Goal: Task Accomplishment & Management: Manage account settings

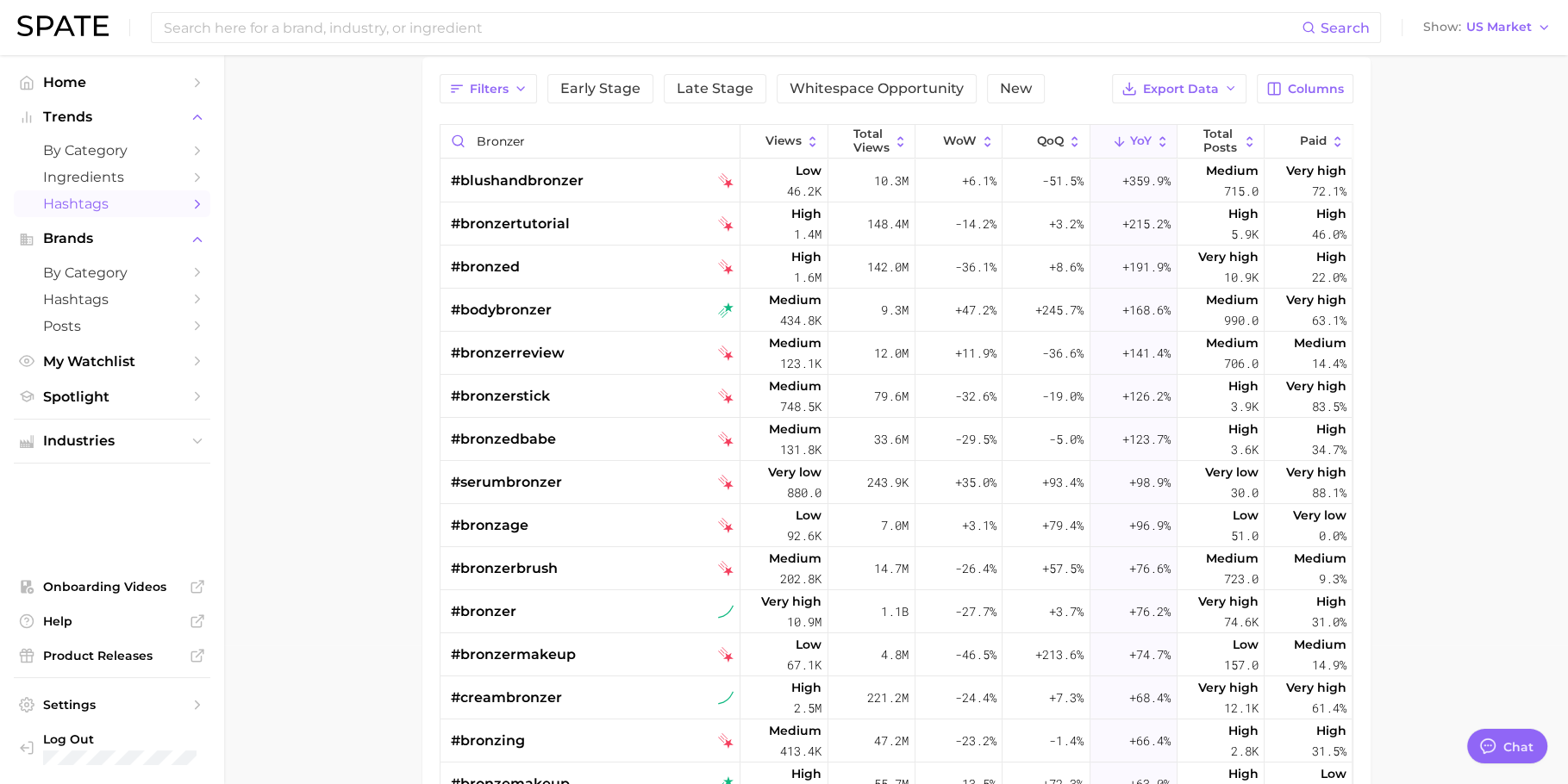
scroll to position [135, 0]
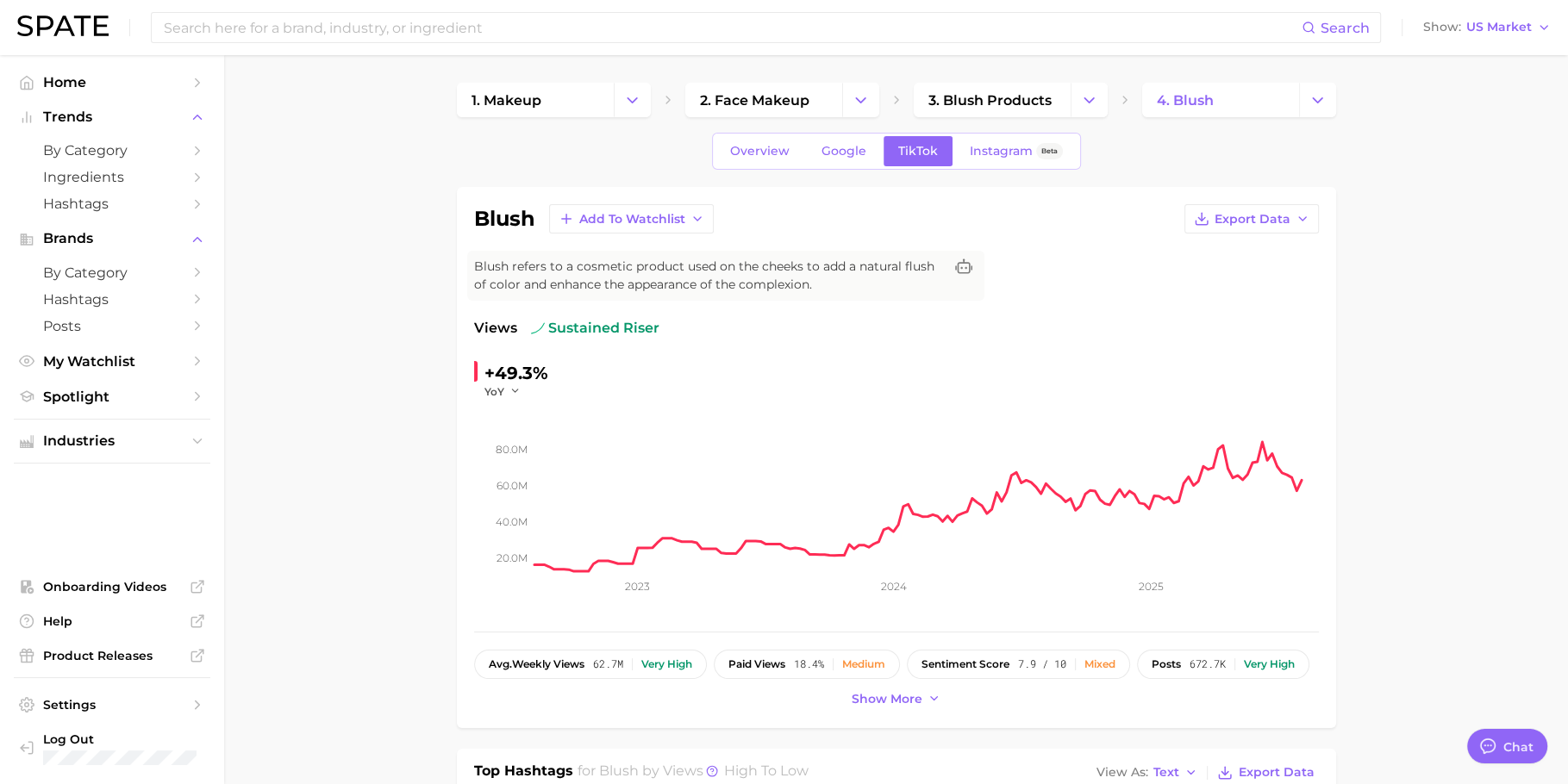
scroll to position [121, 0]
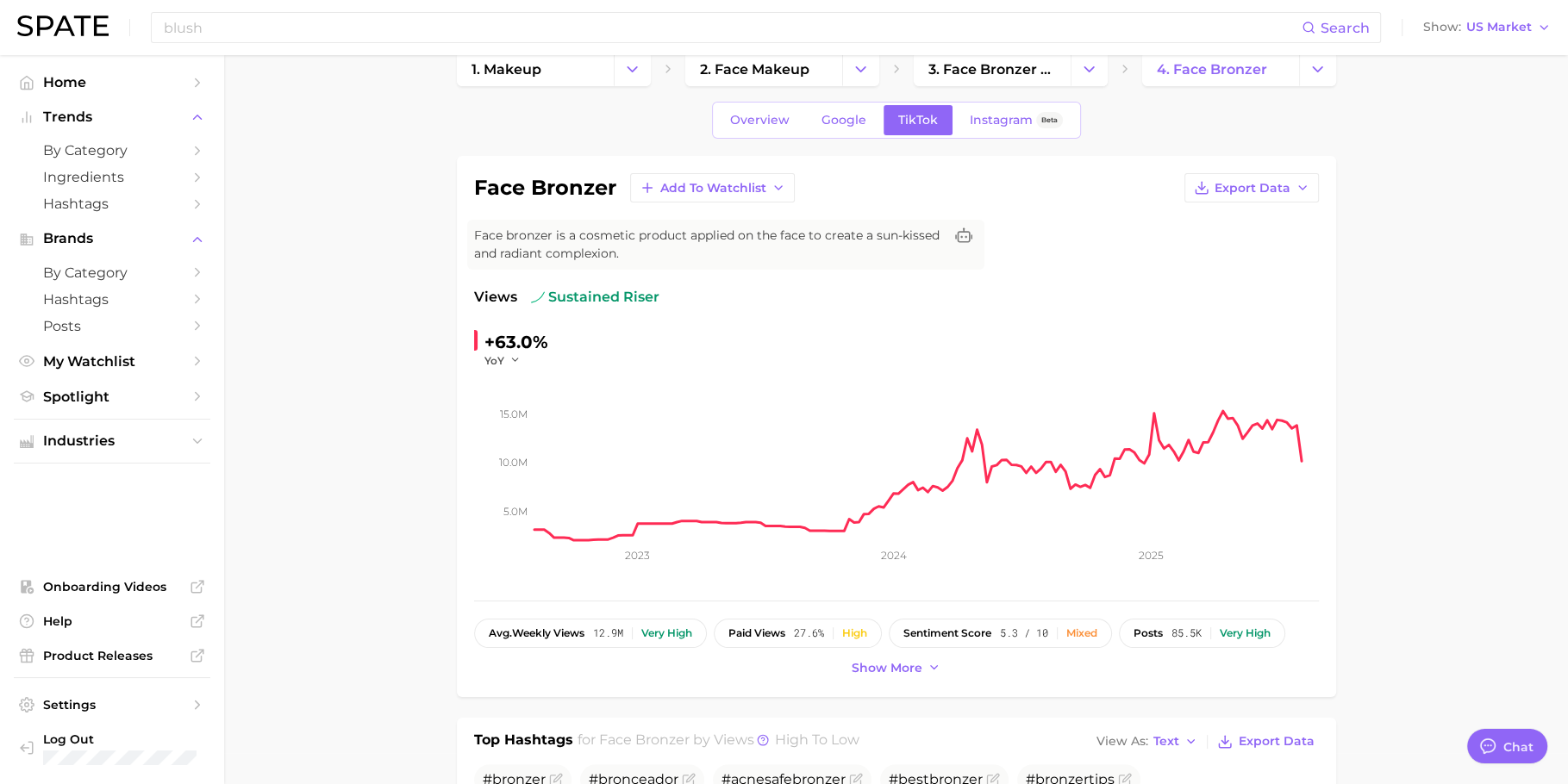
scroll to position [35, 0]
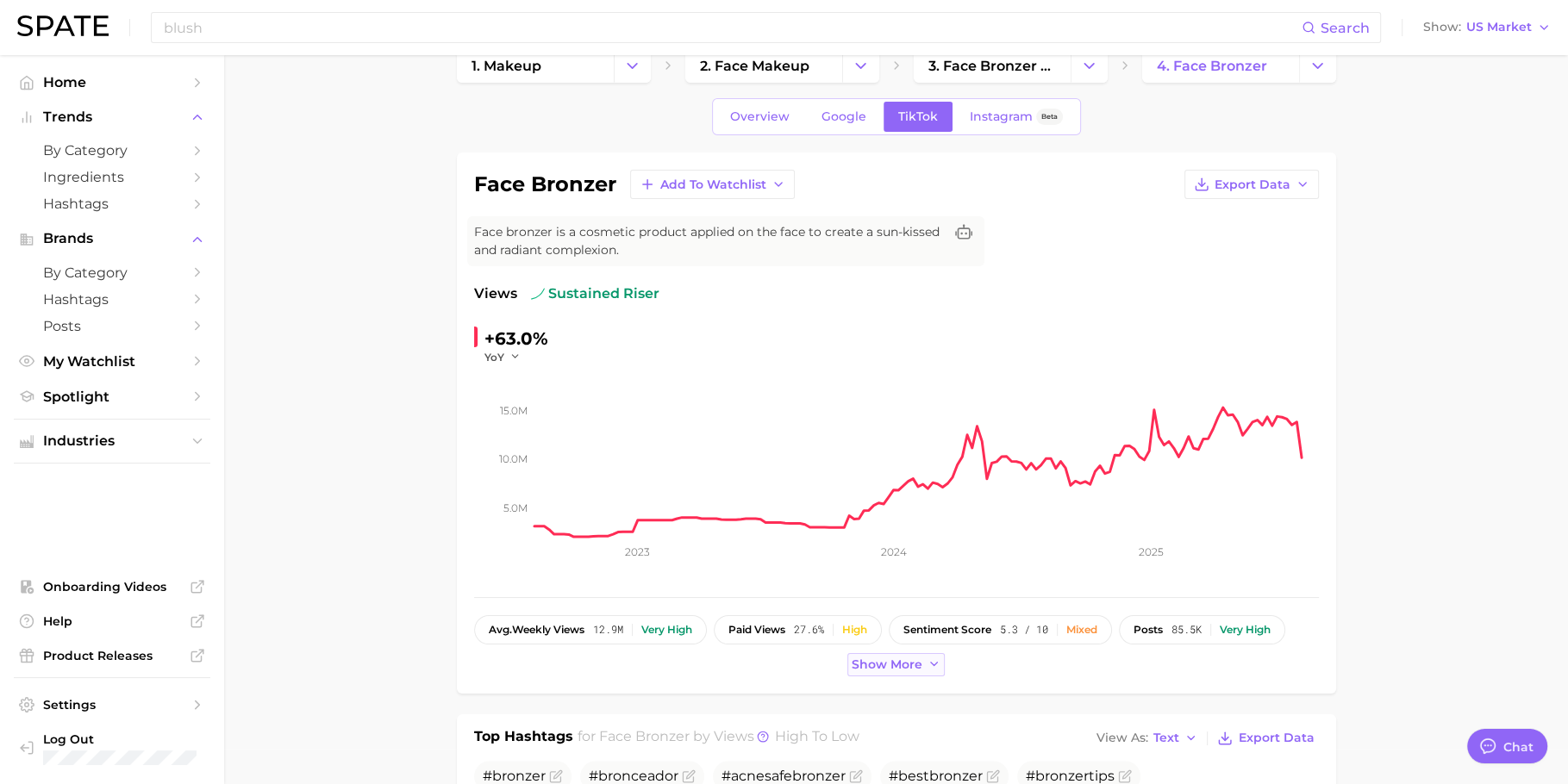
click at [868, 658] on span "Show more" at bounding box center [886, 665] width 70 height 15
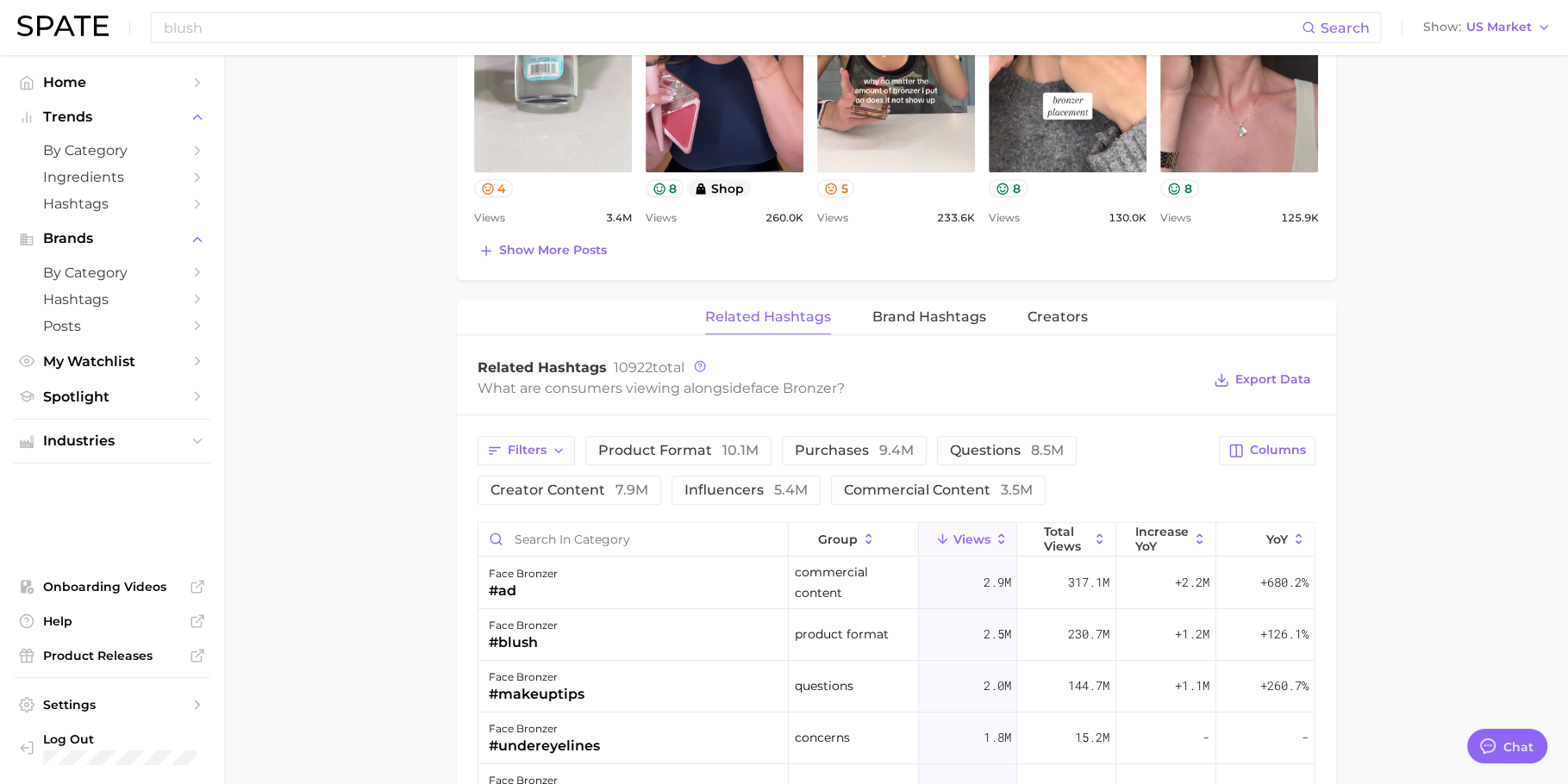
scroll to position [1156, 0]
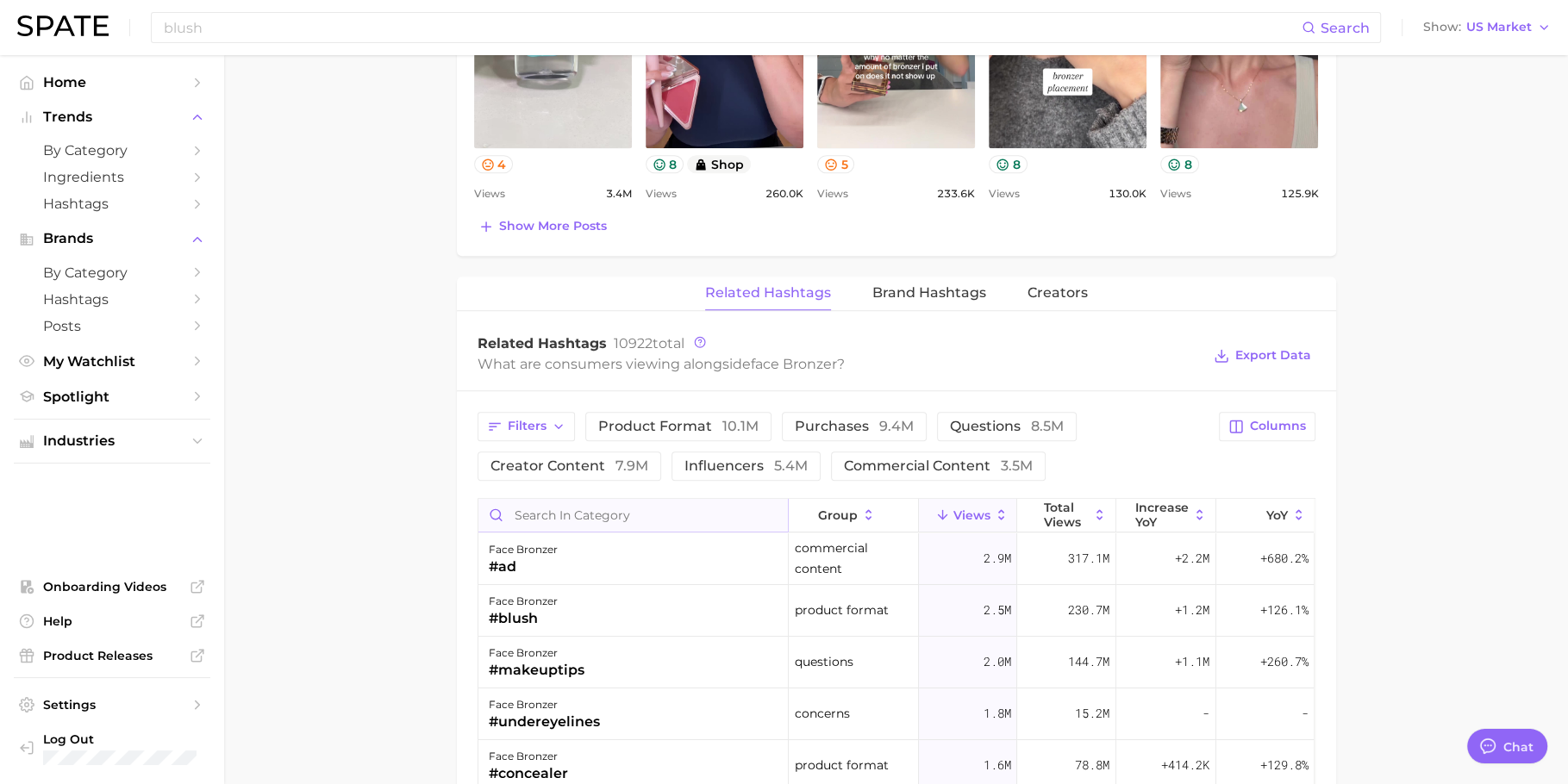
click at [567, 520] on input "Search in category" at bounding box center [633, 515] width 311 height 33
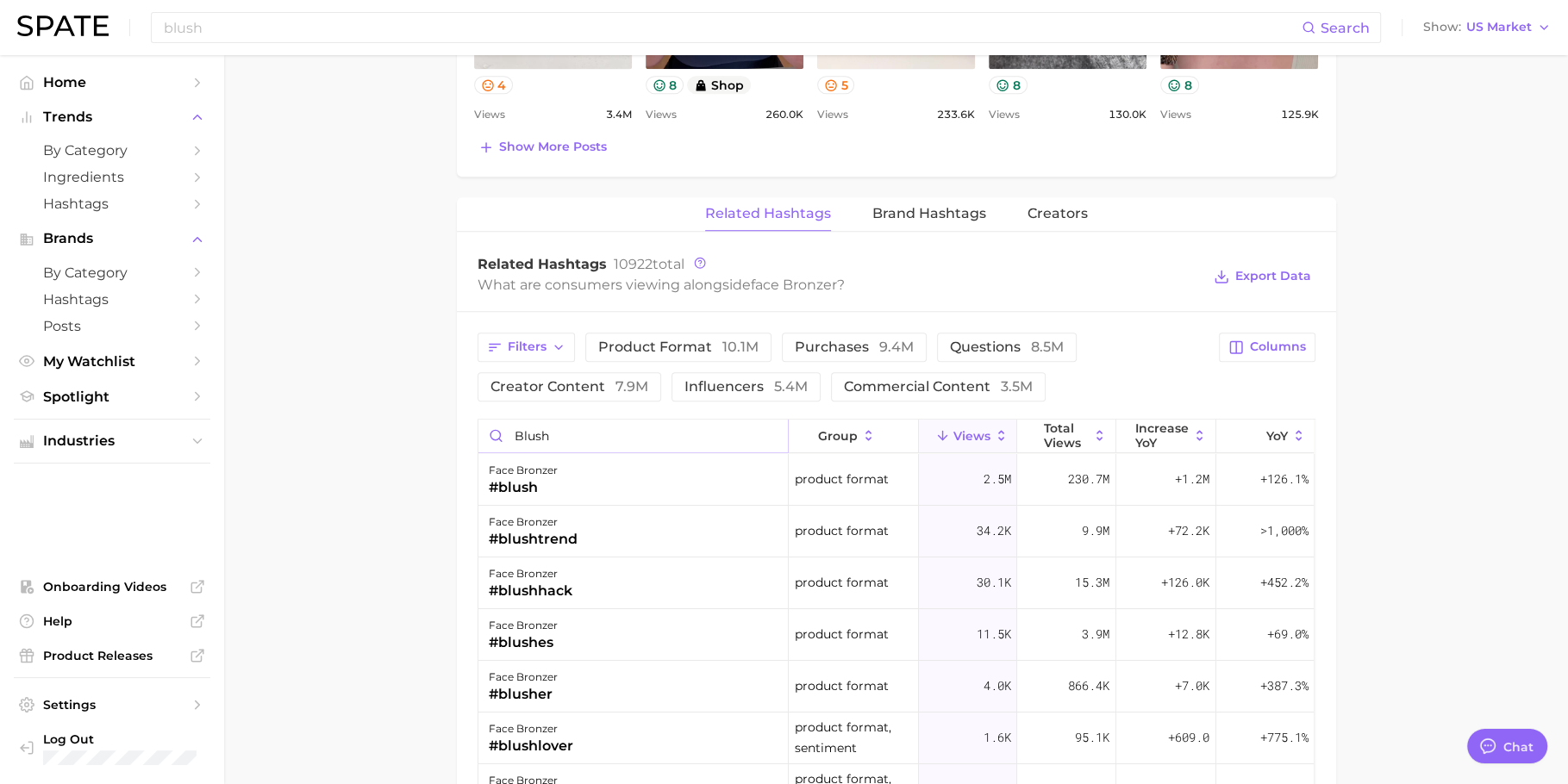
scroll to position [1238, 0]
type input "blush"
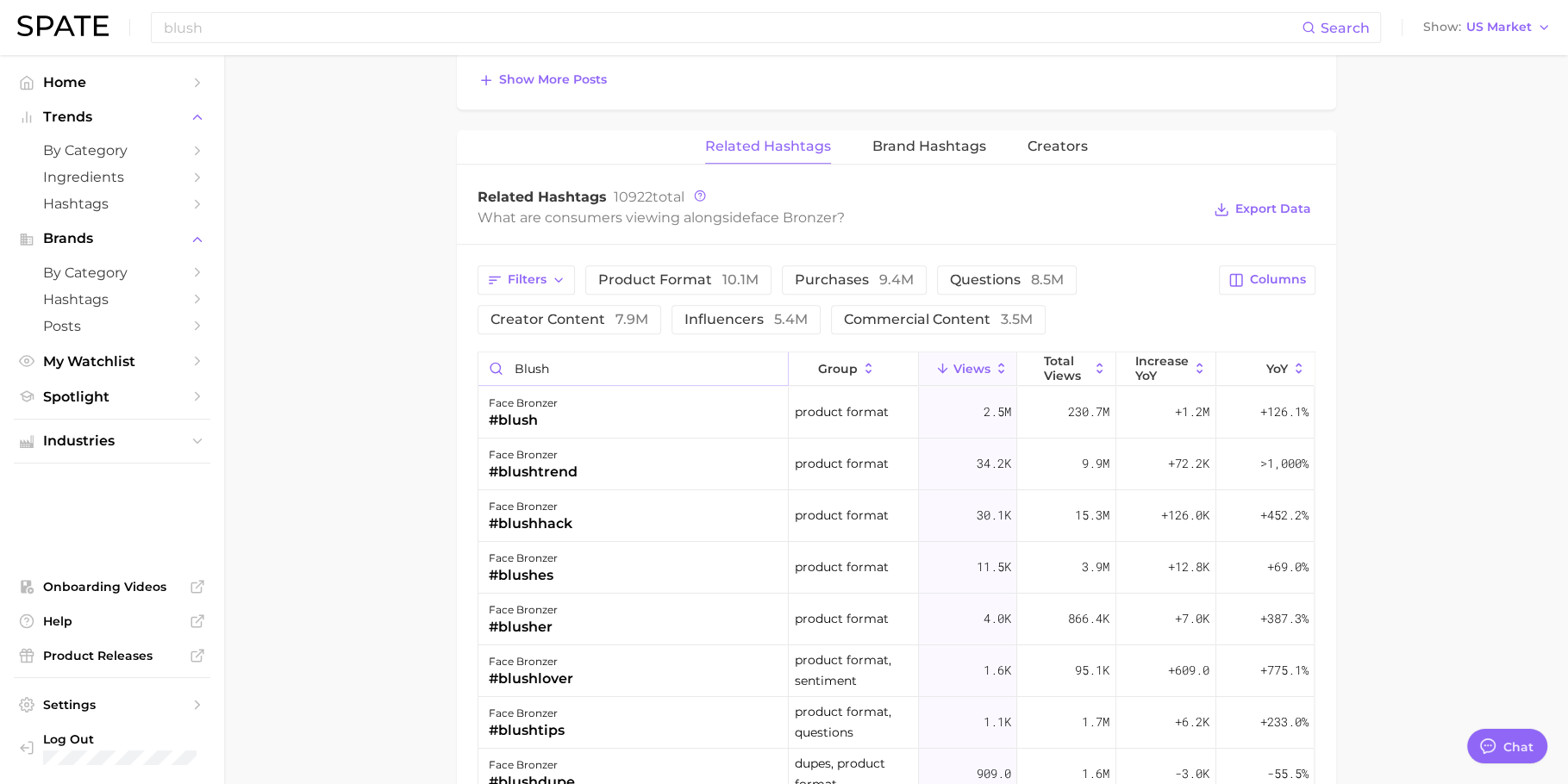
scroll to position [1420, 0]
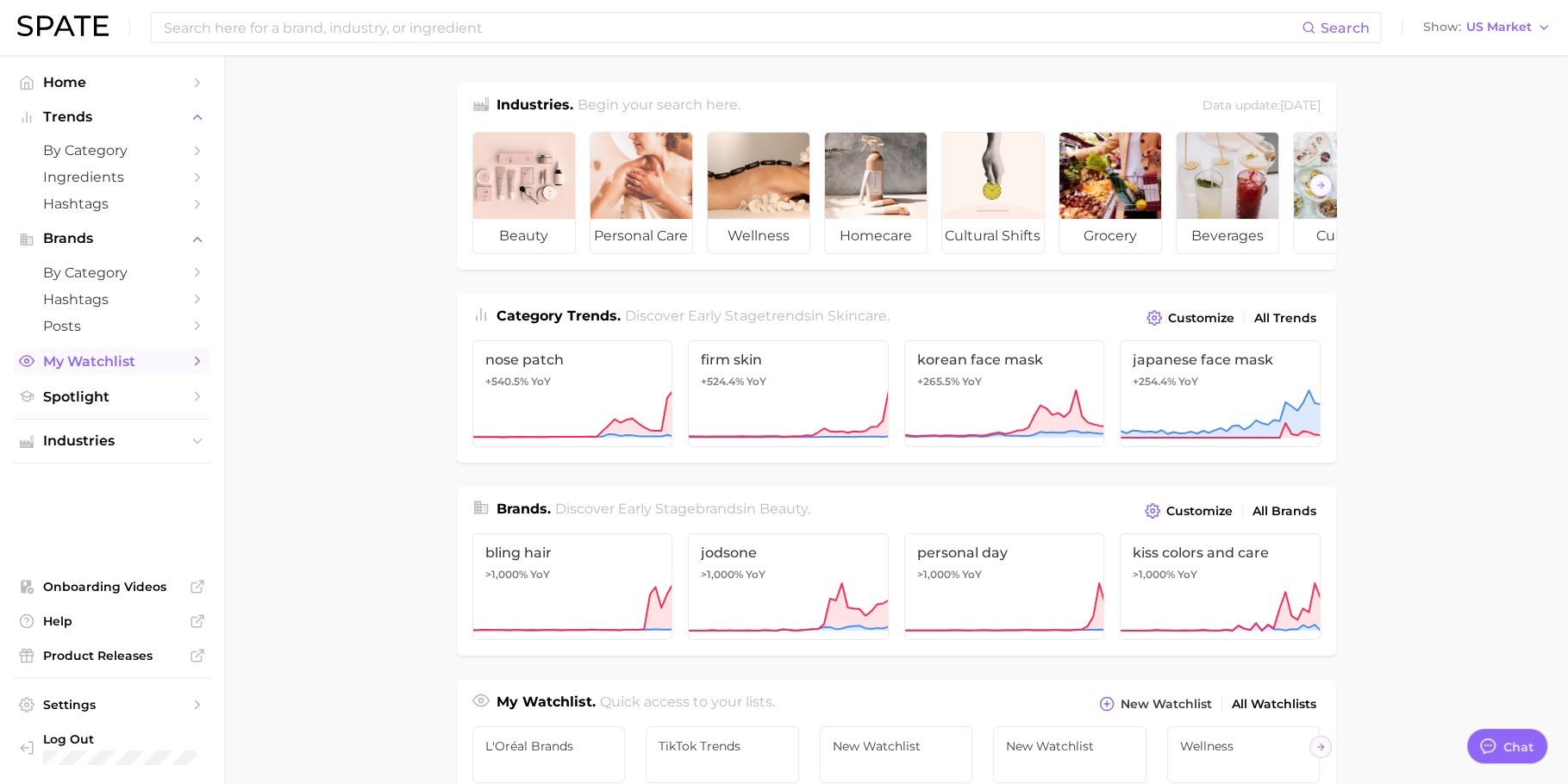
click at [91, 370] on span "My Watchlist" at bounding box center [111, 361] width 138 height 17
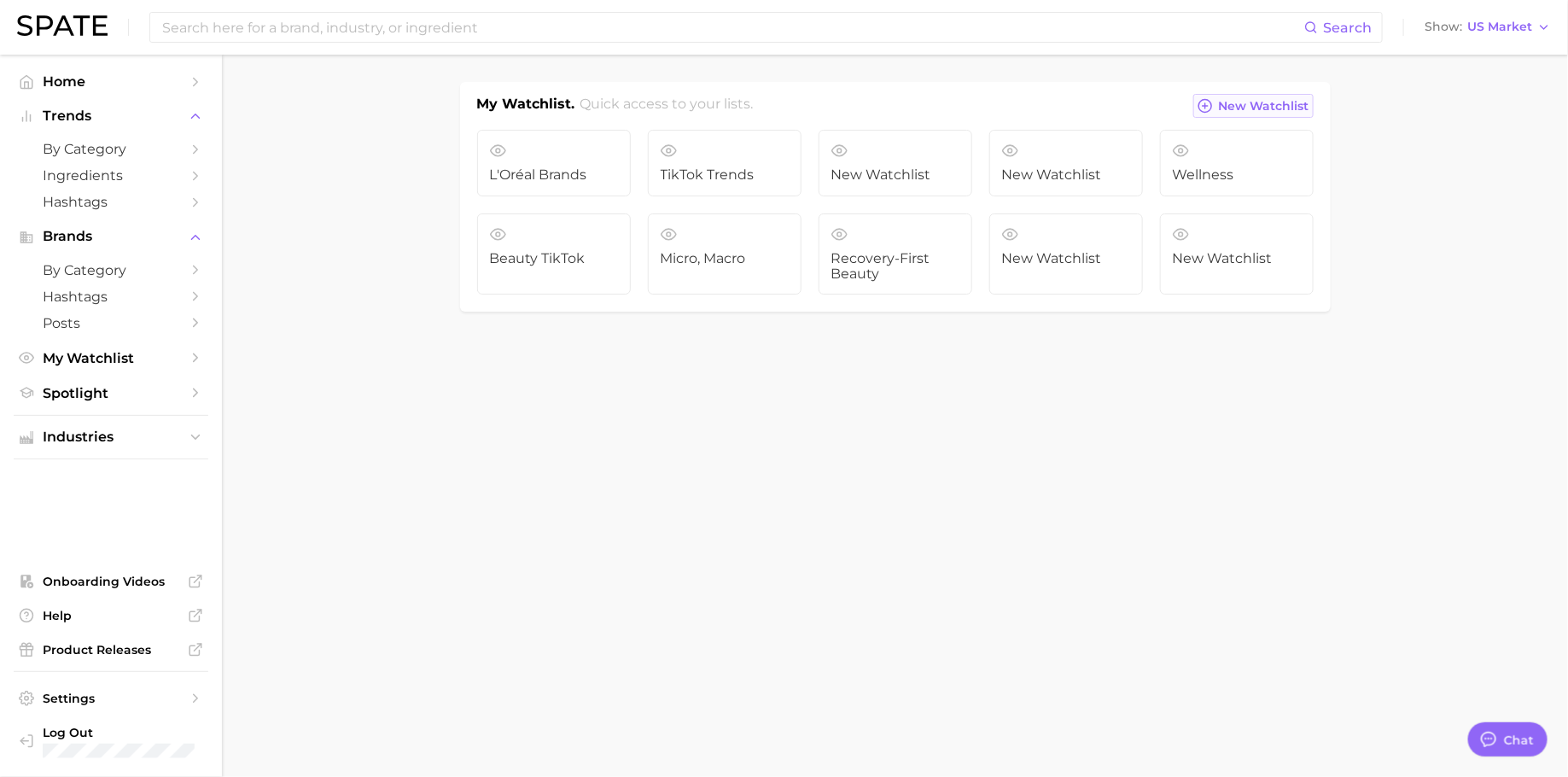
click at [1284, 113] on button "New Watchlist" at bounding box center [1253, 106] width 120 height 24
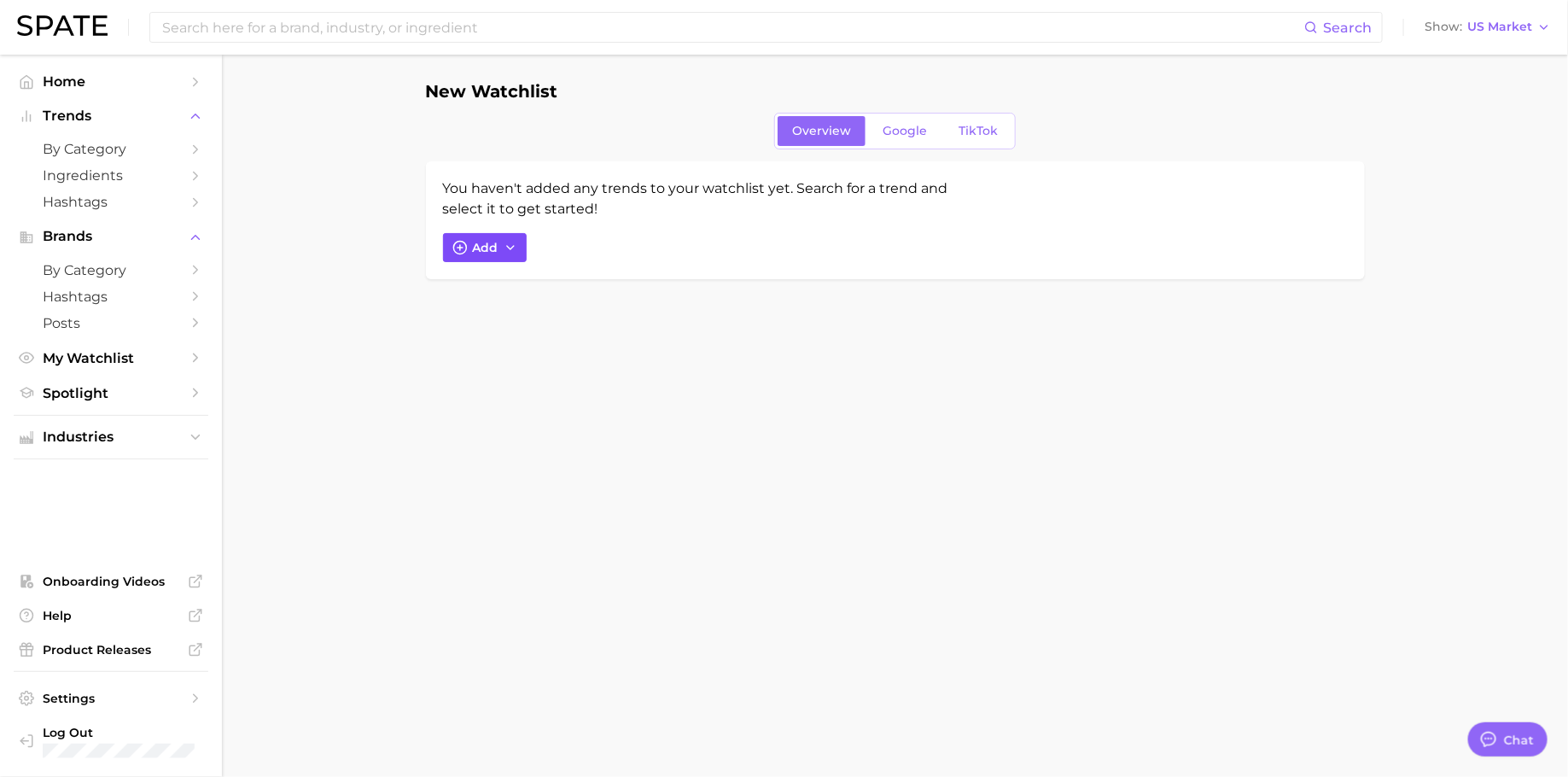
click at [455, 253] on icon "button" at bounding box center [460, 248] width 16 height 16
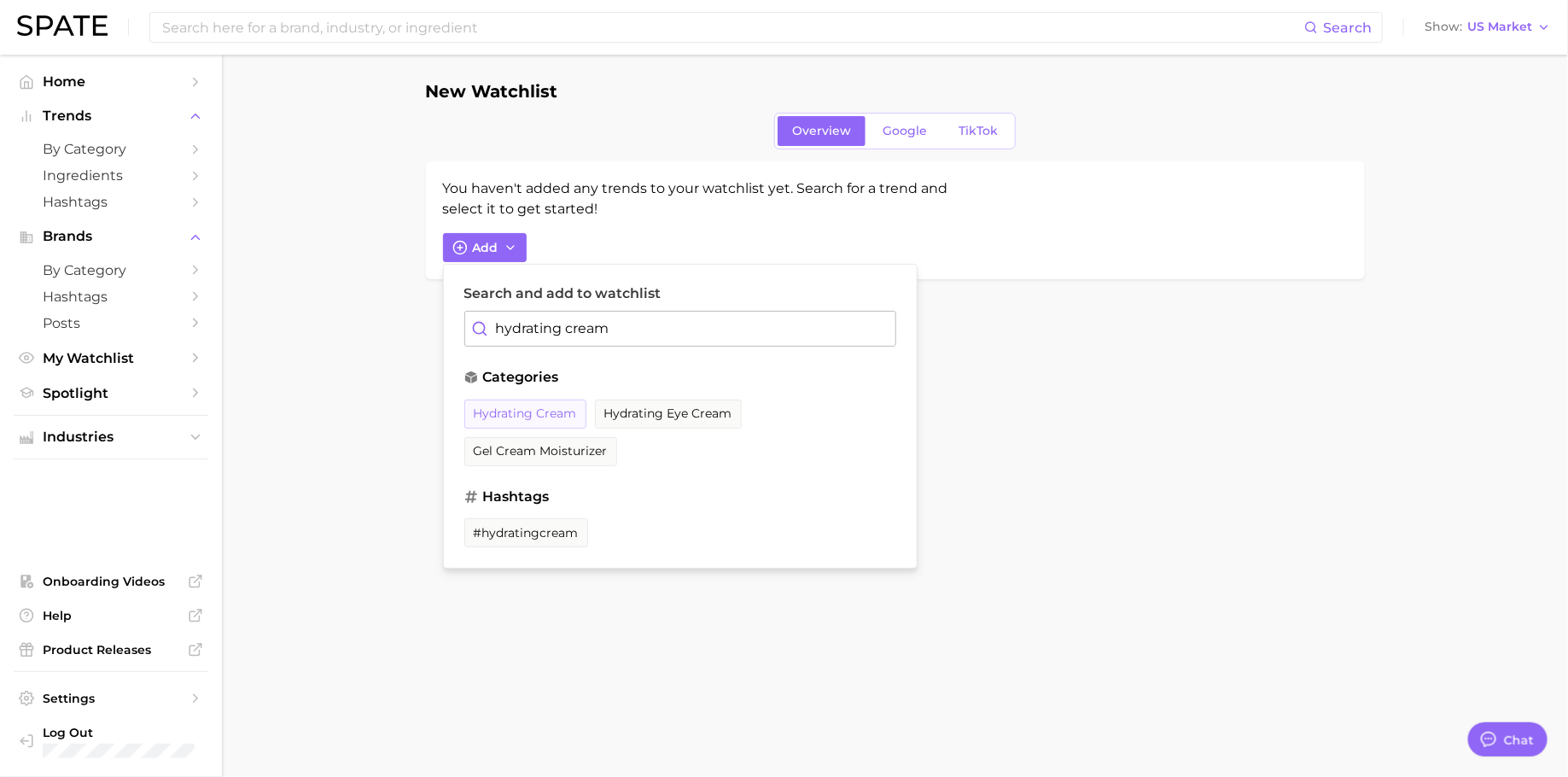
type input "hydrating cream"
click at [529, 399] on button "hydrating cream" at bounding box center [525, 414] width 122 height 30
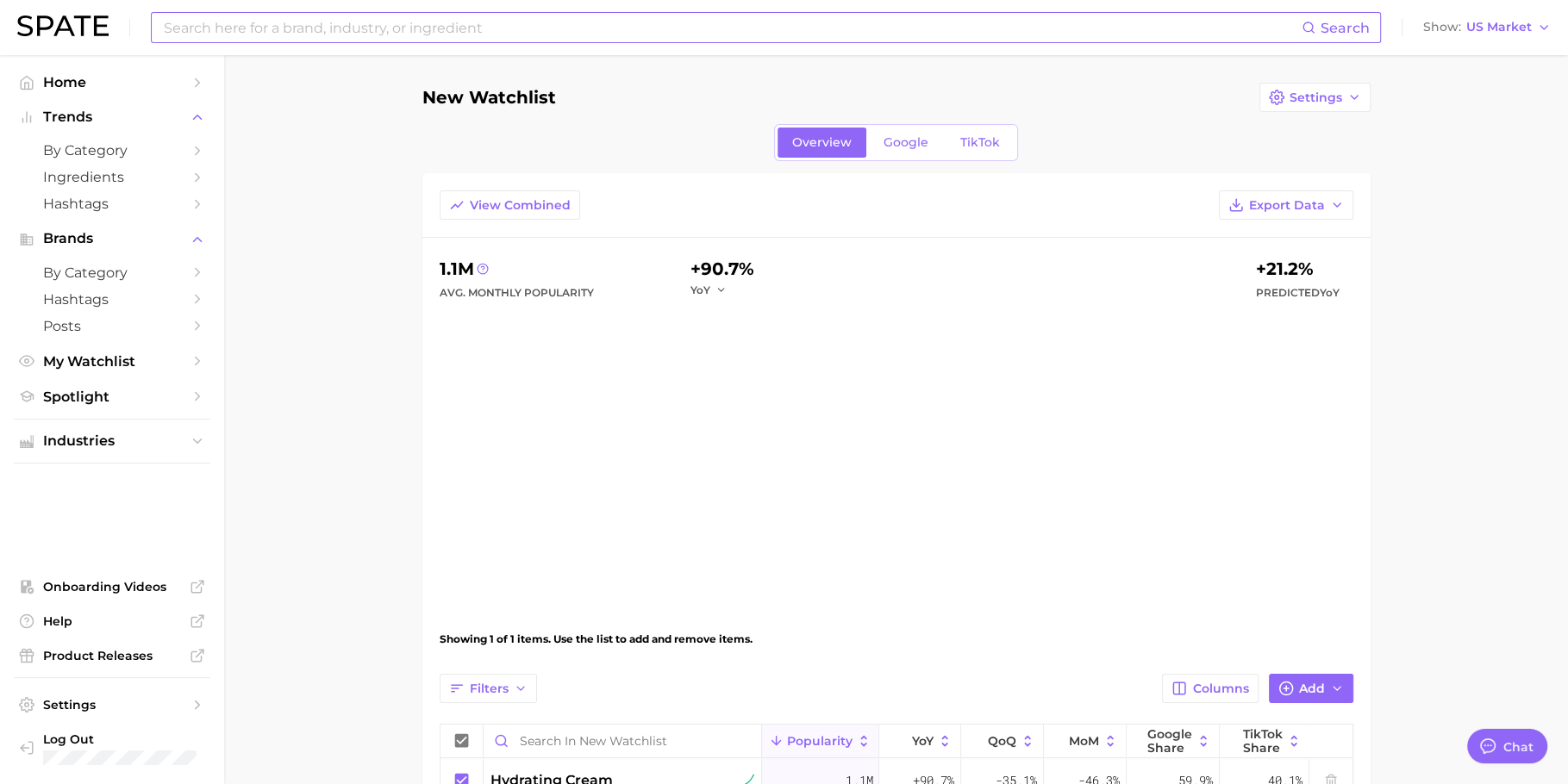
type textarea "x"
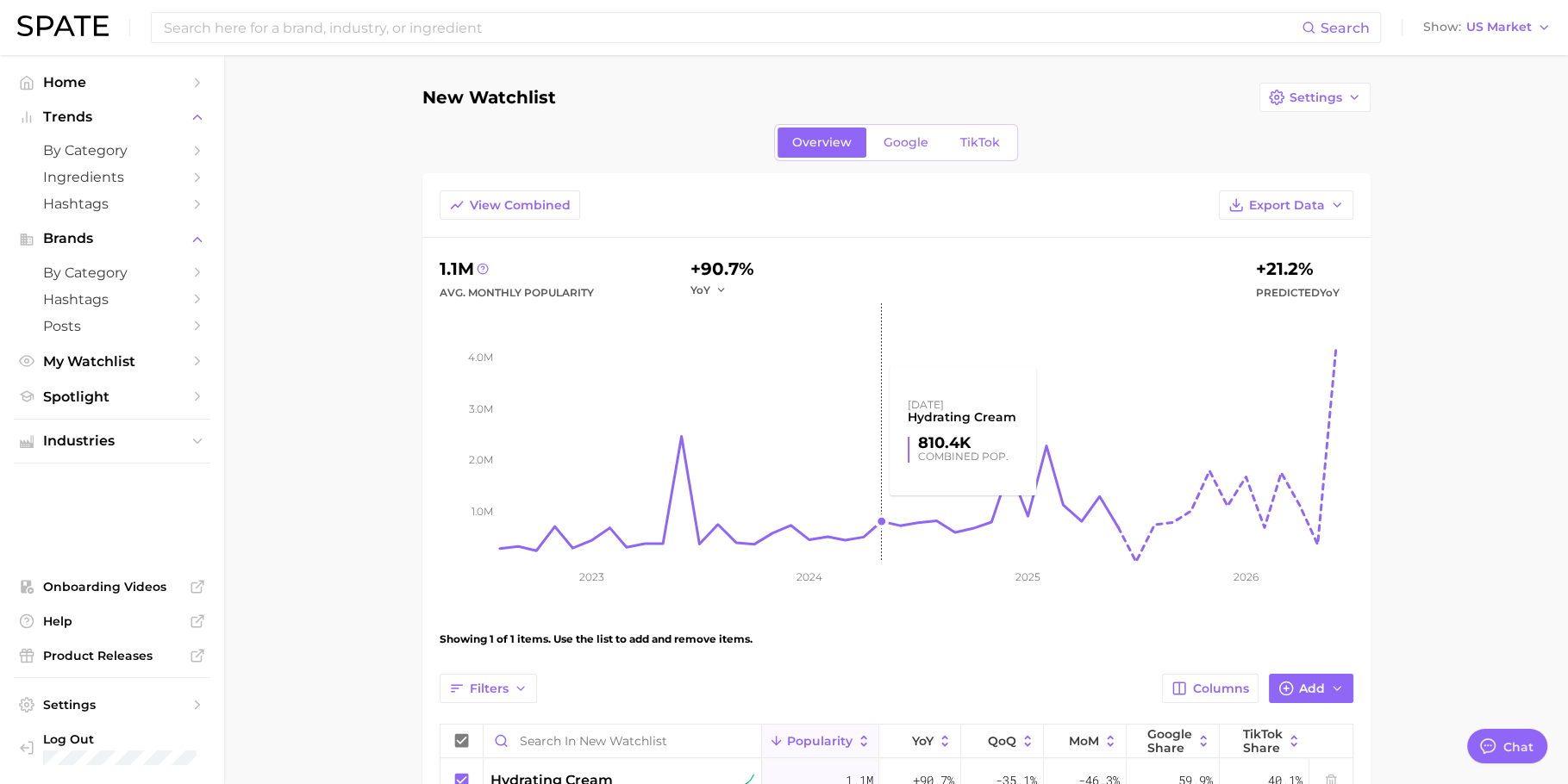
scroll to position [163, 0]
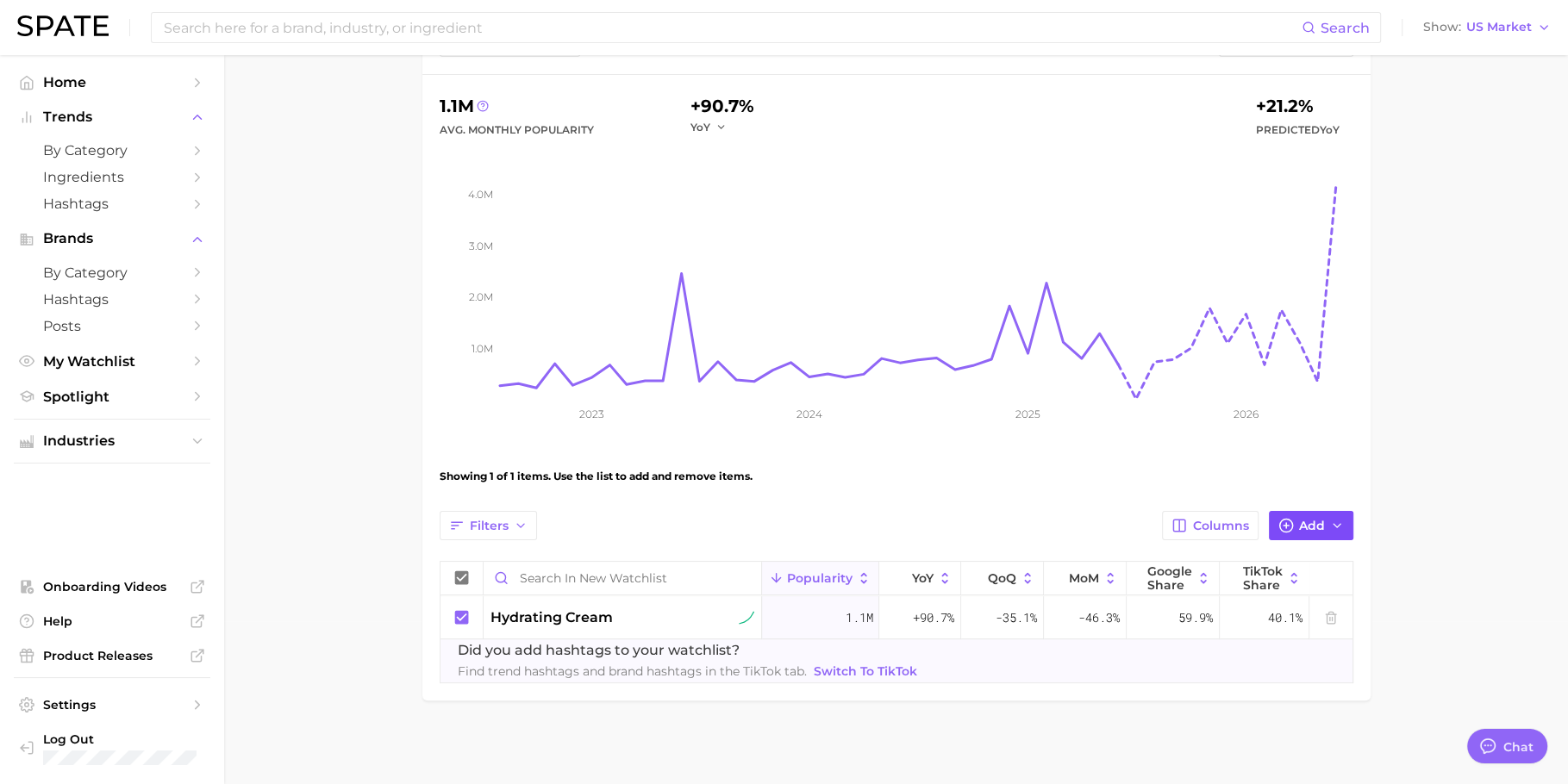
click at [1320, 519] on span "Add" at bounding box center [1312, 526] width 26 height 15
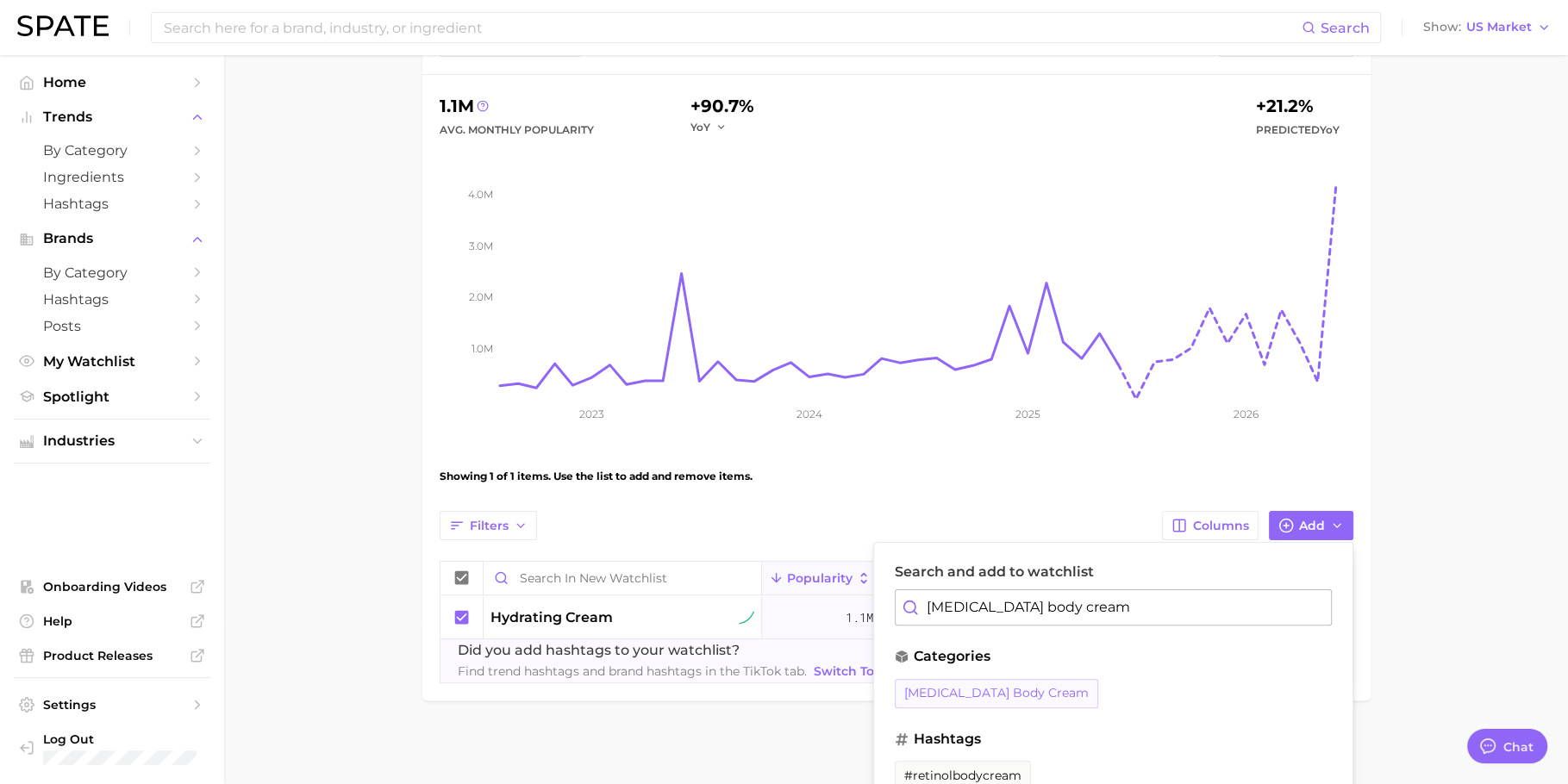
scroll to position [187, 0]
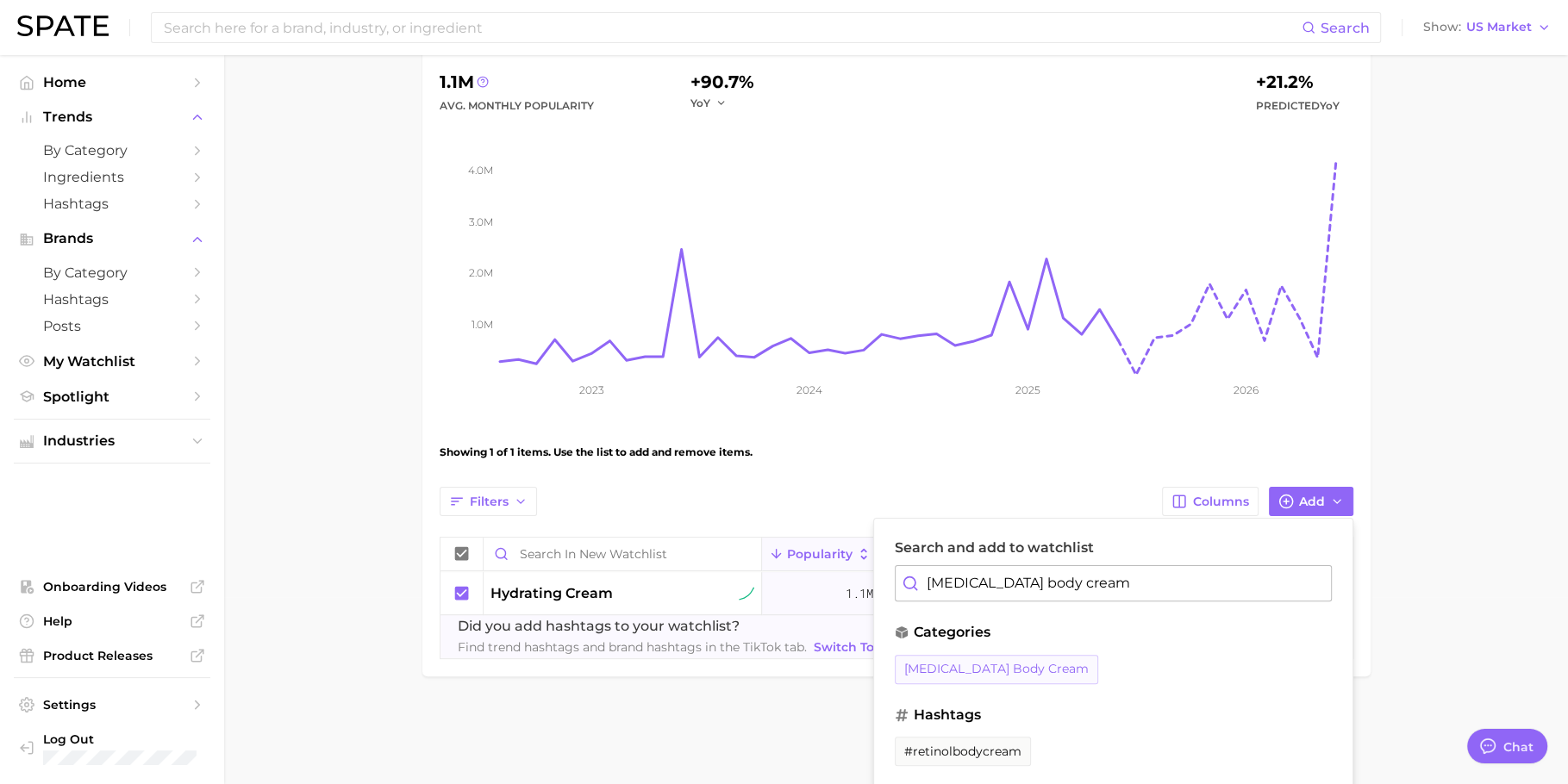
type input "retinol body cream"
click at [1002, 663] on span "retinol body cream" at bounding box center [996, 669] width 185 height 15
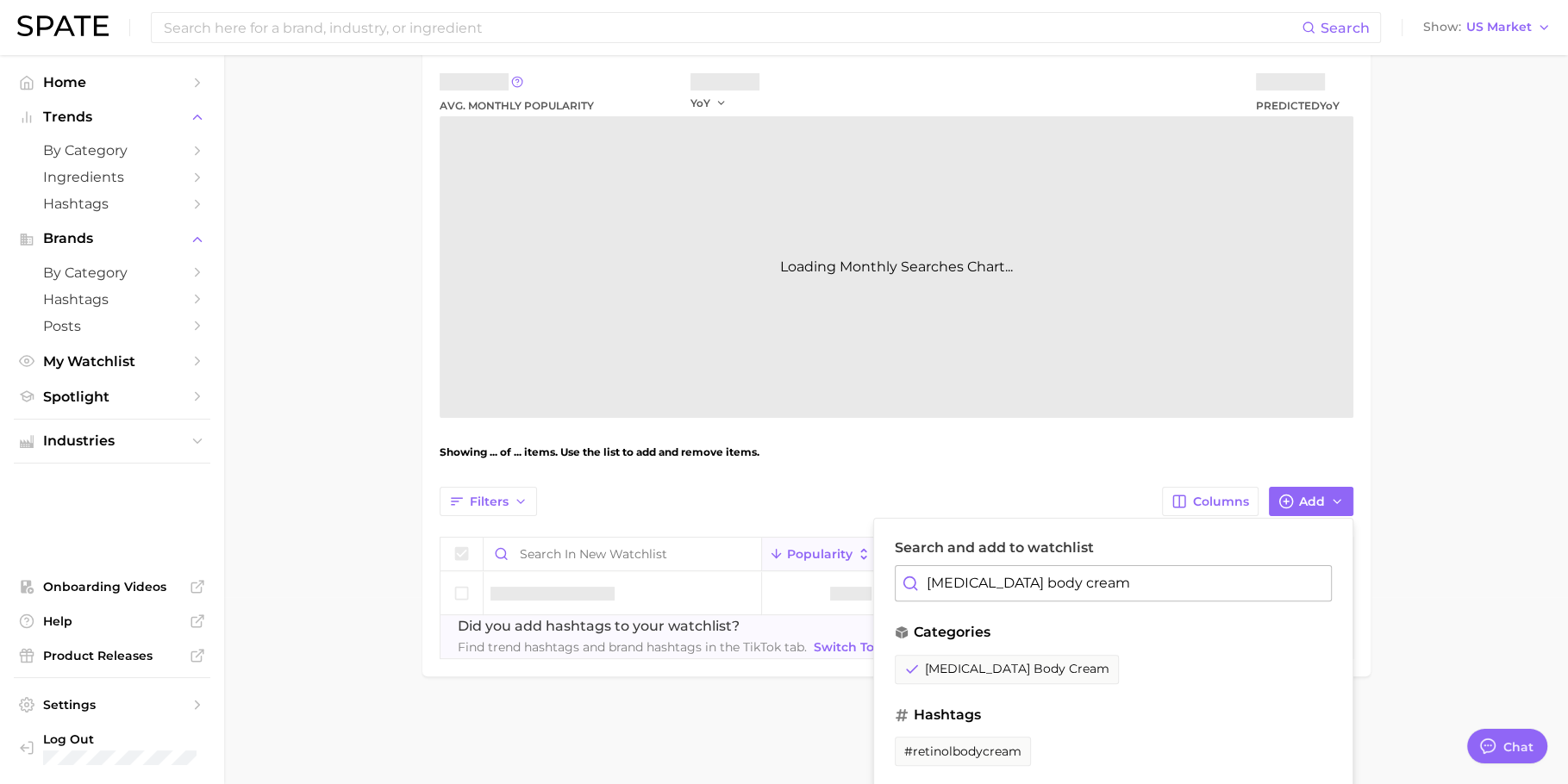
scroll to position [206, 0]
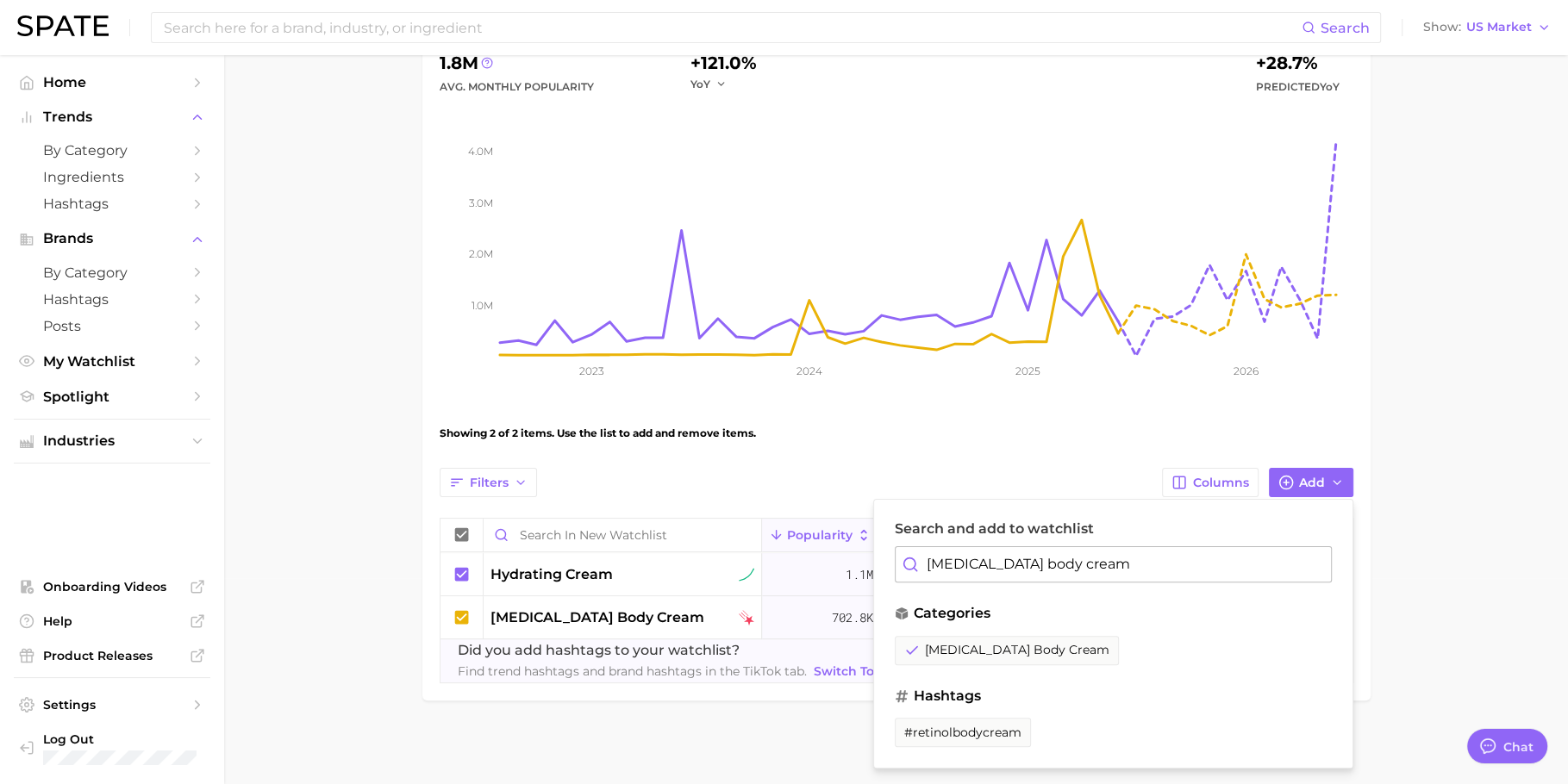
click at [1389, 457] on main "New Watchlist Settings Overview Google TikTok View Combined Export Data 1.8m Av…" at bounding box center [896, 318] width 1344 height 938
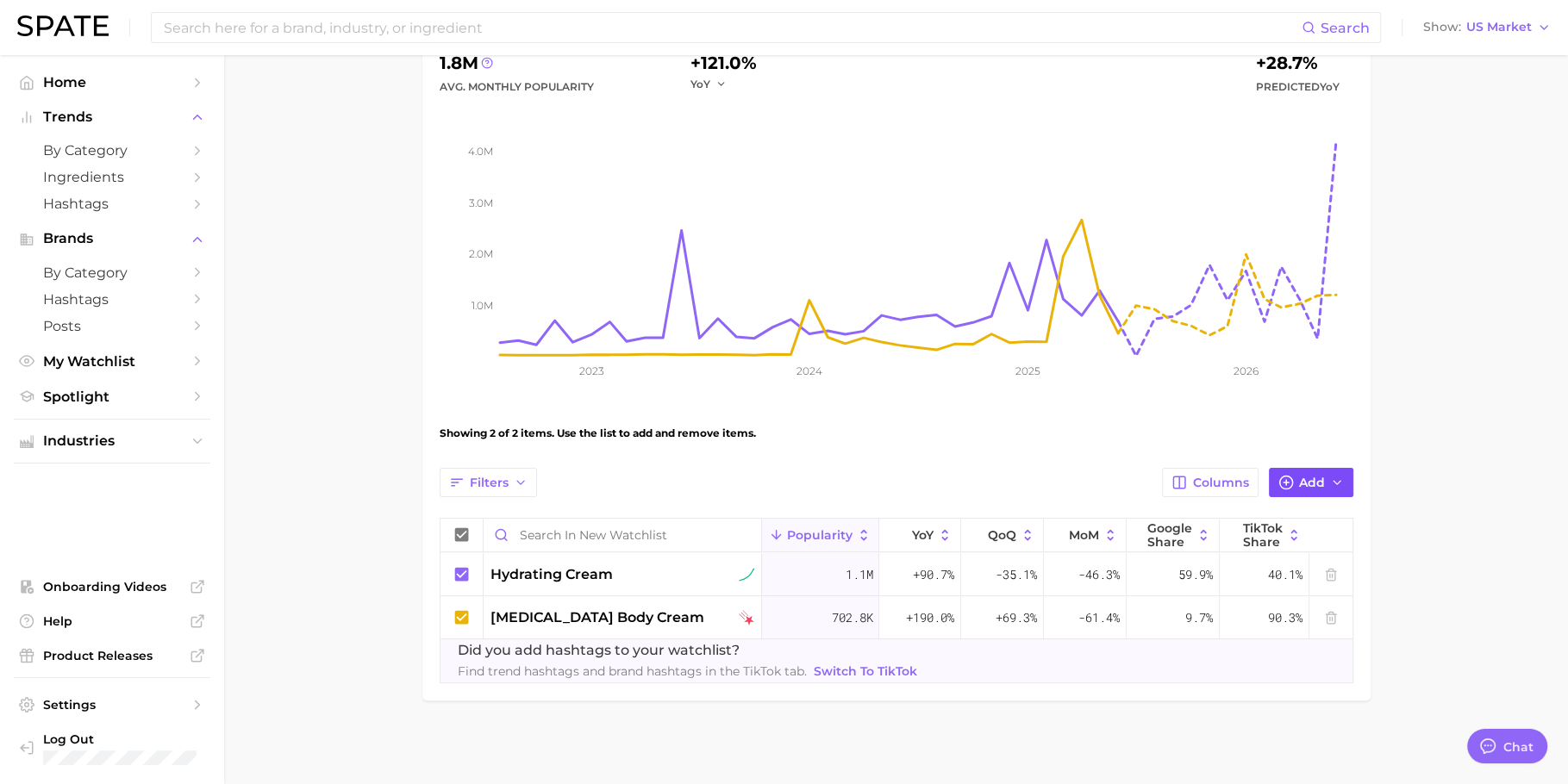
click at [1301, 478] on span "Add" at bounding box center [1312, 482] width 26 height 15
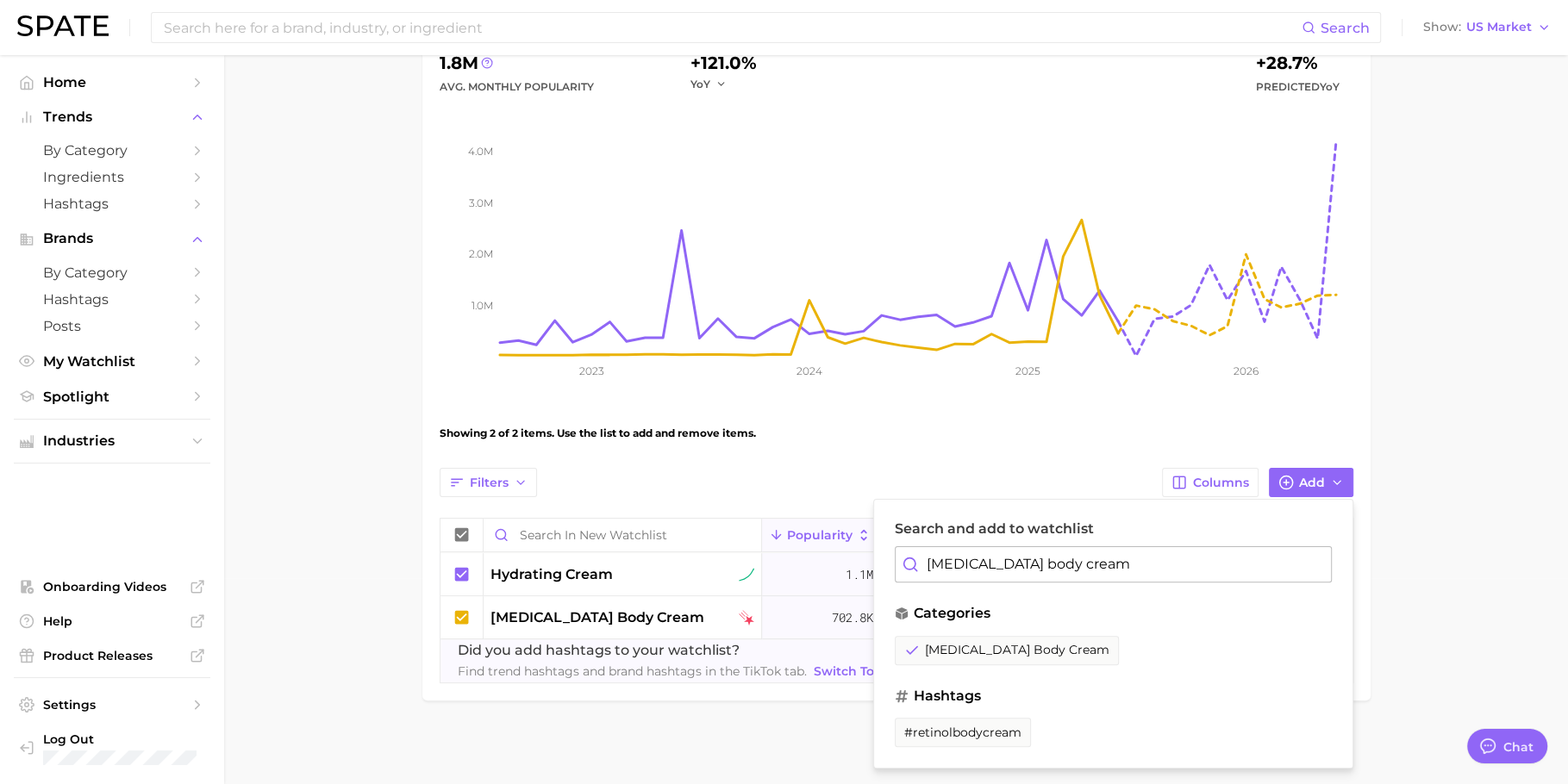
click at [1107, 560] on input "retinol body cream" at bounding box center [1112, 565] width 437 height 36
click at [999, 638] on button "collagen gummies" at bounding box center [962, 651] width 135 height 30
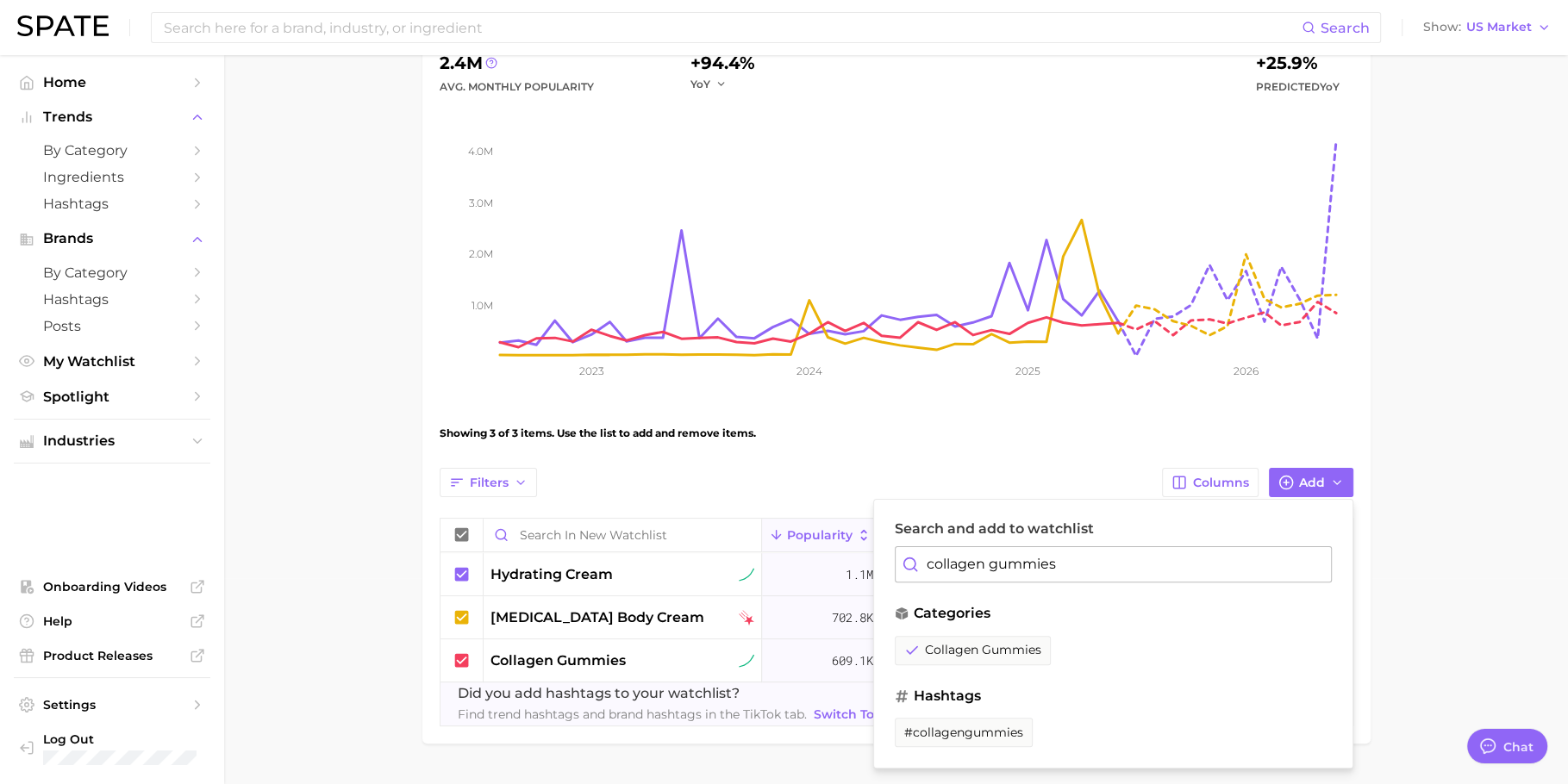
click at [1083, 560] on input "collagen gummies" at bounding box center [1112, 565] width 437 height 36
click at [947, 647] on span "tinted sunscreen" at bounding box center [956, 650] width 104 height 15
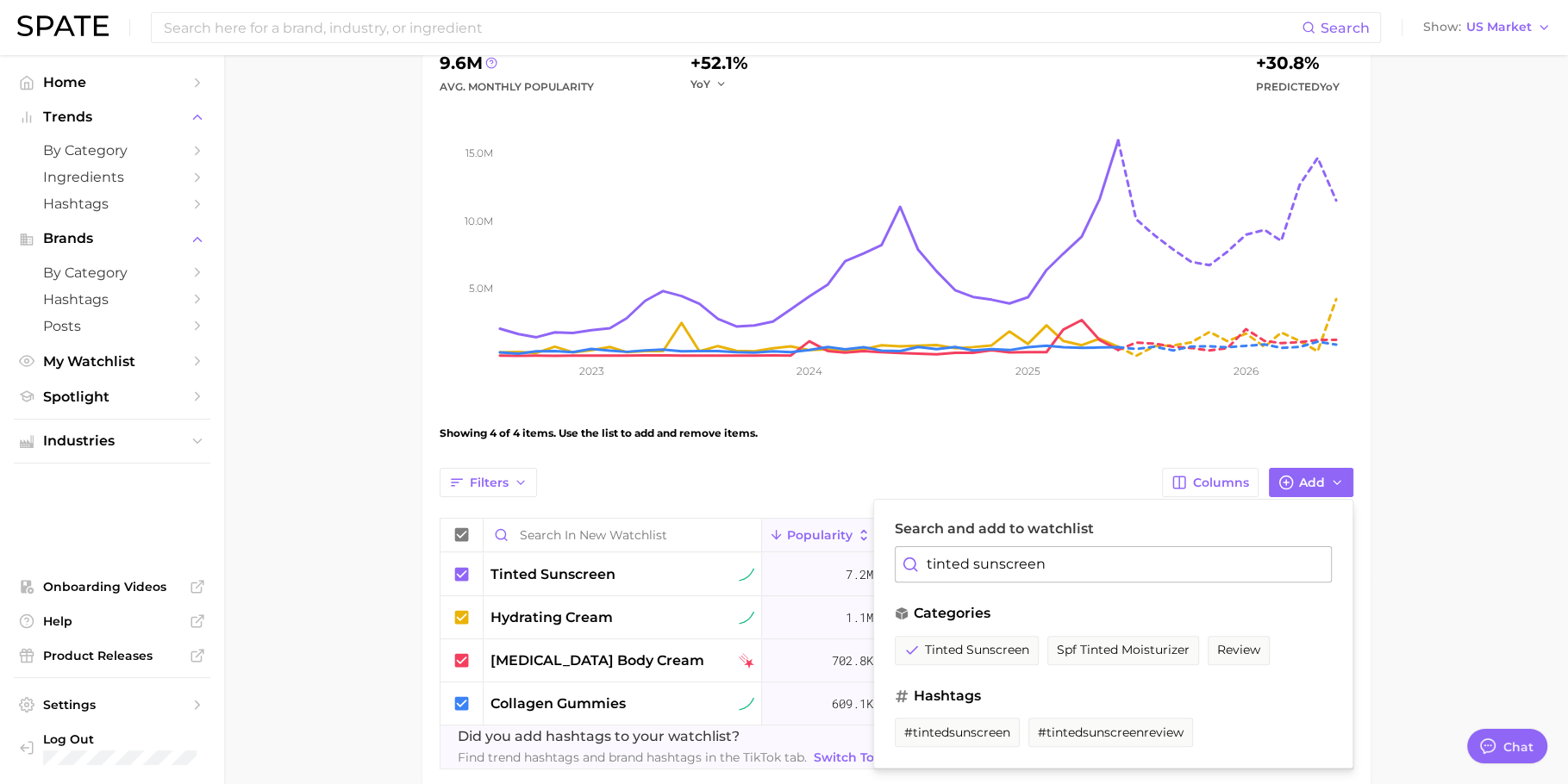
click at [958, 564] on input "tinted sunscreen" at bounding box center [1112, 565] width 437 height 36
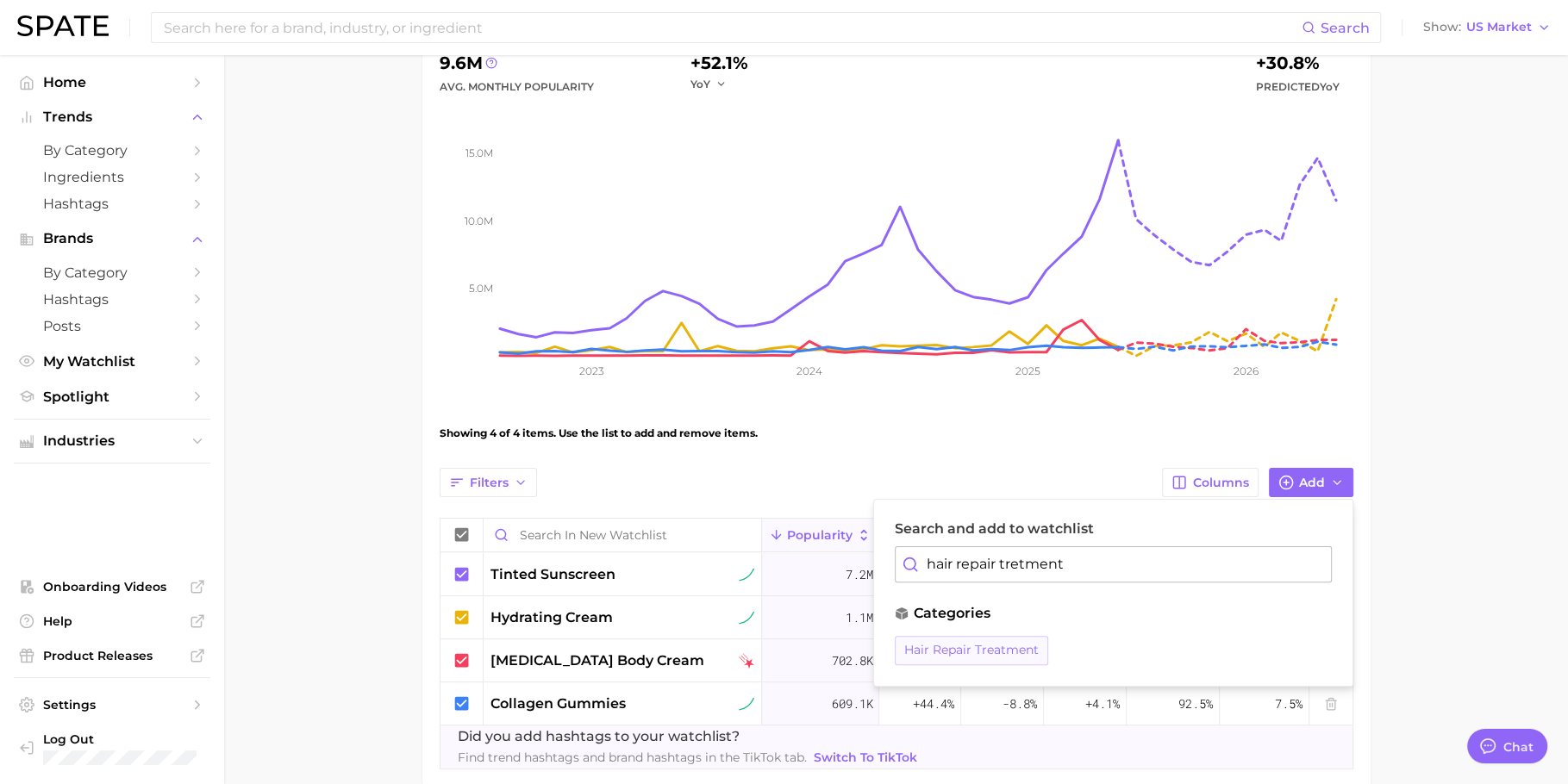
click at [922, 647] on span "hair repair treatment" at bounding box center [971, 650] width 134 height 15
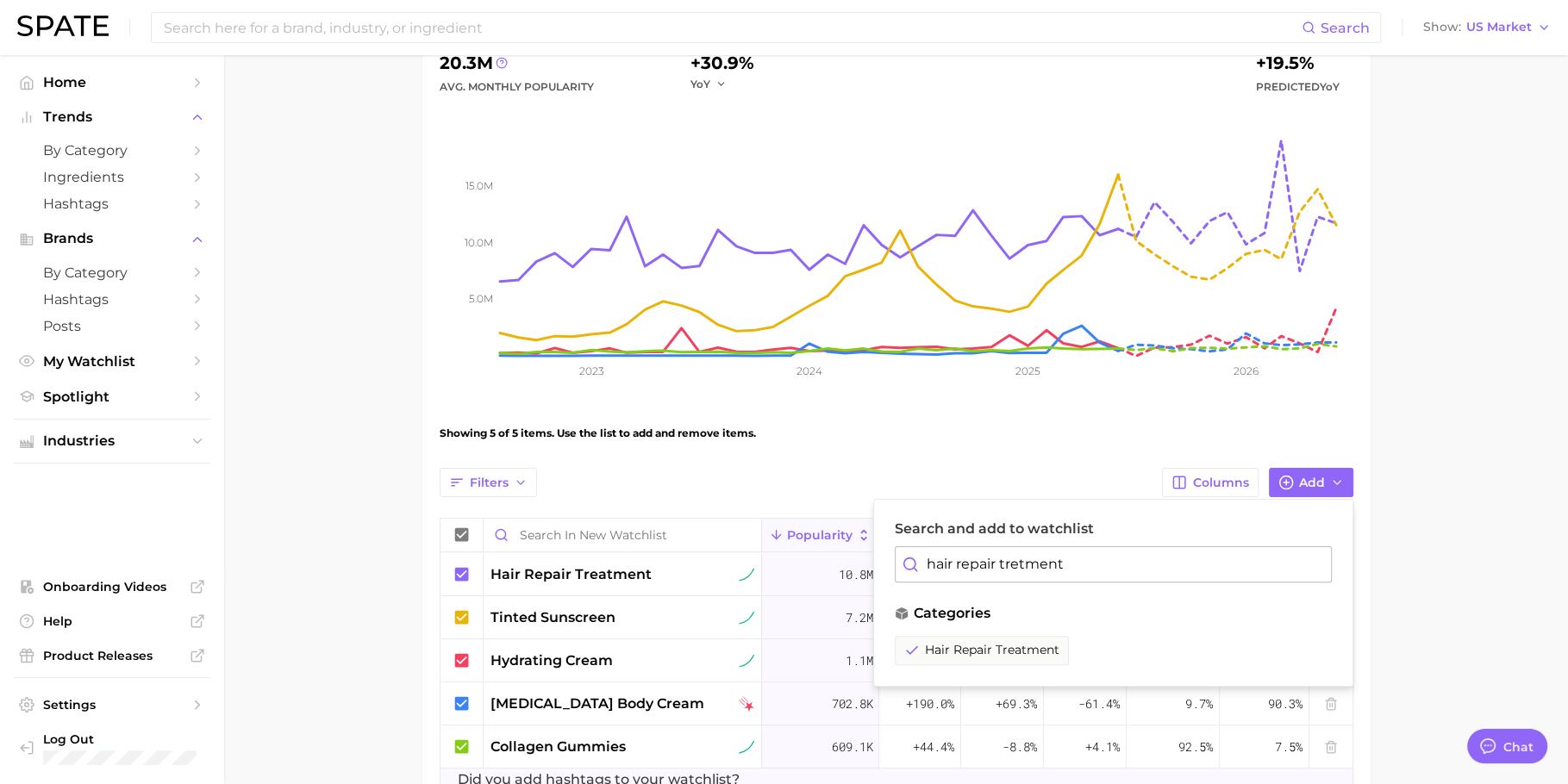
click at [999, 561] on input "hair repair tretment" at bounding box center [1112, 565] width 437 height 36
type input "skin barrier repai"
click at [943, 656] on button "skin barrier repair" at bounding box center [961, 651] width 133 height 30
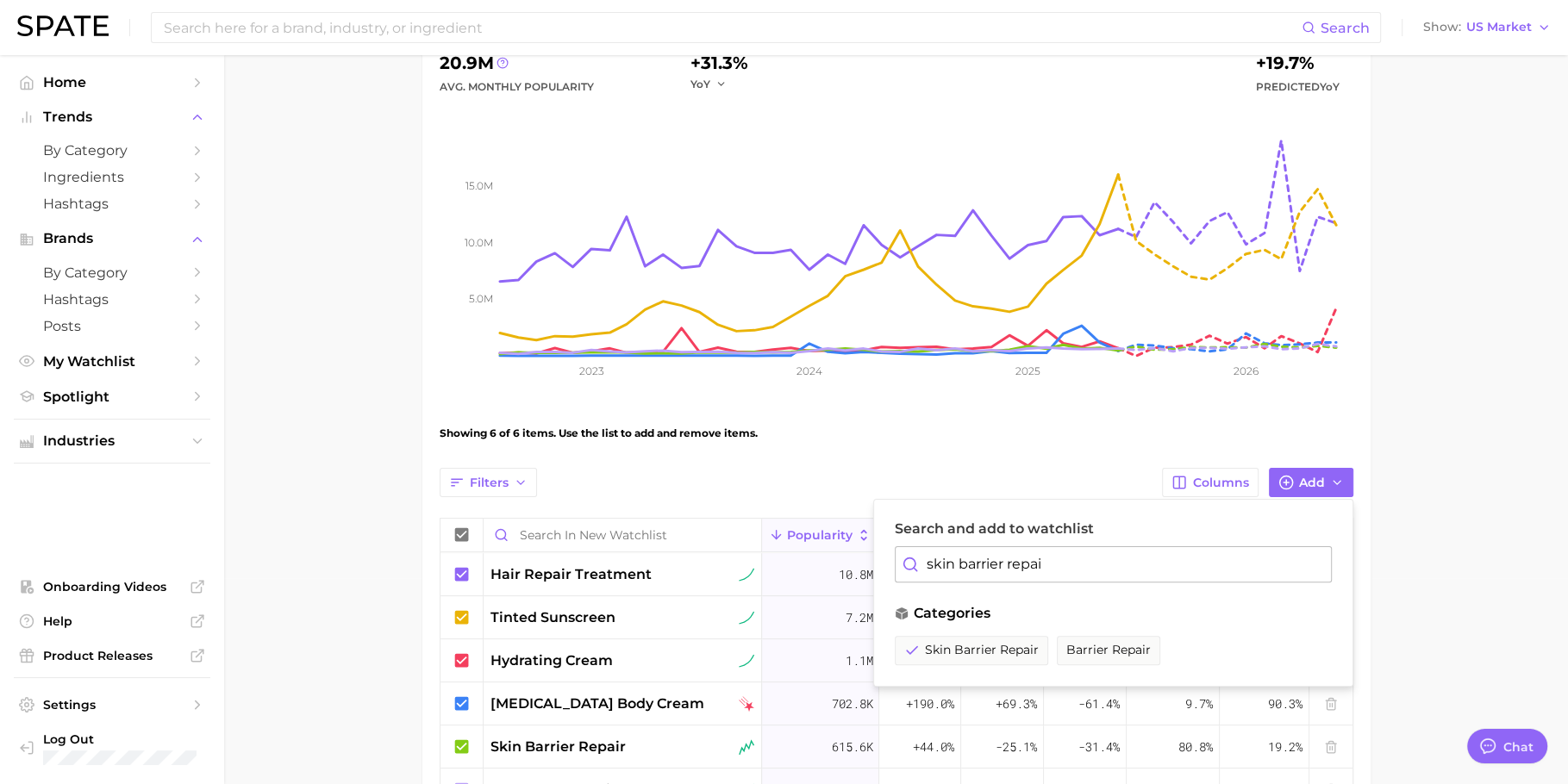
click at [775, 476] on div "Filters Columns Add Search and add to watchlist skin barrier repai categories s…" at bounding box center [896, 483] width 914 height 30
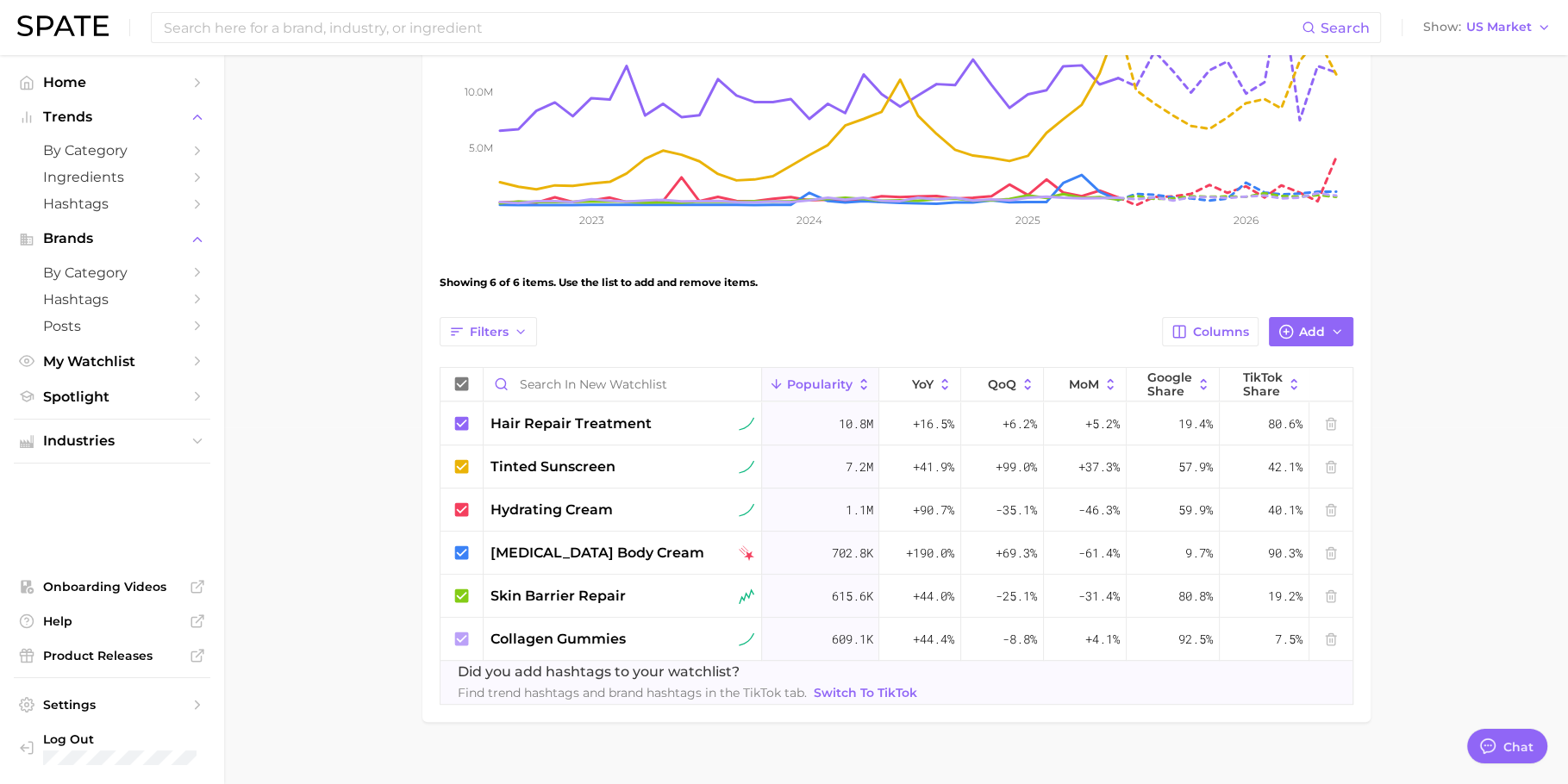
scroll to position [378, 0]
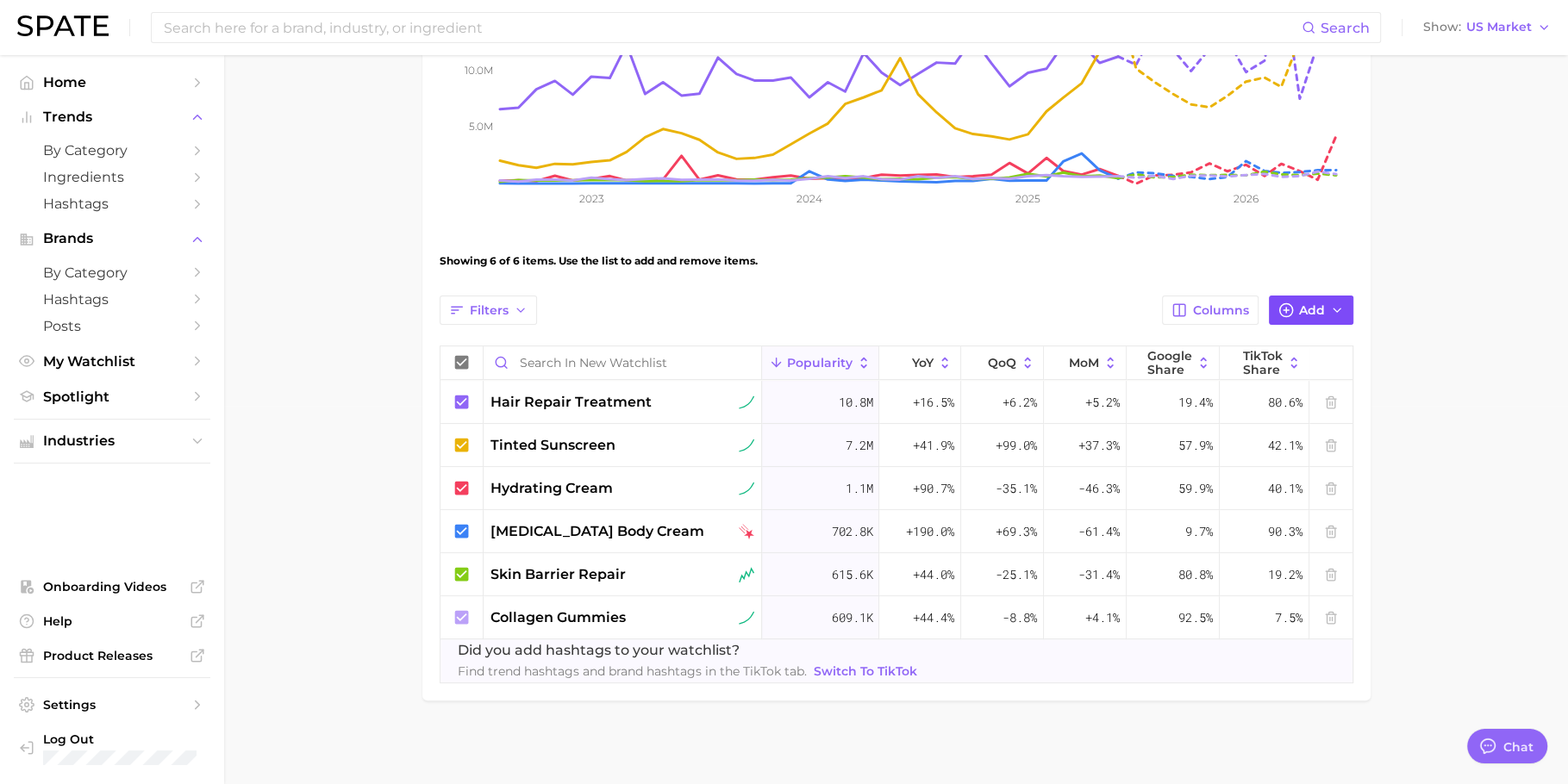
click at [1307, 307] on span "Add" at bounding box center [1312, 311] width 26 height 15
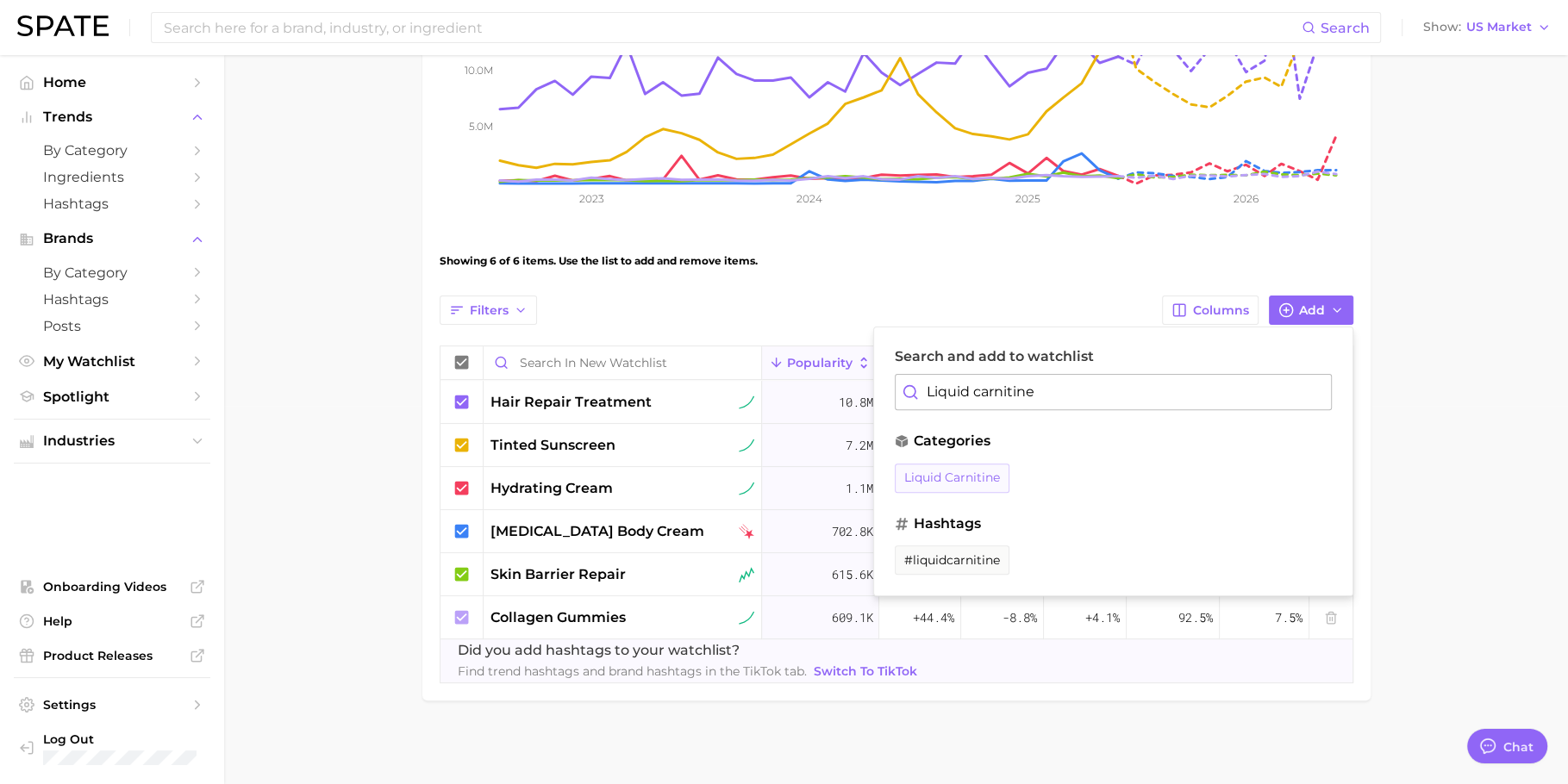
click at [983, 470] on span "liquid carnitine" at bounding box center [952, 477] width 95 height 15
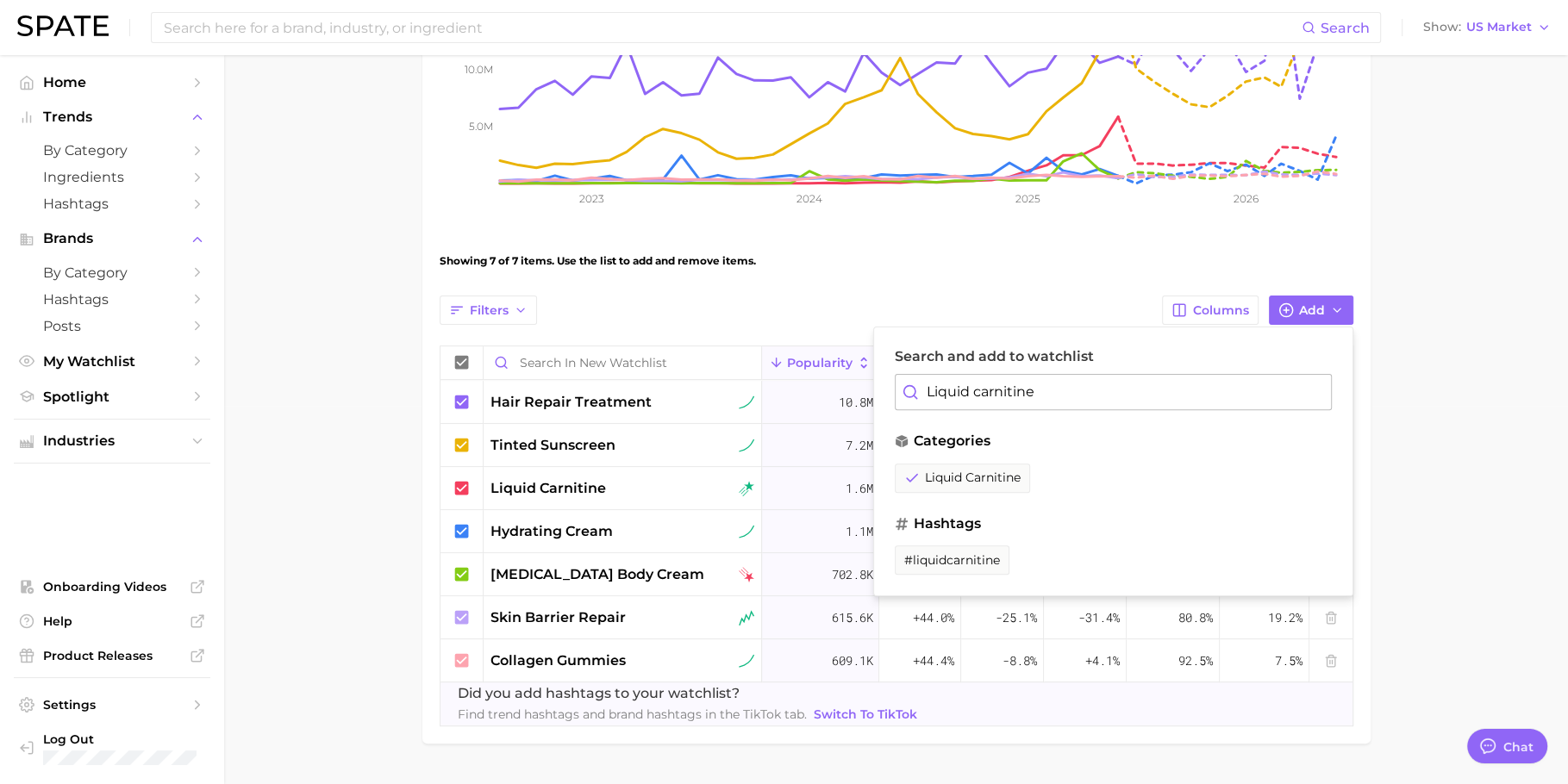
click at [1122, 396] on input "Liquid carnitine" at bounding box center [1112, 392] width 437 height 36
paste input "Mineral supplements"
type input "mineral supplements"
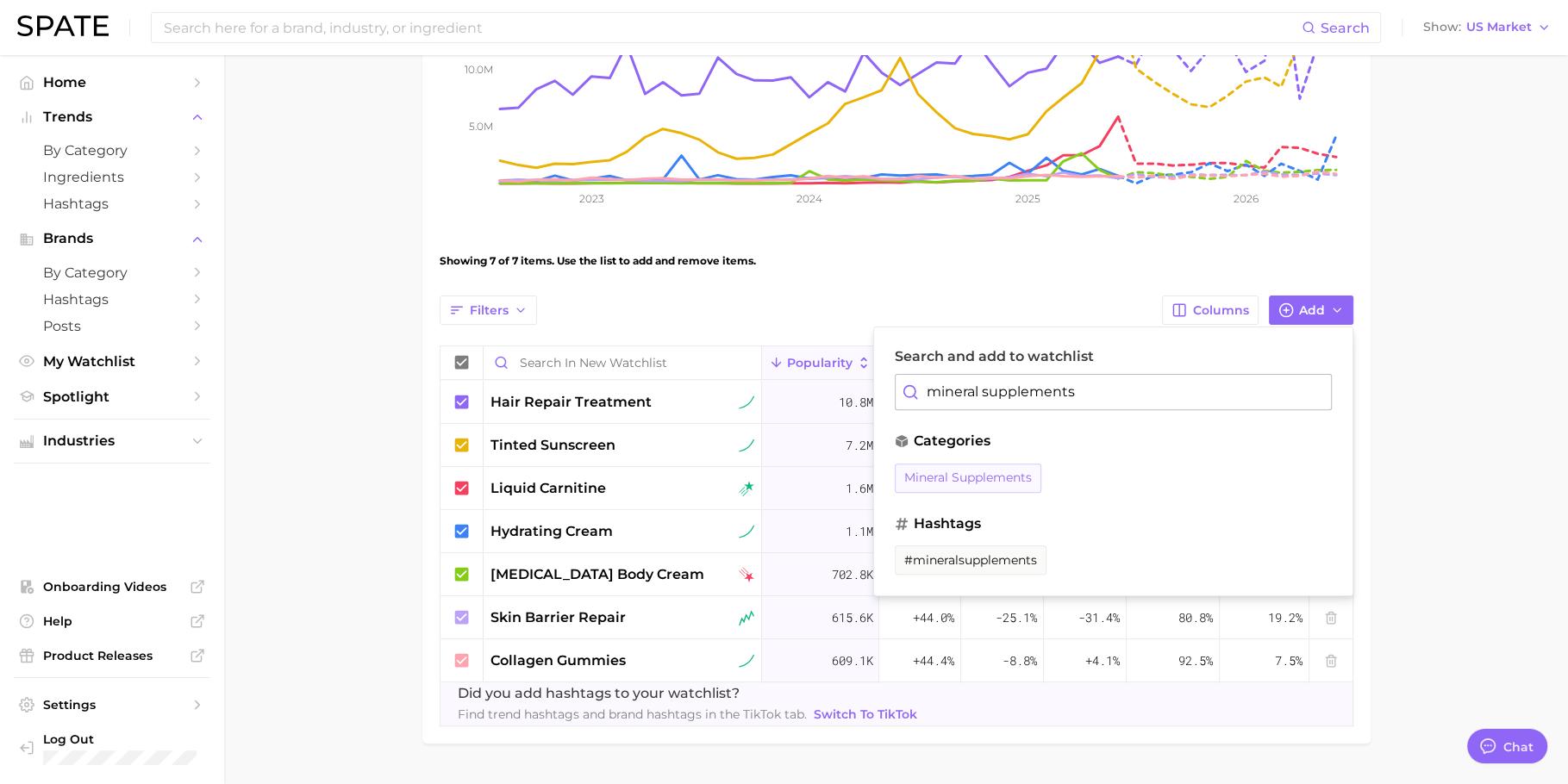
click at [992, 471] on span "mineral supplements" at bounding box center [968, 477] width 128 height 15
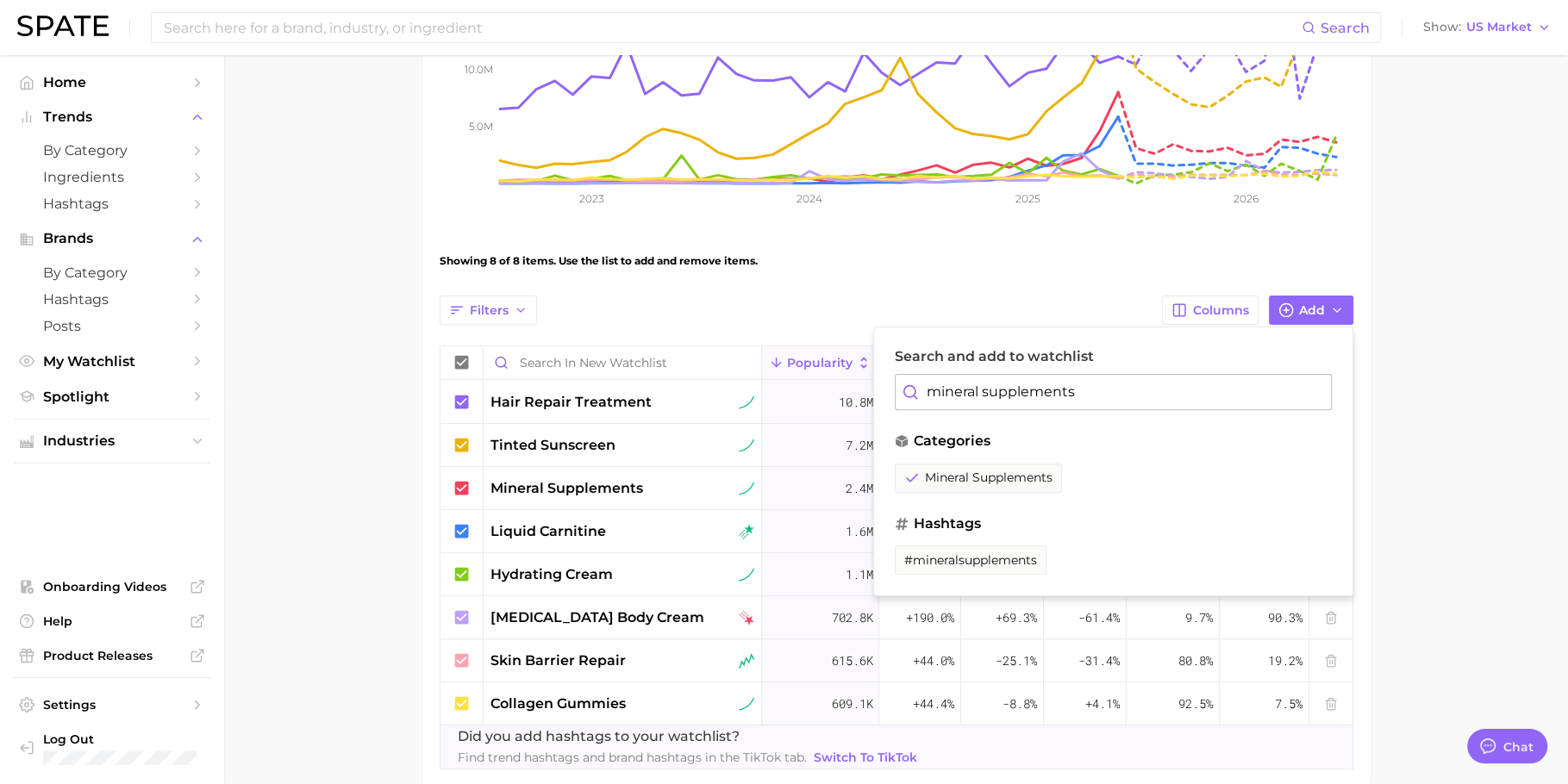
click at [339, 411] on main "New Watchlist Settings Overview Google TikTok View Combined Export Data 24.9m A…" at bounding box center [896, 274] width 1344 height 1196
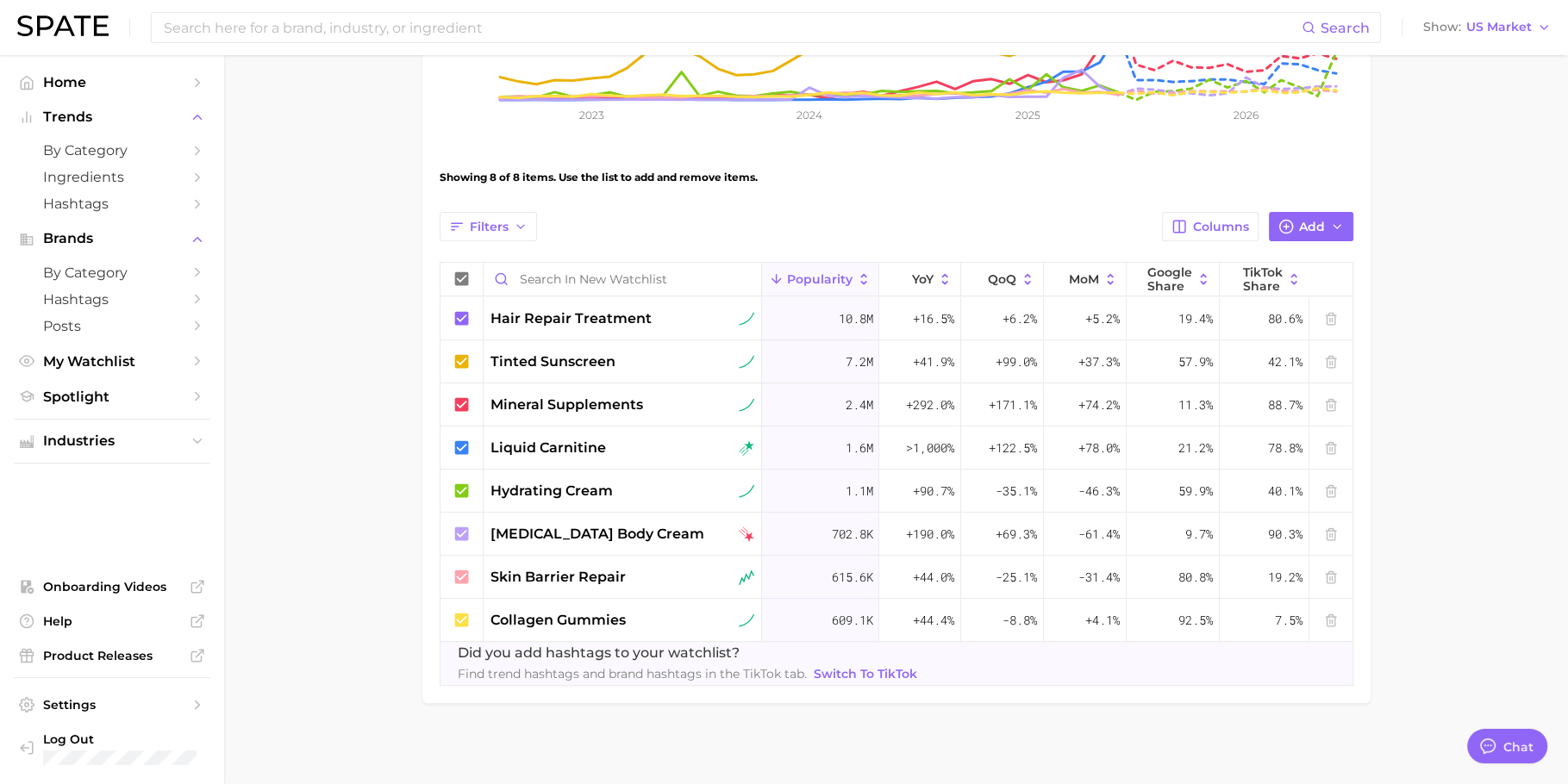
scroll to position [464, 0]
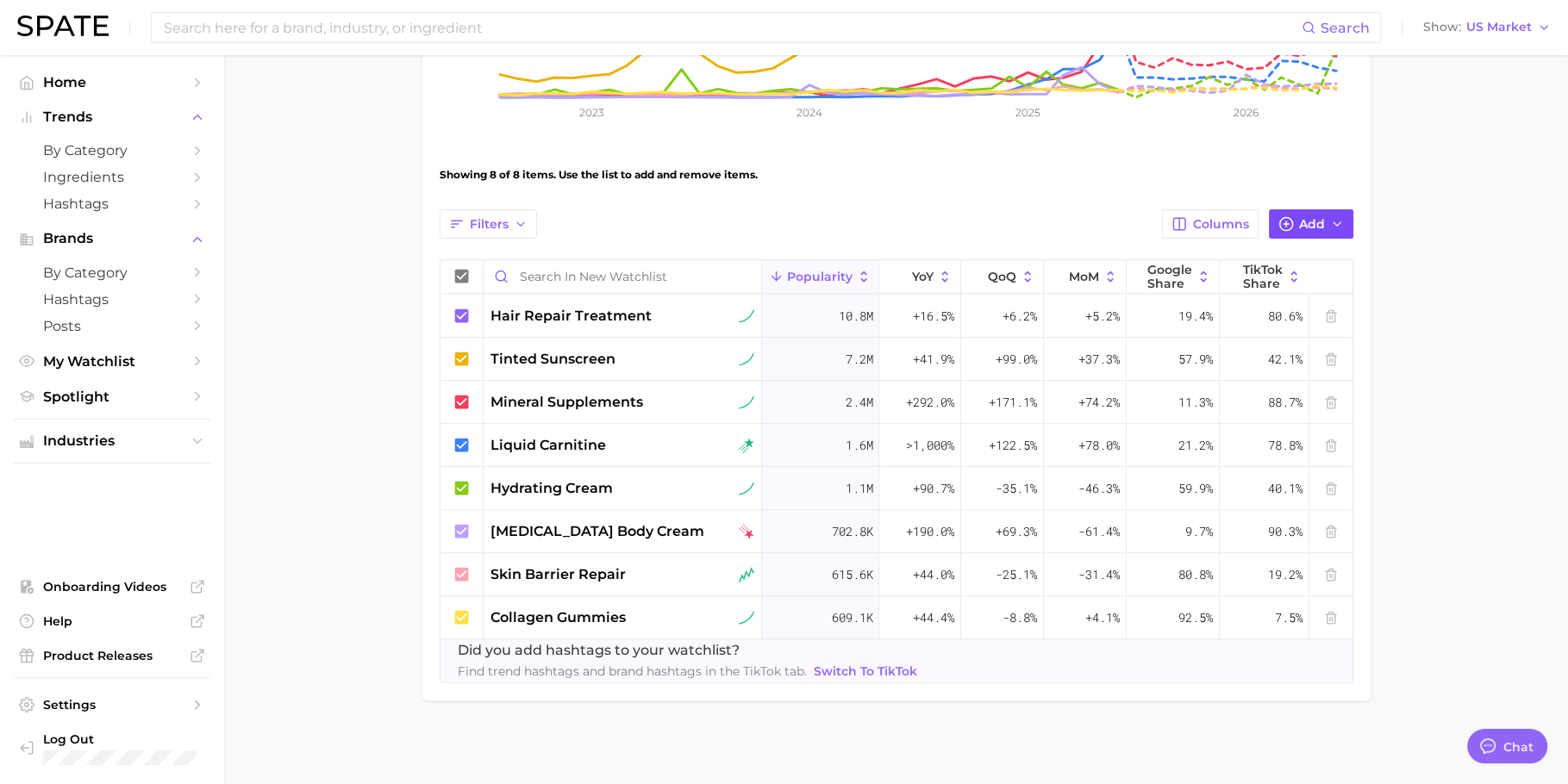
click at [1310, 210] on button "Add" at bounding box center [1310, 224] width 84 height 30
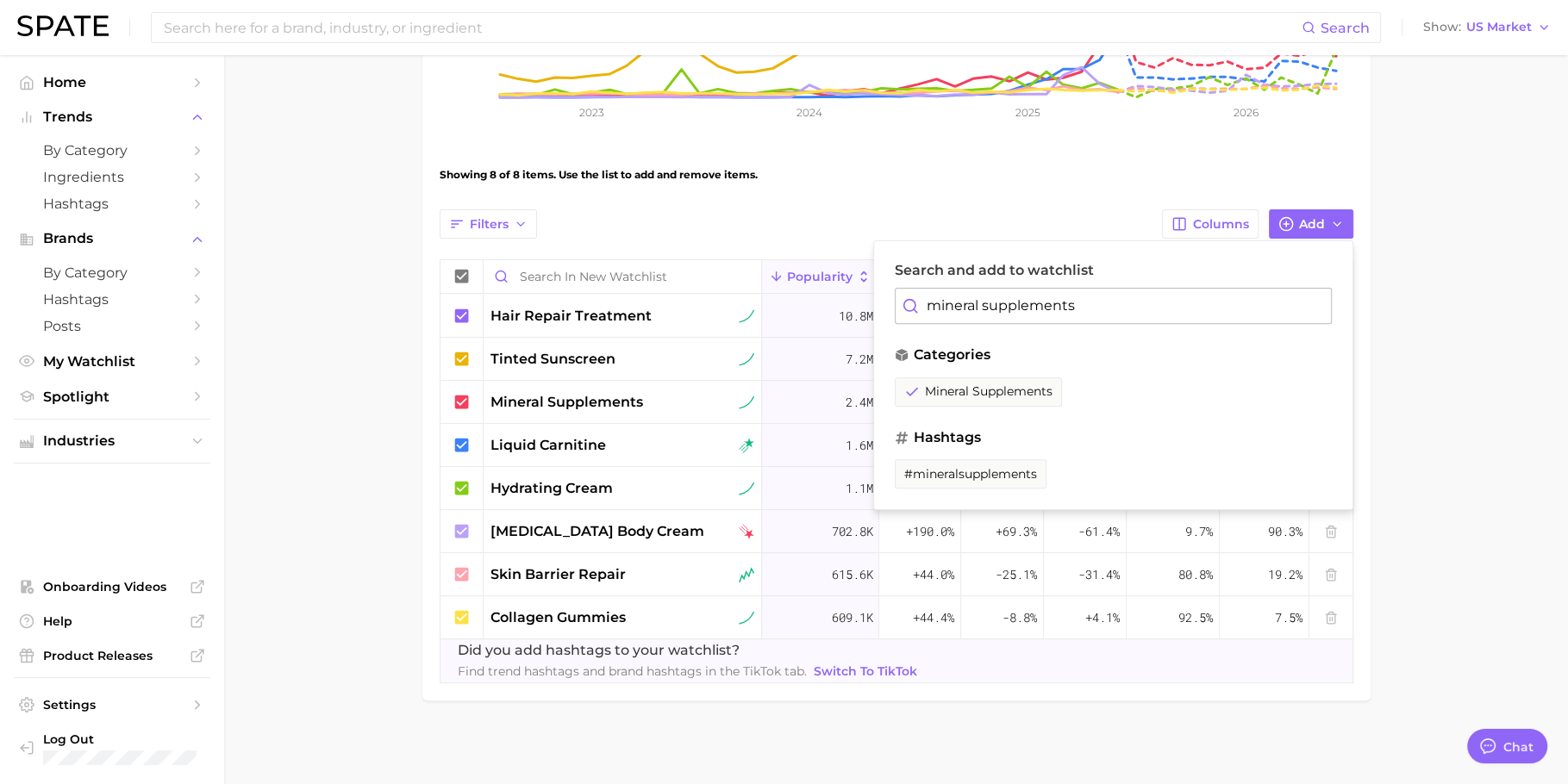
click at [1081, 299] on input "mineral supplements" at bounding box center [1112, 306] width 437 height 36
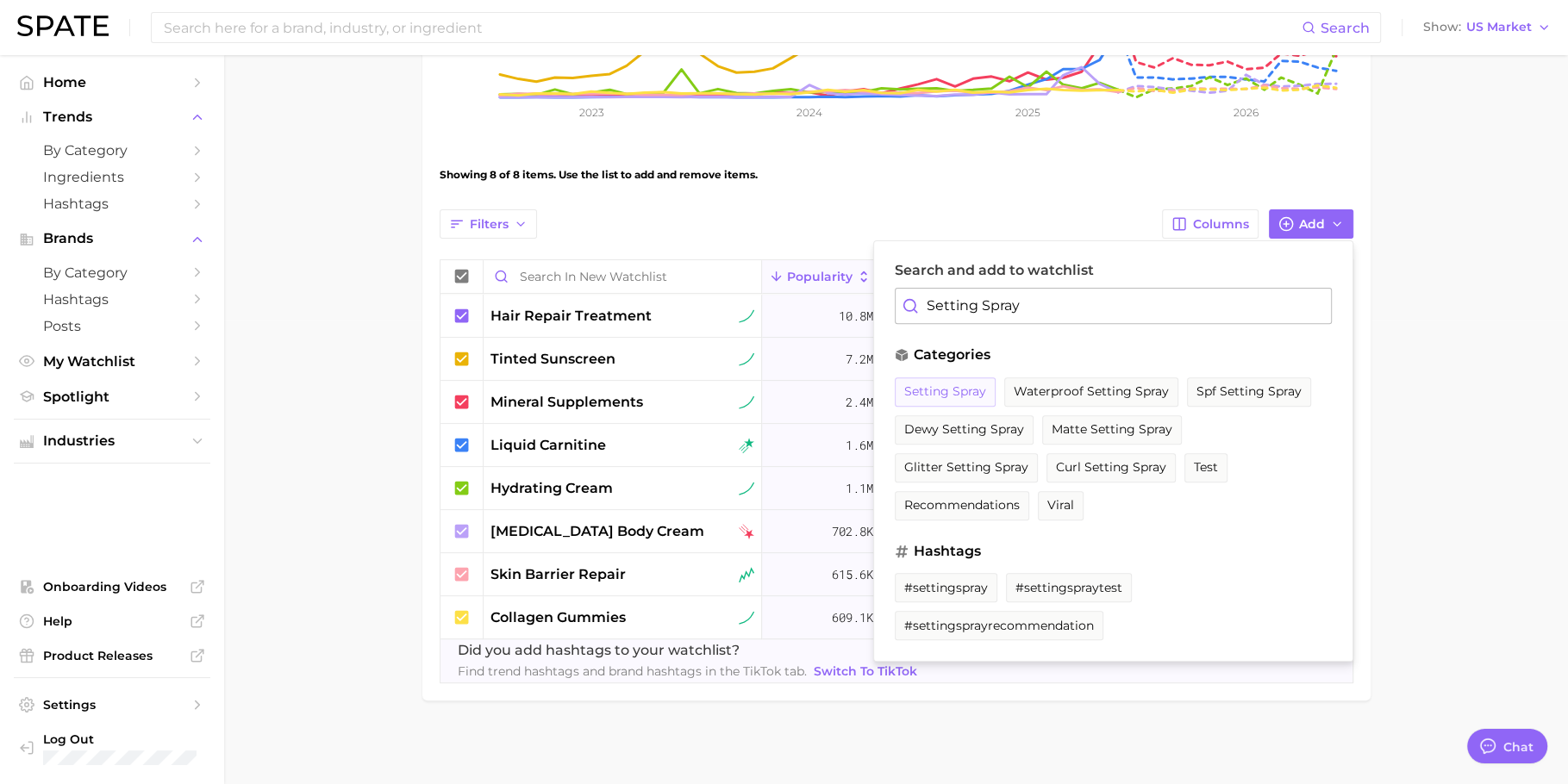
type input "Setting Spray"
click at [979, 378] on button "setting spray" at bounding box center [945, 392] width 101 height 30
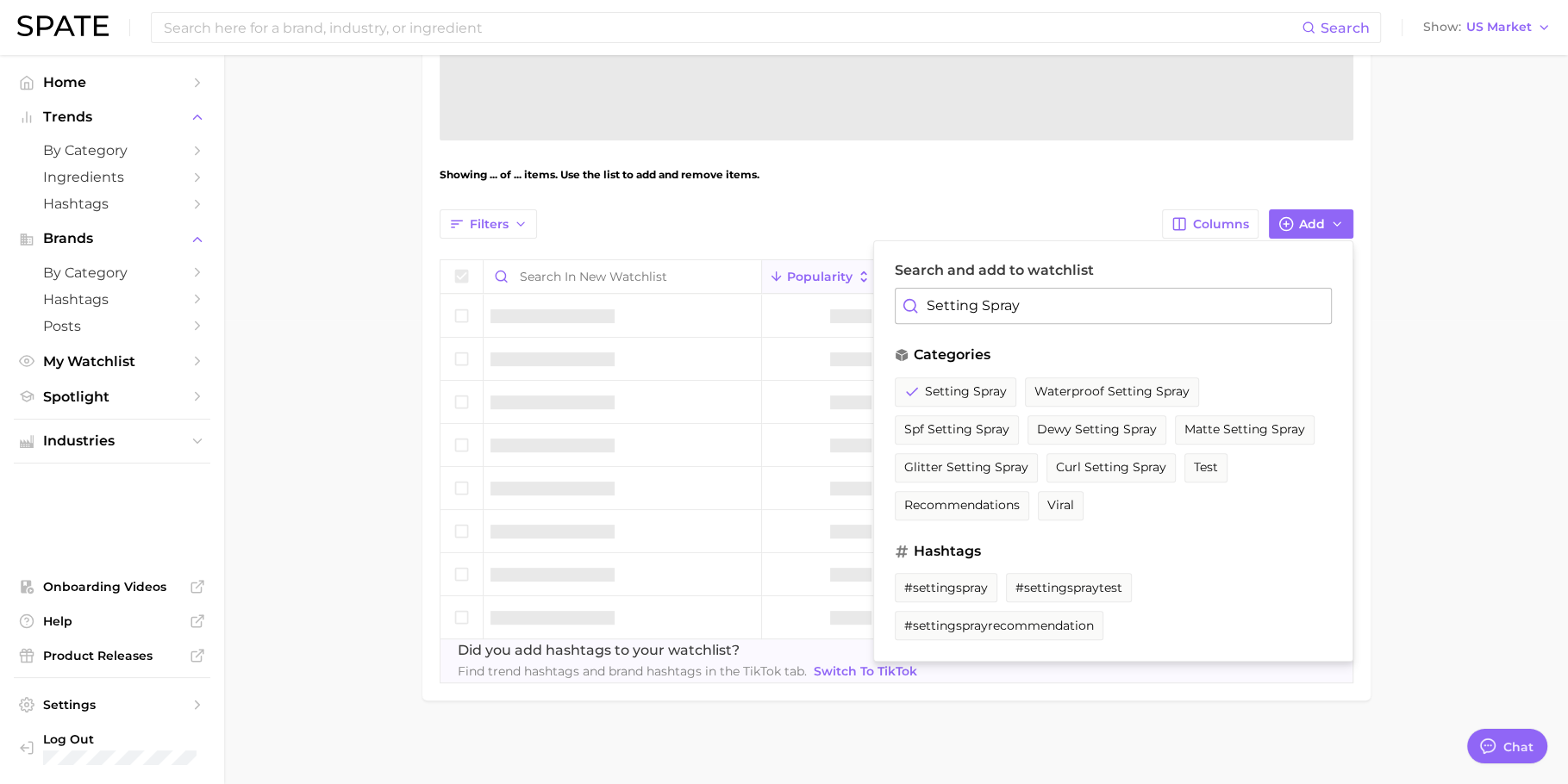
click at [410, 419] on main "New Watchlist Settings Overview Google TikTok View Combined Export Data Avg. Mo…" at bounding box center [896, 188] width 1344 height 1196
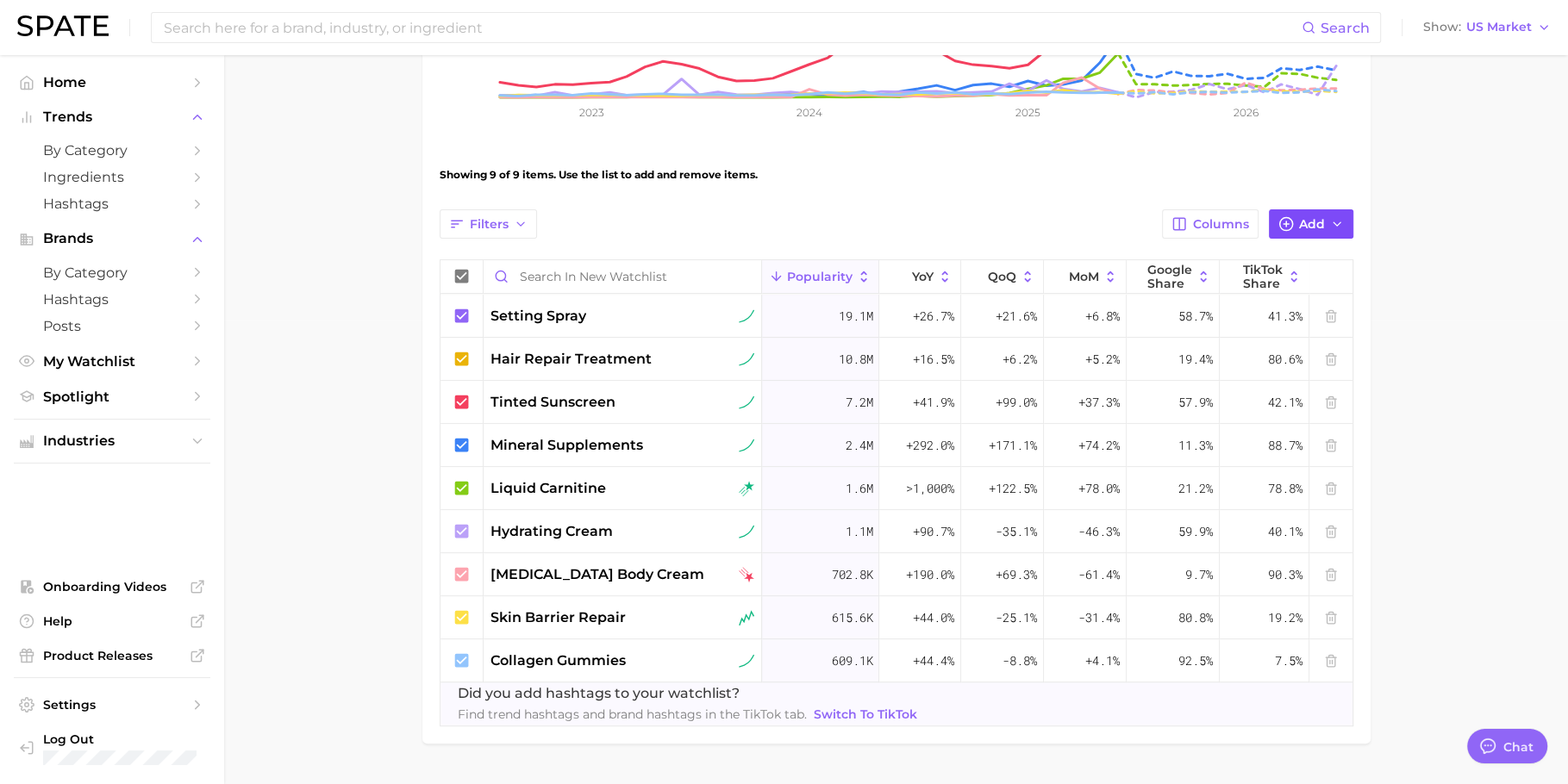
click at [1307, 226] on span "Add" at bounding box center [1312, 224] width 26 height 15
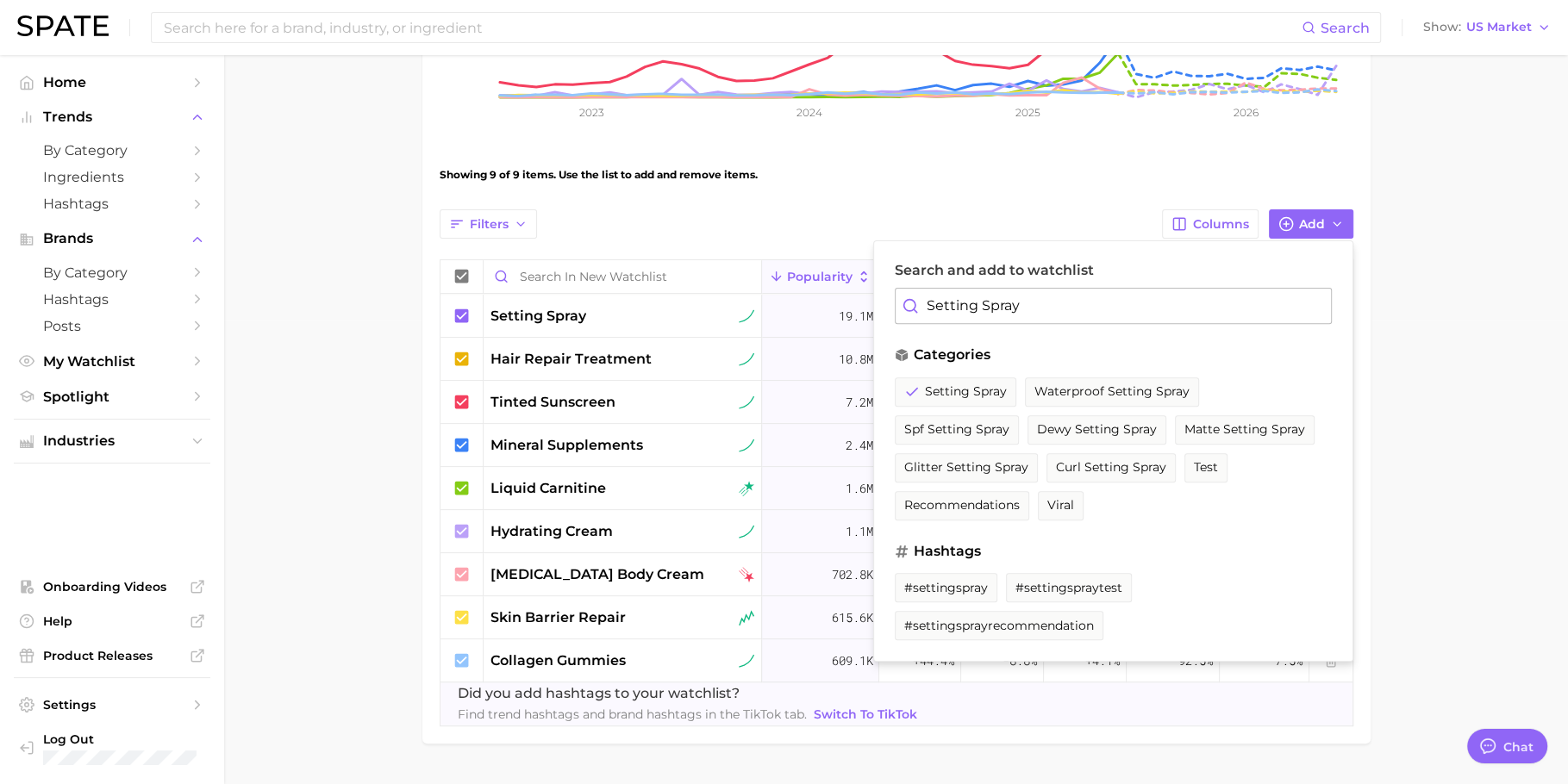
click at [1078, 303] on input "Setting Spray" at bounding box center [1112, 306] width 437 height 36
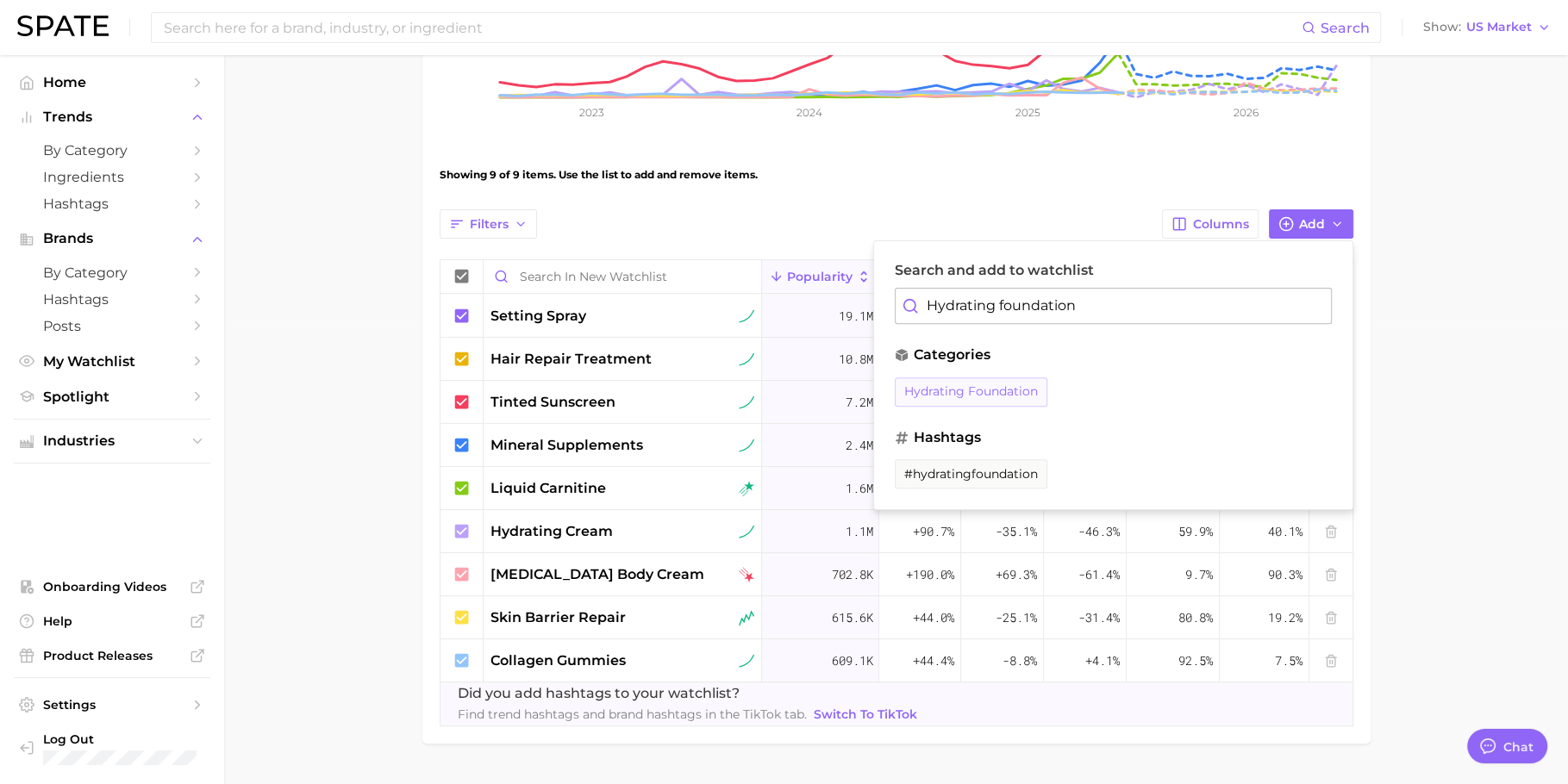
type input "Hydrating foundation"
click at [973, 396] on span "hydrating foundation" at bounding box center [971, 391] width 134 height 15
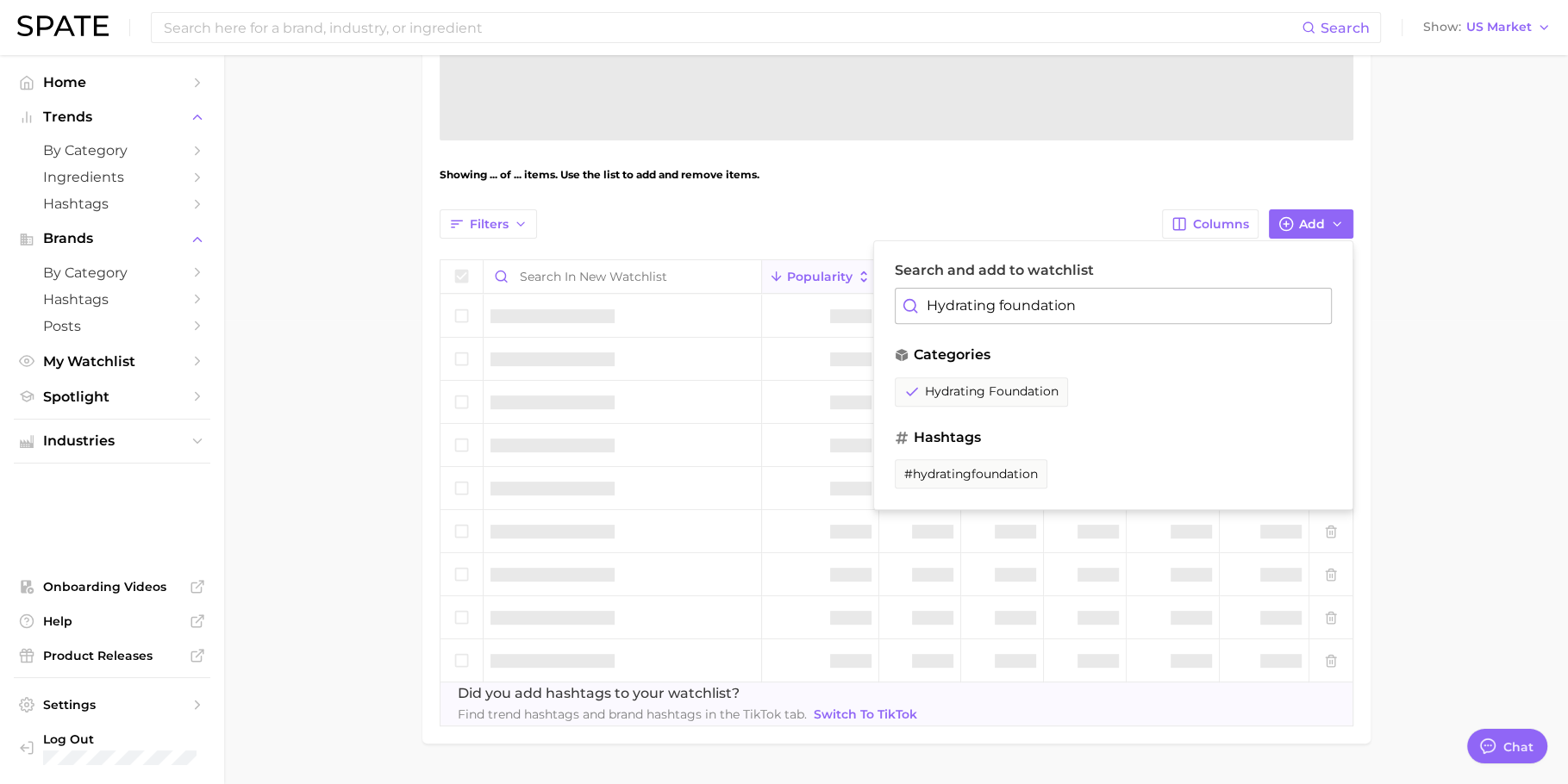
click at [356, 370] on main "New Watchlist Settings Overview Google TikTok View Combined Export Data Avg. Mo…" at bounding box center [896, 209] width 1344 height 1240
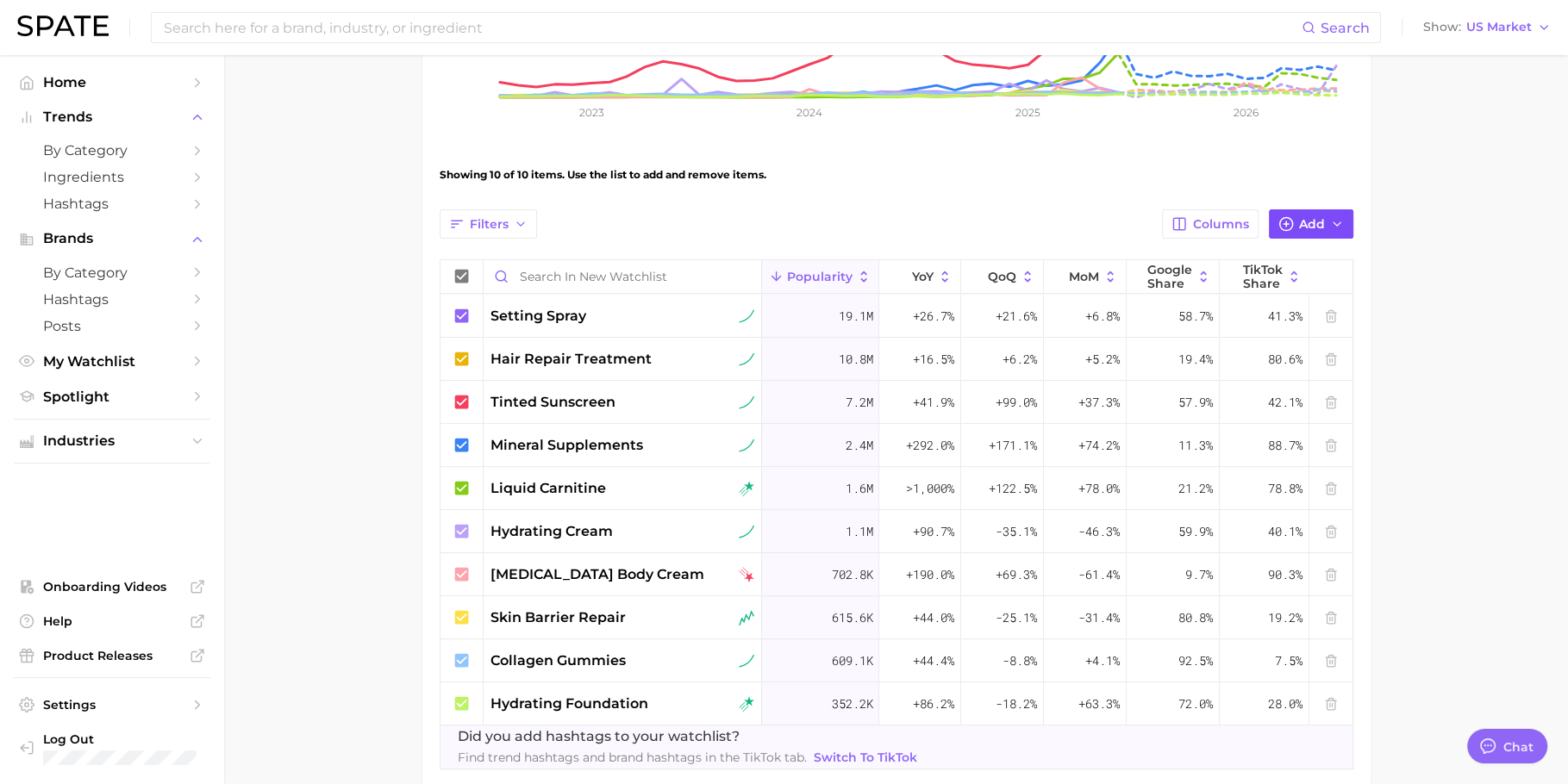
click at [1290, 233] on button "Add" at bounding box center [1310, 224] width 84 height 30
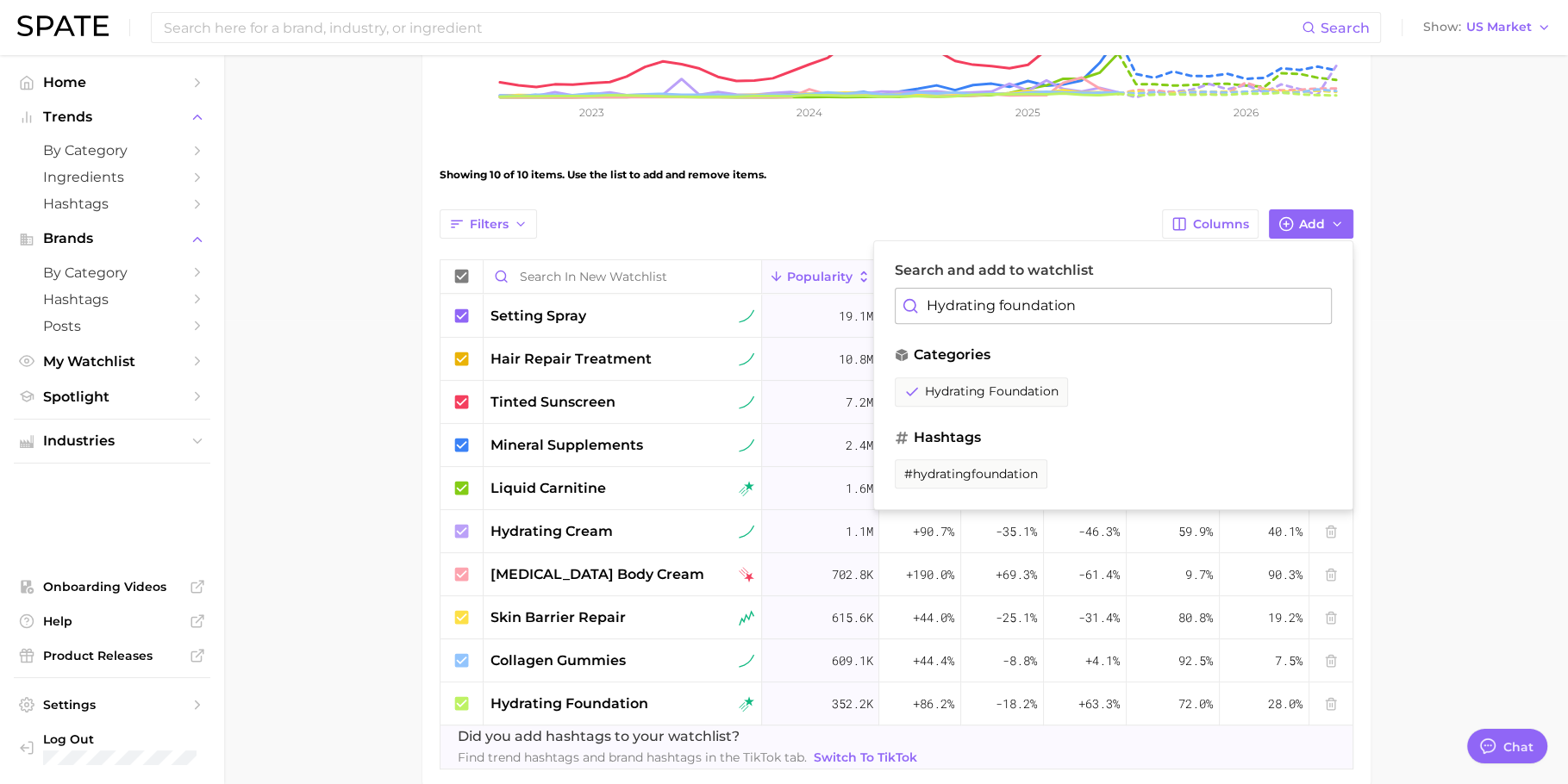
click at [1077, 309] on input "Hydrating foundation" at bounding box center [1112, 306] width 437 height 36
type input "Eyebrow serum"
click at [983, 378] on button "eyebrow serum" at bounding box center [952, 392] width 115 height 30
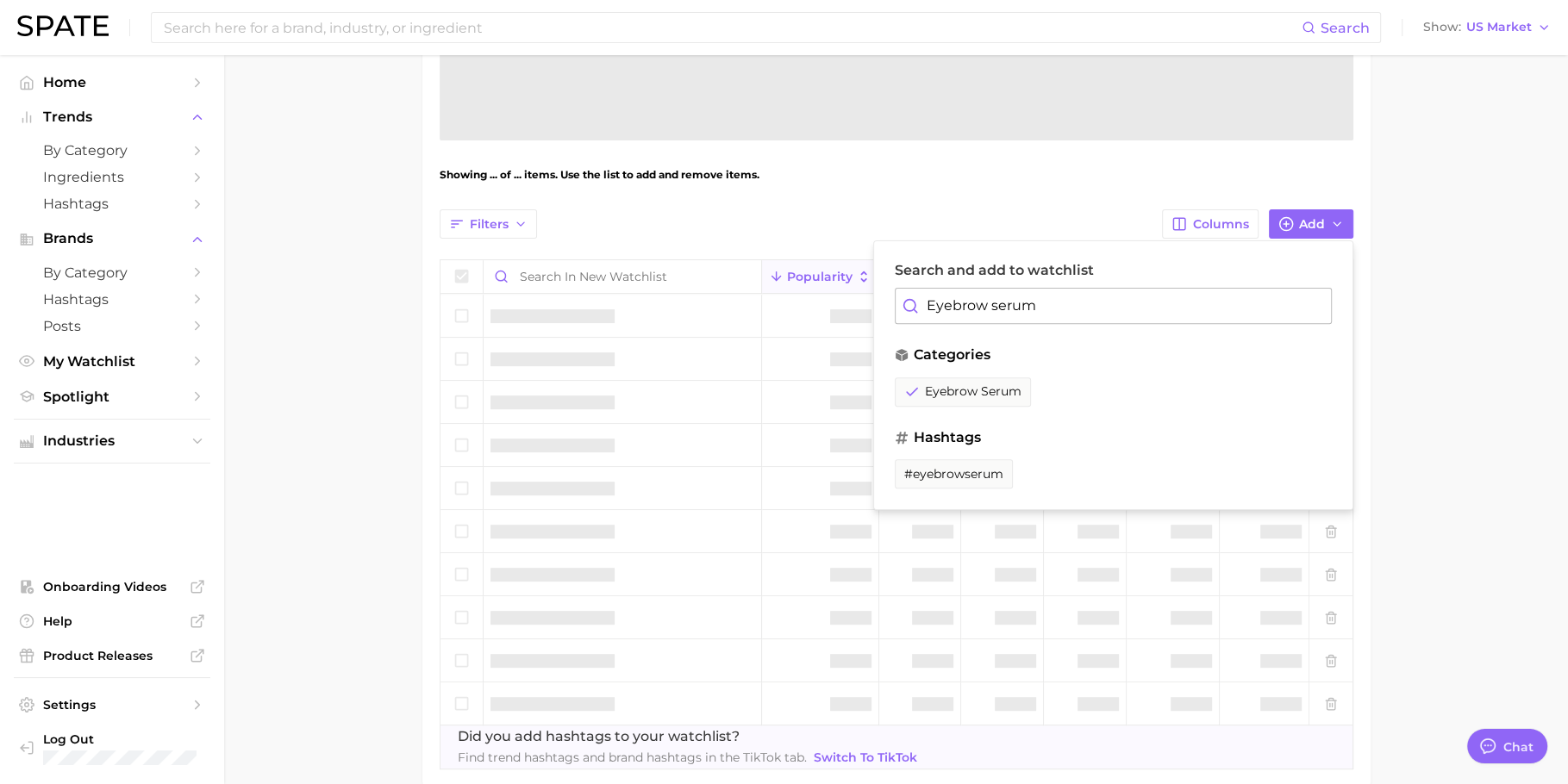
click at [1446, 391] on main "New Watchlist Settings Overview Google TikTok View Combined Export Data Avg. Mo…" at bounding box center [896, 231] width 1344 height 1282
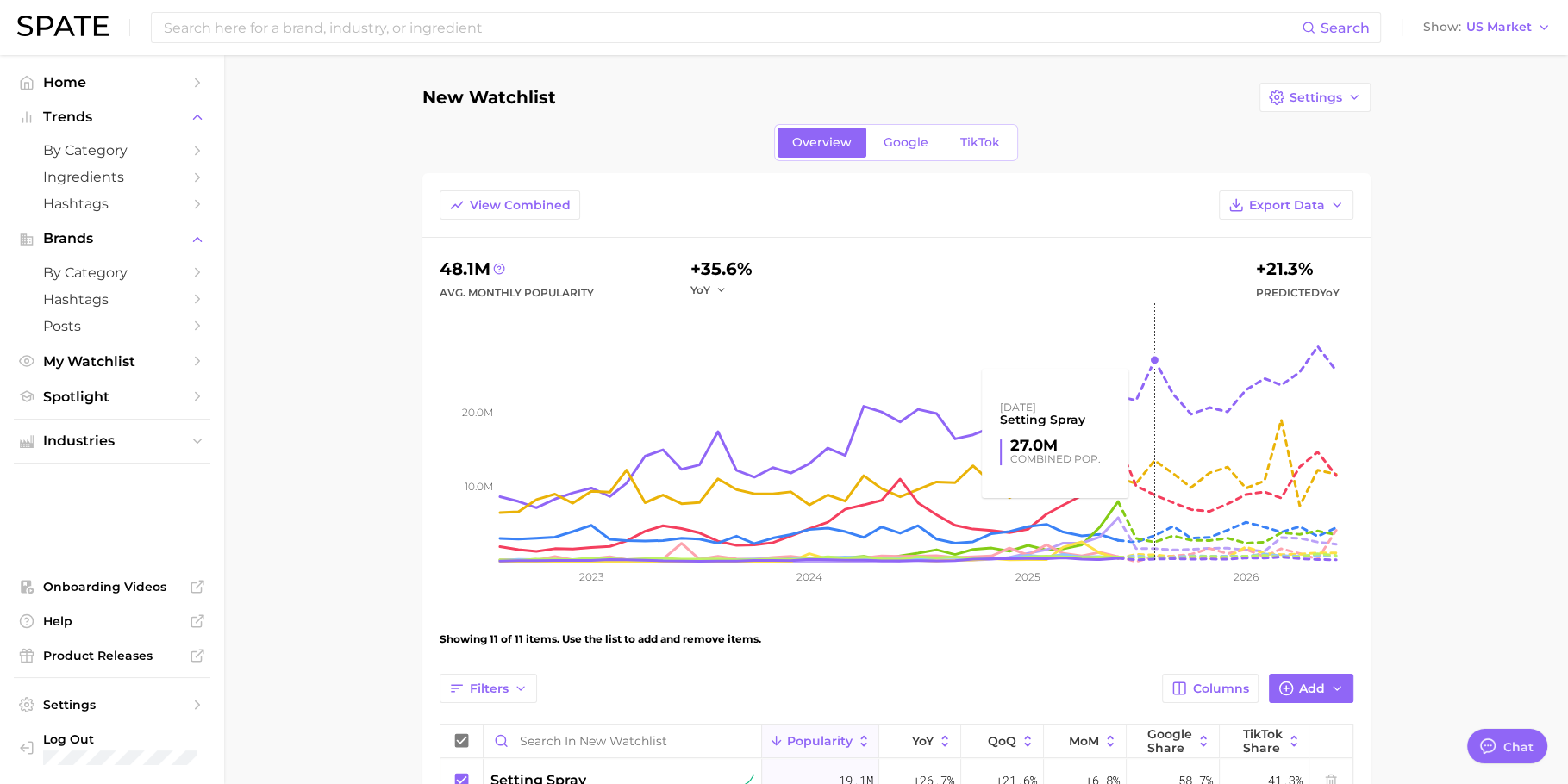
scroll to position [10, 0]
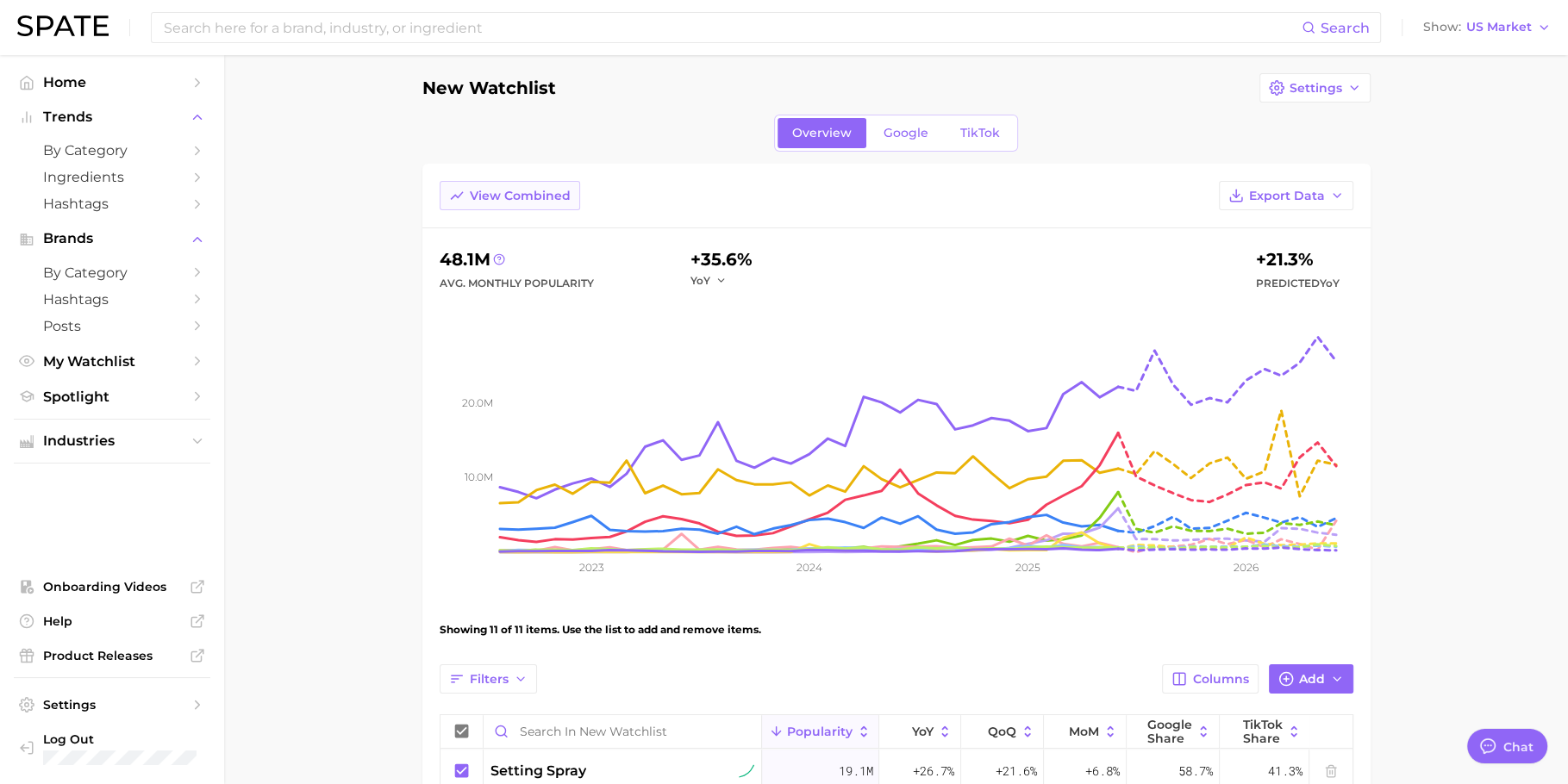
click at [553, 191] on span "View Combined" at bounding box center [520, 196] width 101 height 15
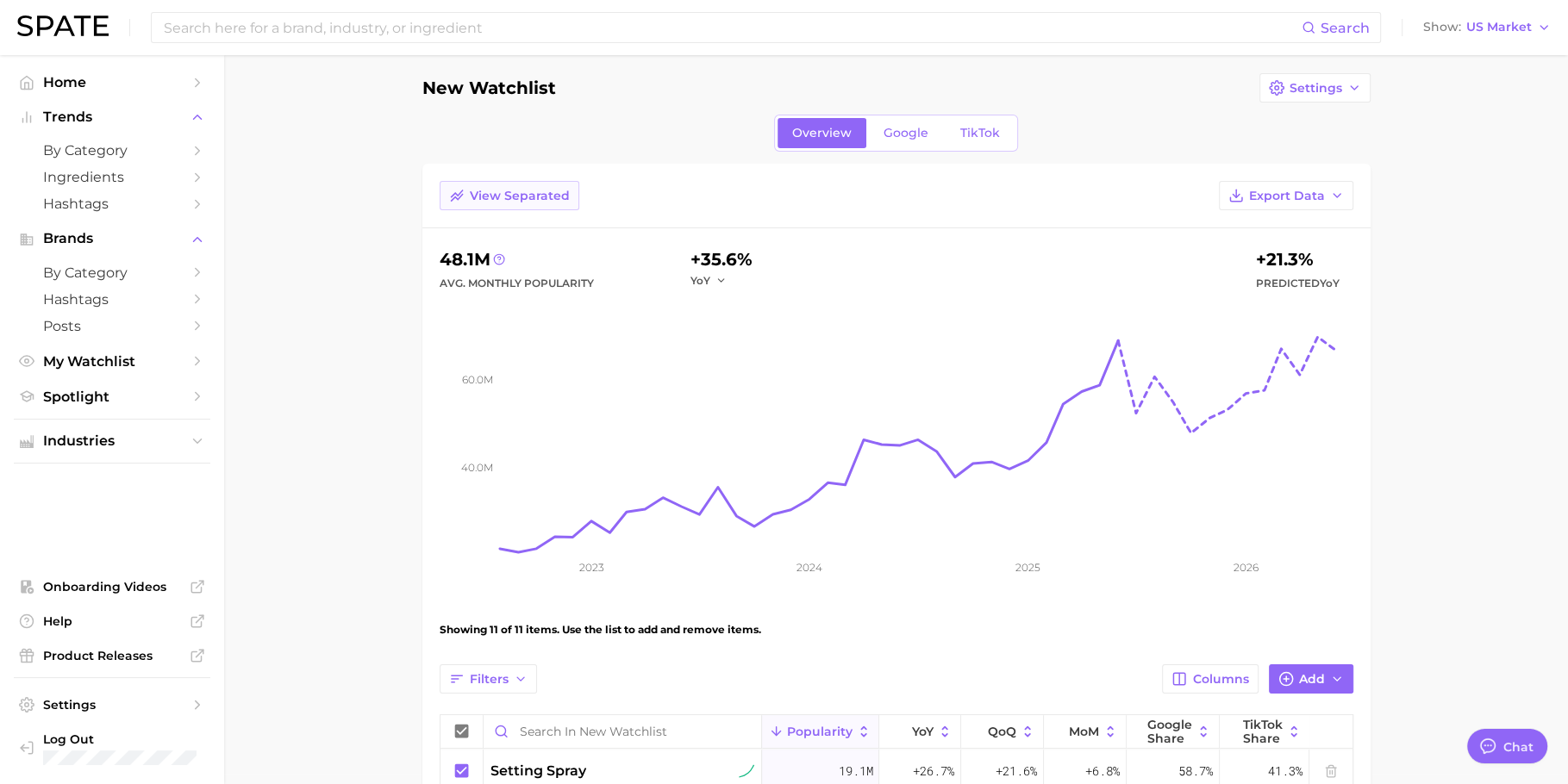
click at [553, 191] on span "View Separated" at bounding box center [519, 196] width 100 height 15
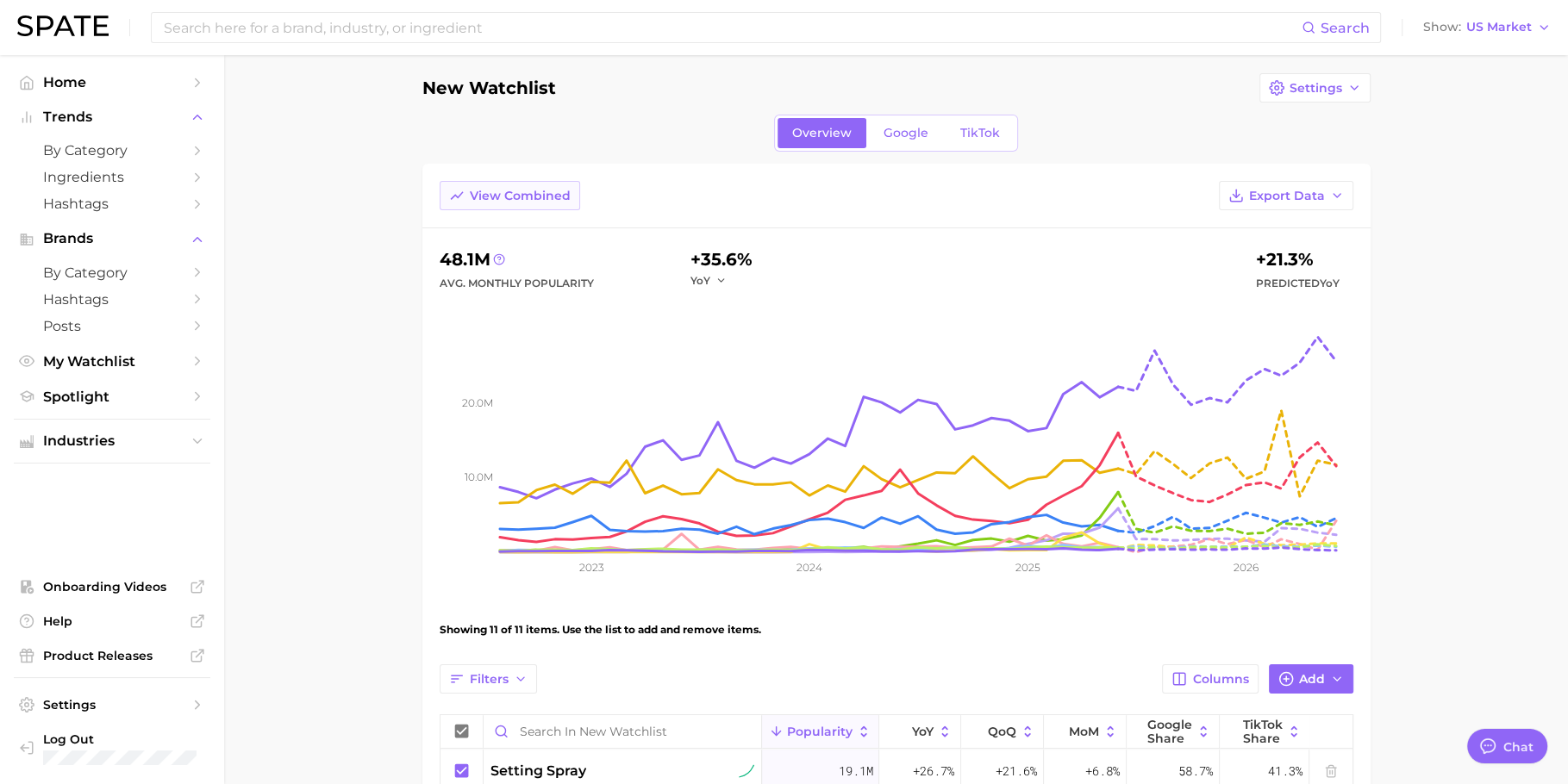
click at [553, 191] on span "View Combined" at bounding box center [520, 196] width 101 height 15
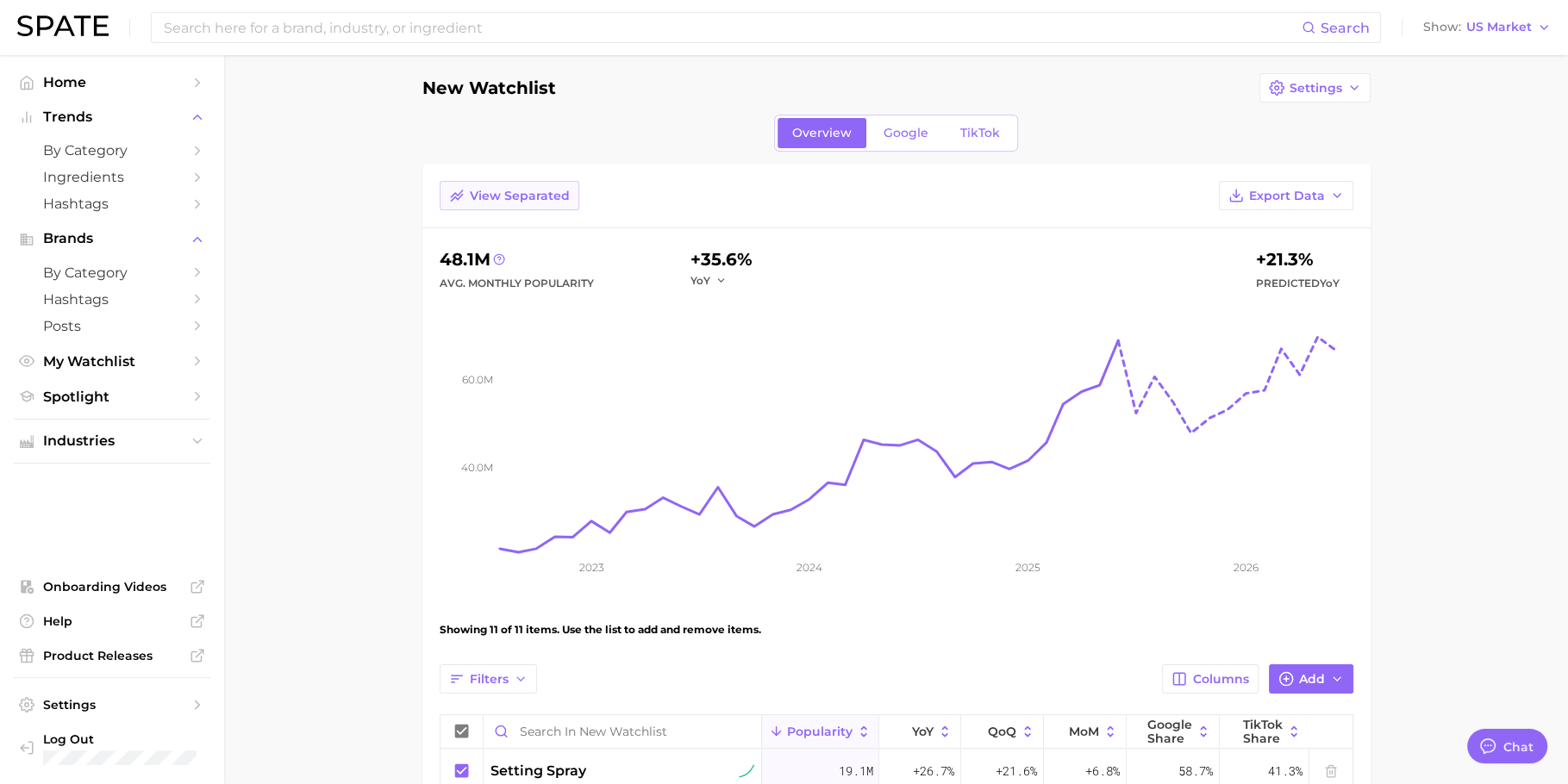
click at [553, 191] on span "View Separated" at bounding box center [519, 196] width 100 height 15
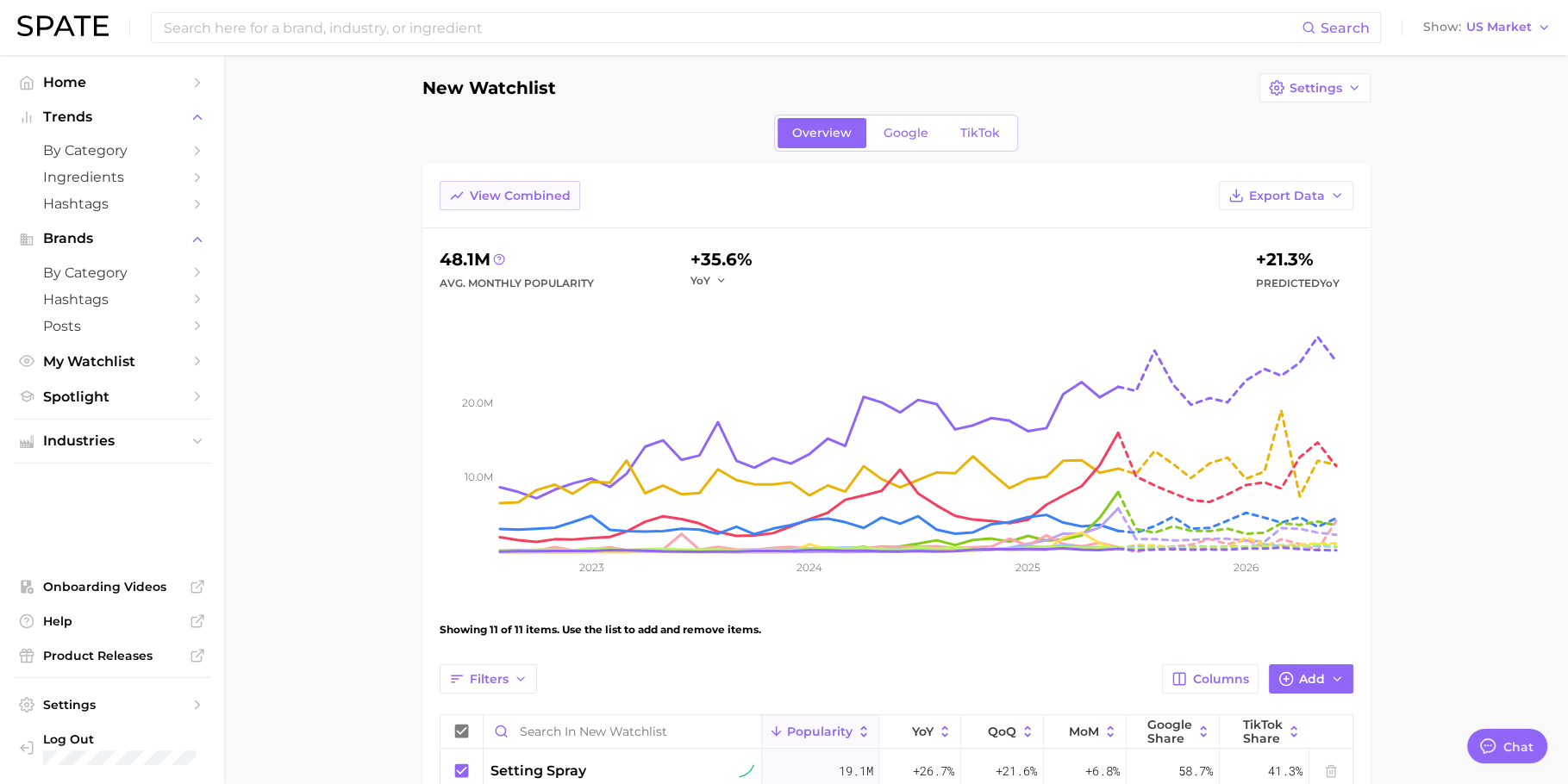
click at [553, 191] on span "View Combined" at bounding box center [520, 196] width 101 height 15
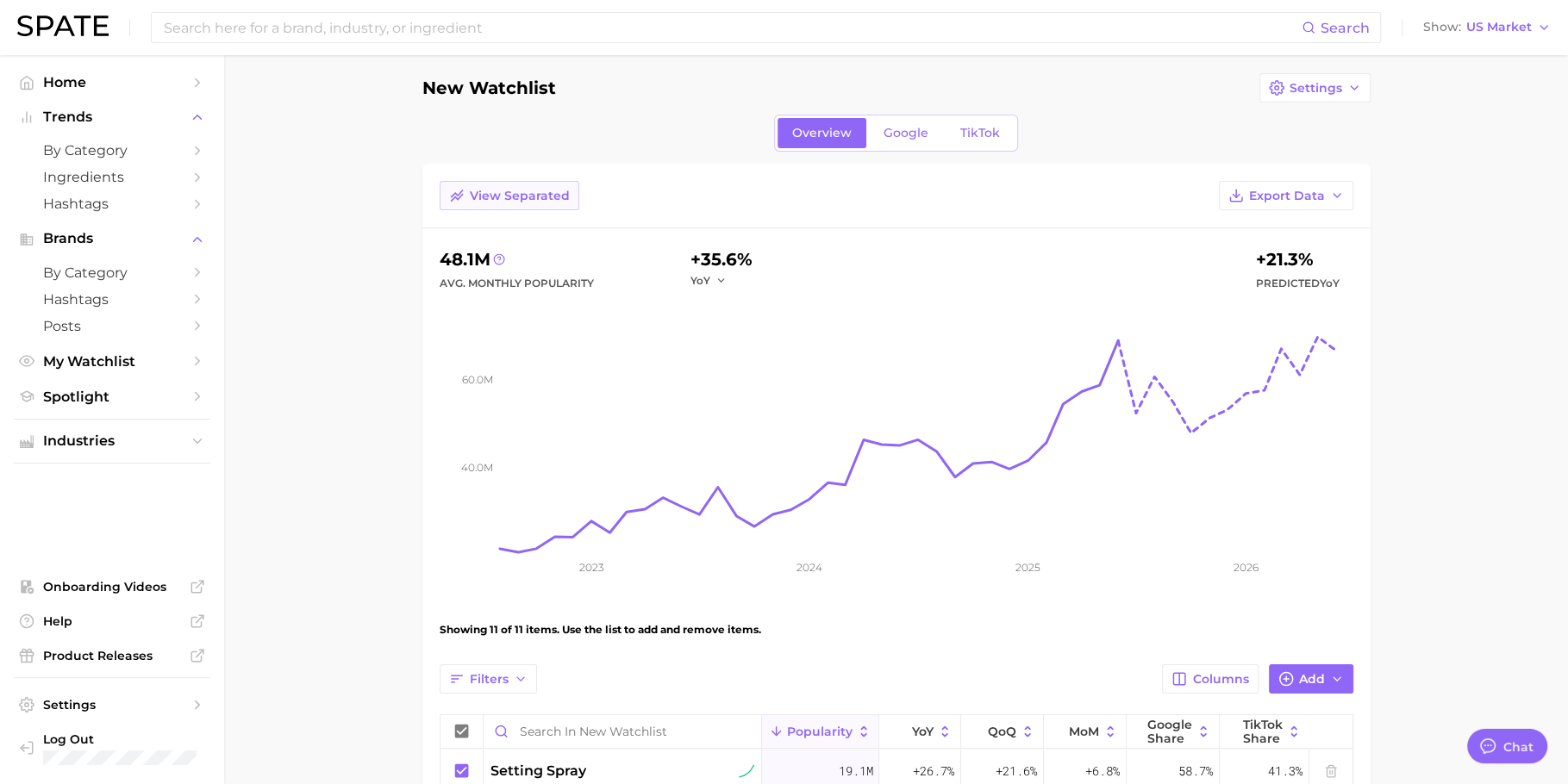
click at [553, 191] on span "View Separated" at bounding box center [519, 196] width 100 height 15
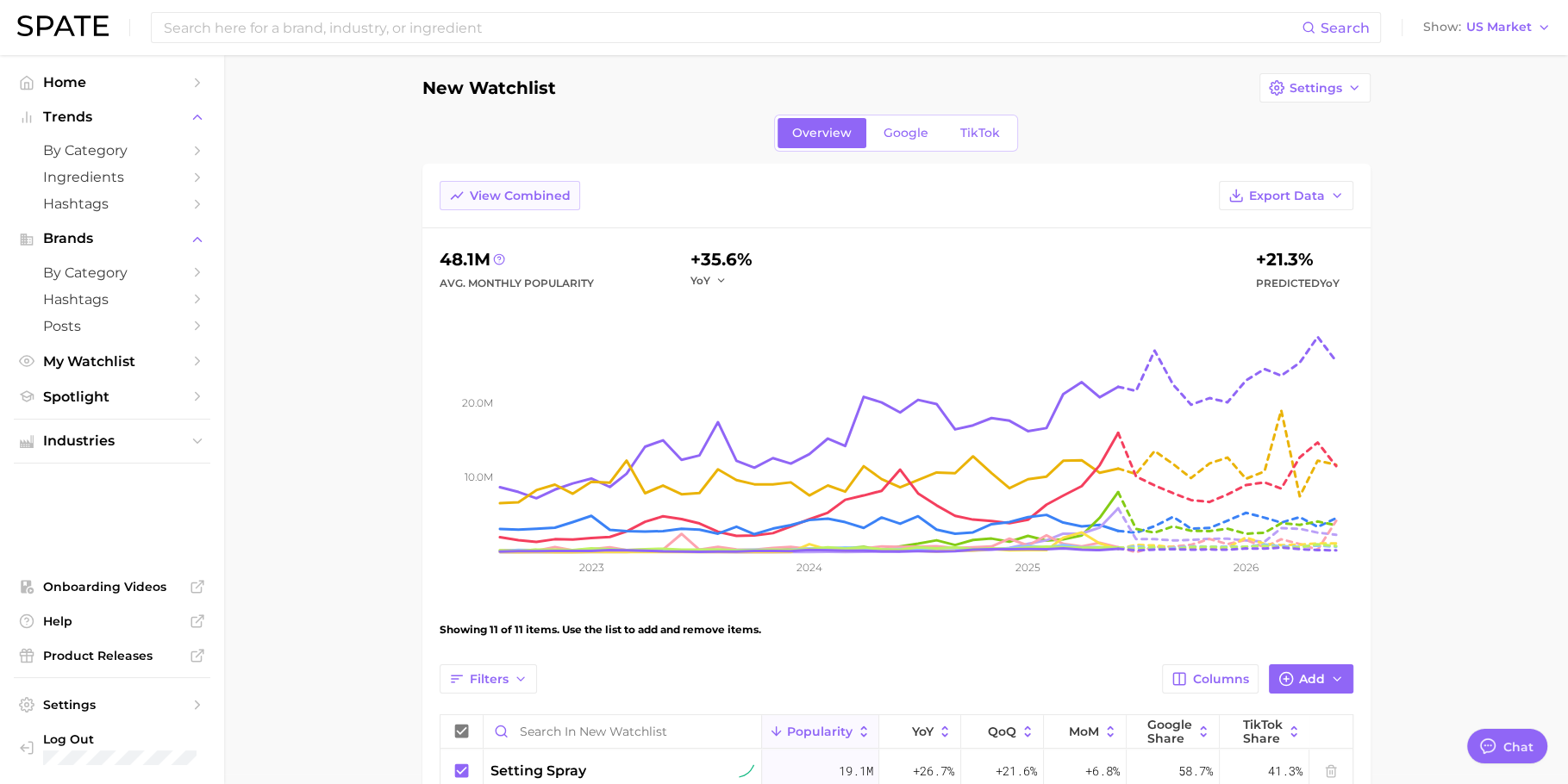
click at [553, 191] on span "View Combined" at bounding box center [520, 196] width 101 height 15
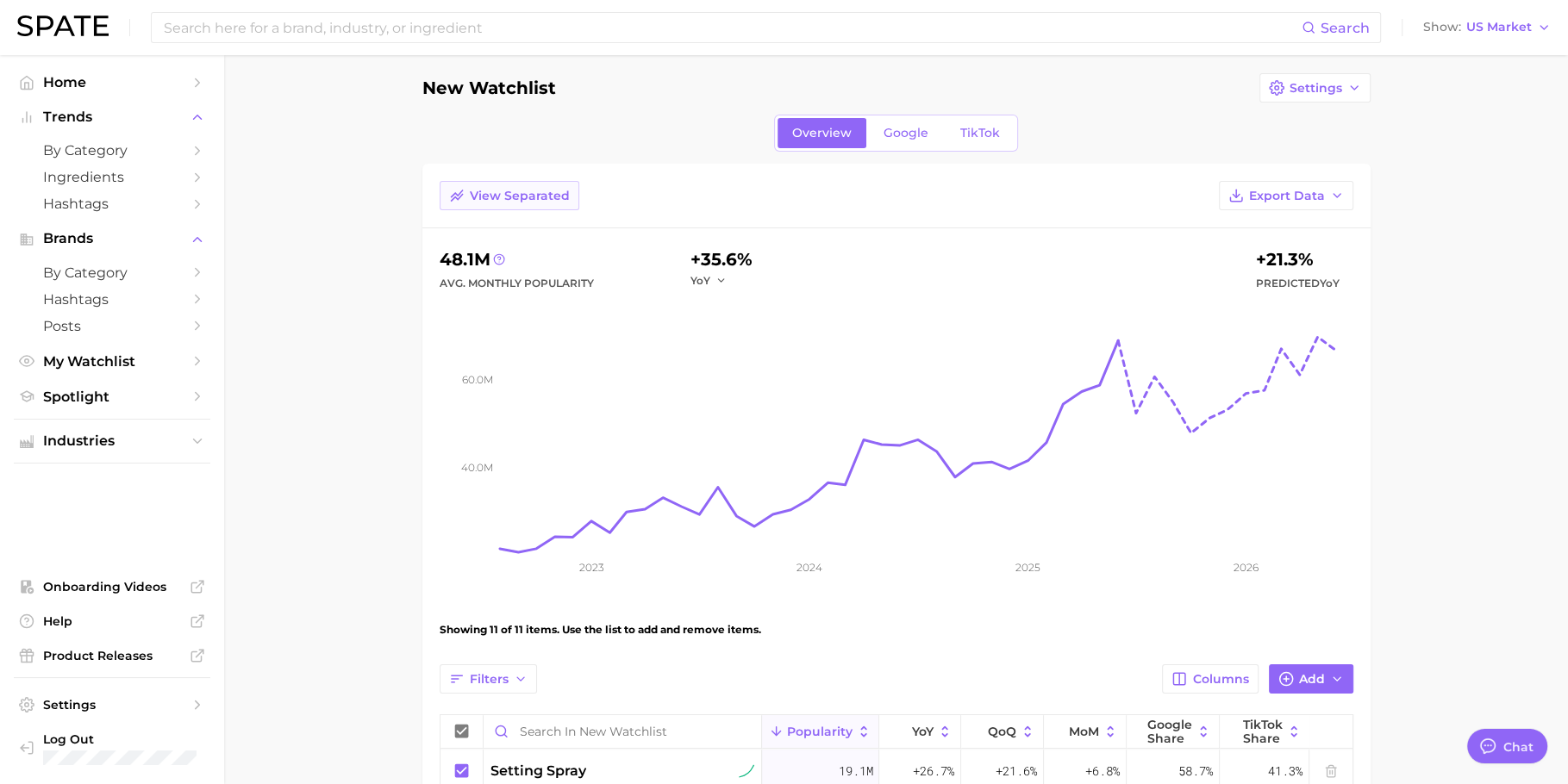
click at [553, 191] on span "View Separated" at bounding box center [519, 196] width 100 height 15
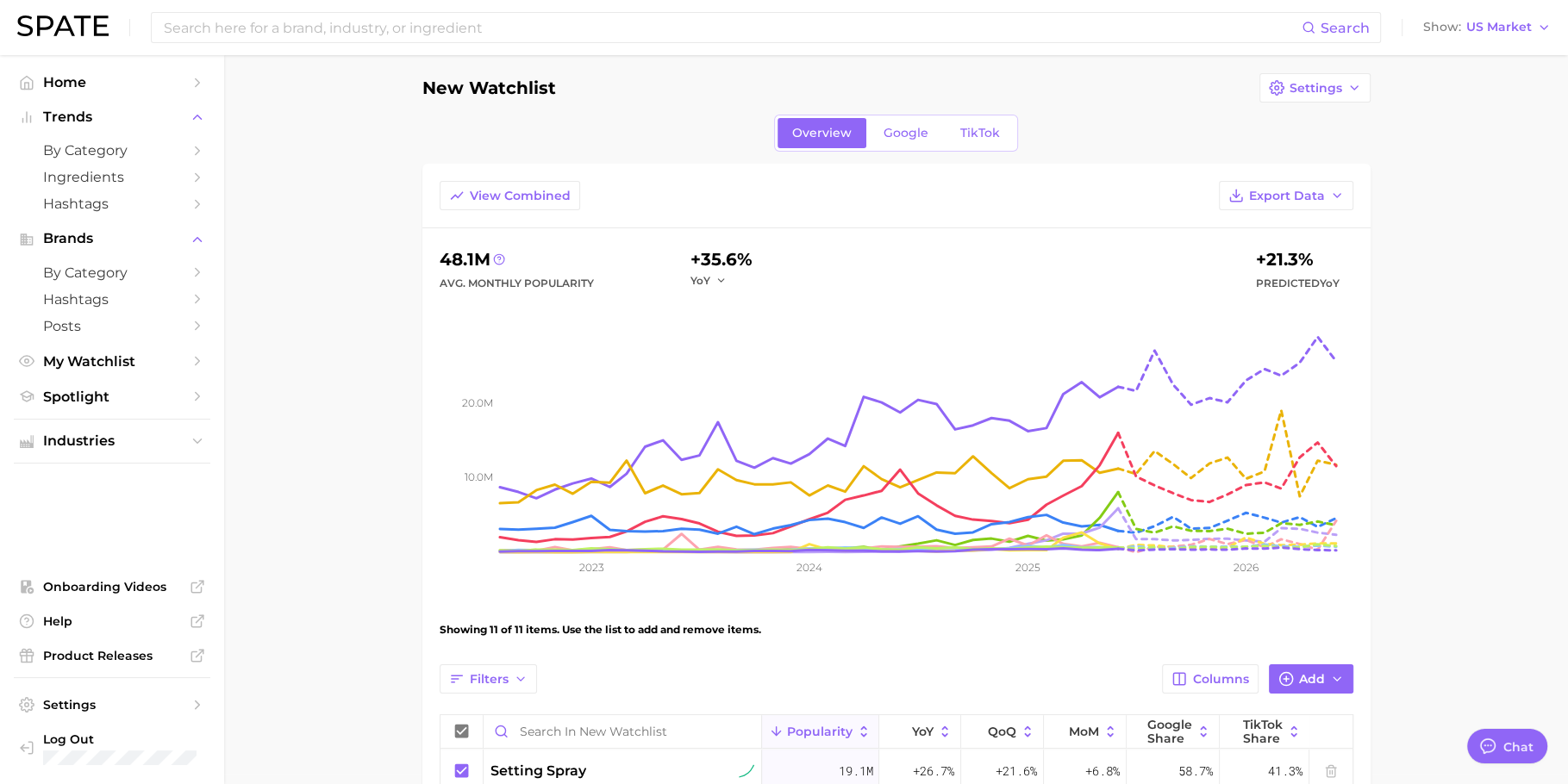
click at [363, 285] on main "New Watchlist Settings Overview Google TikTok View Combined Export Data 48.1m A…" at bounding box center [896, 709] width 1344 height 1326
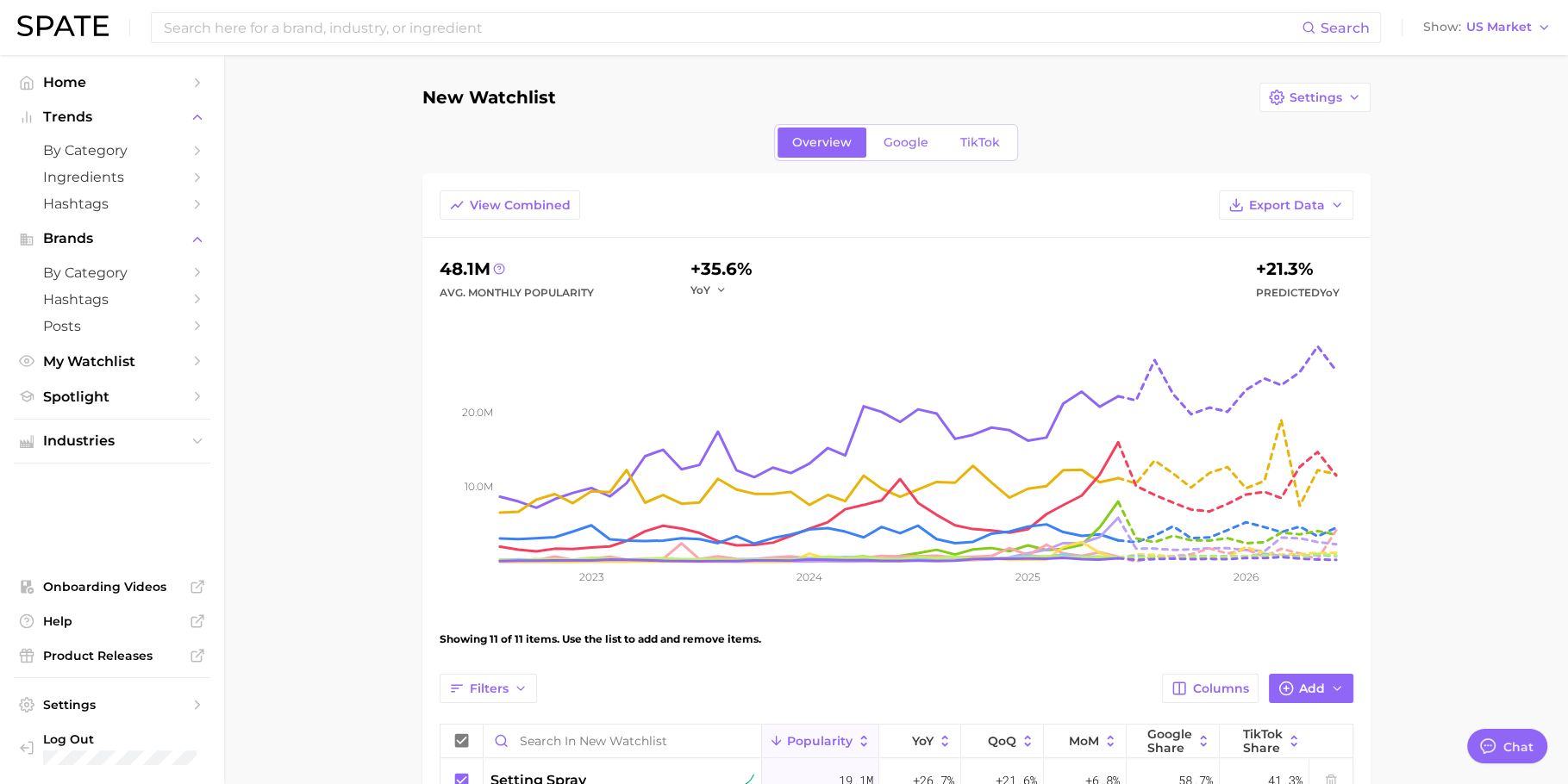
scroll to position [5, 0]
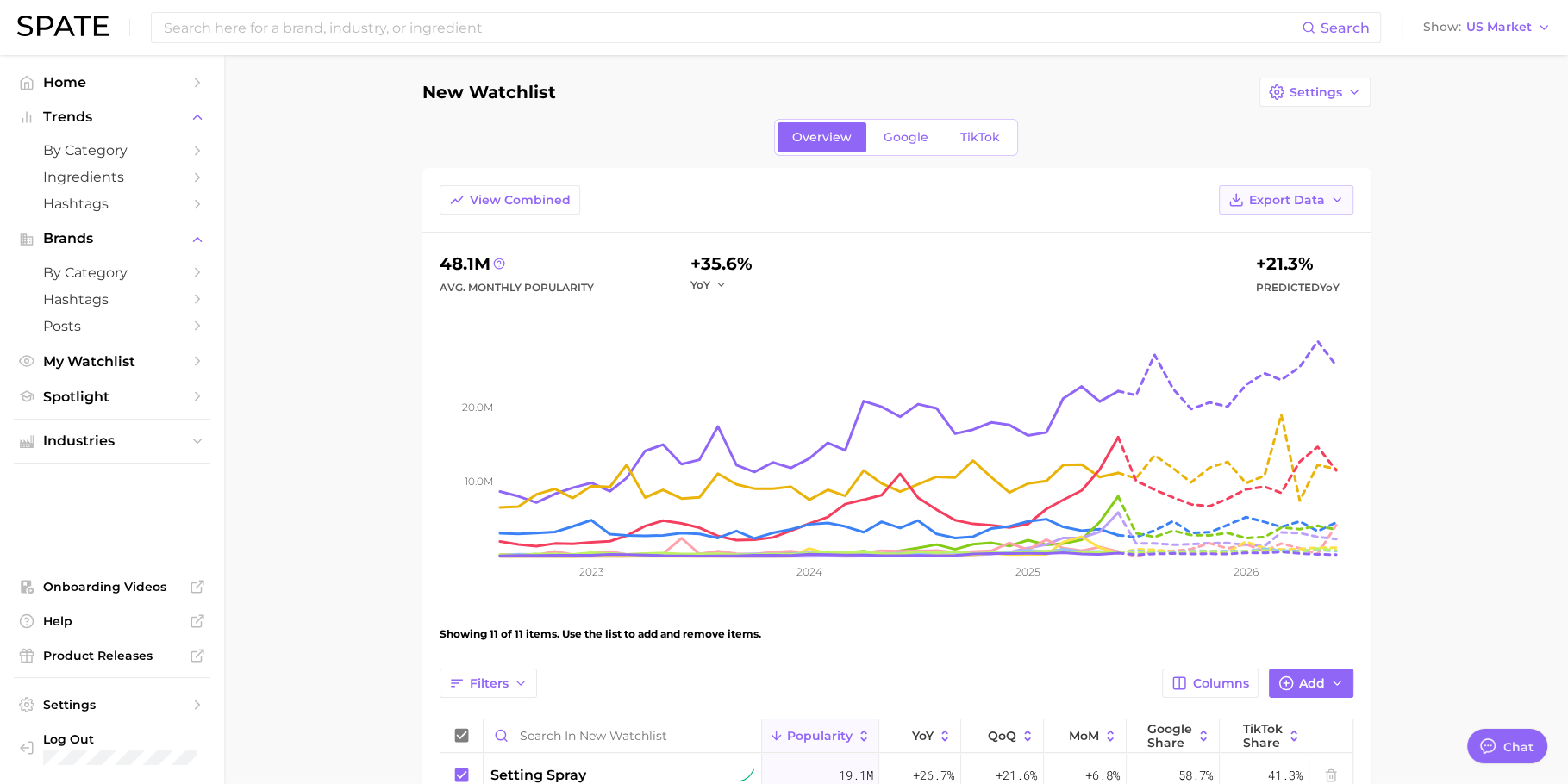
click at [1268, 194] on span "Export Data" at bounding box center [1286, 200] width 75 height 15
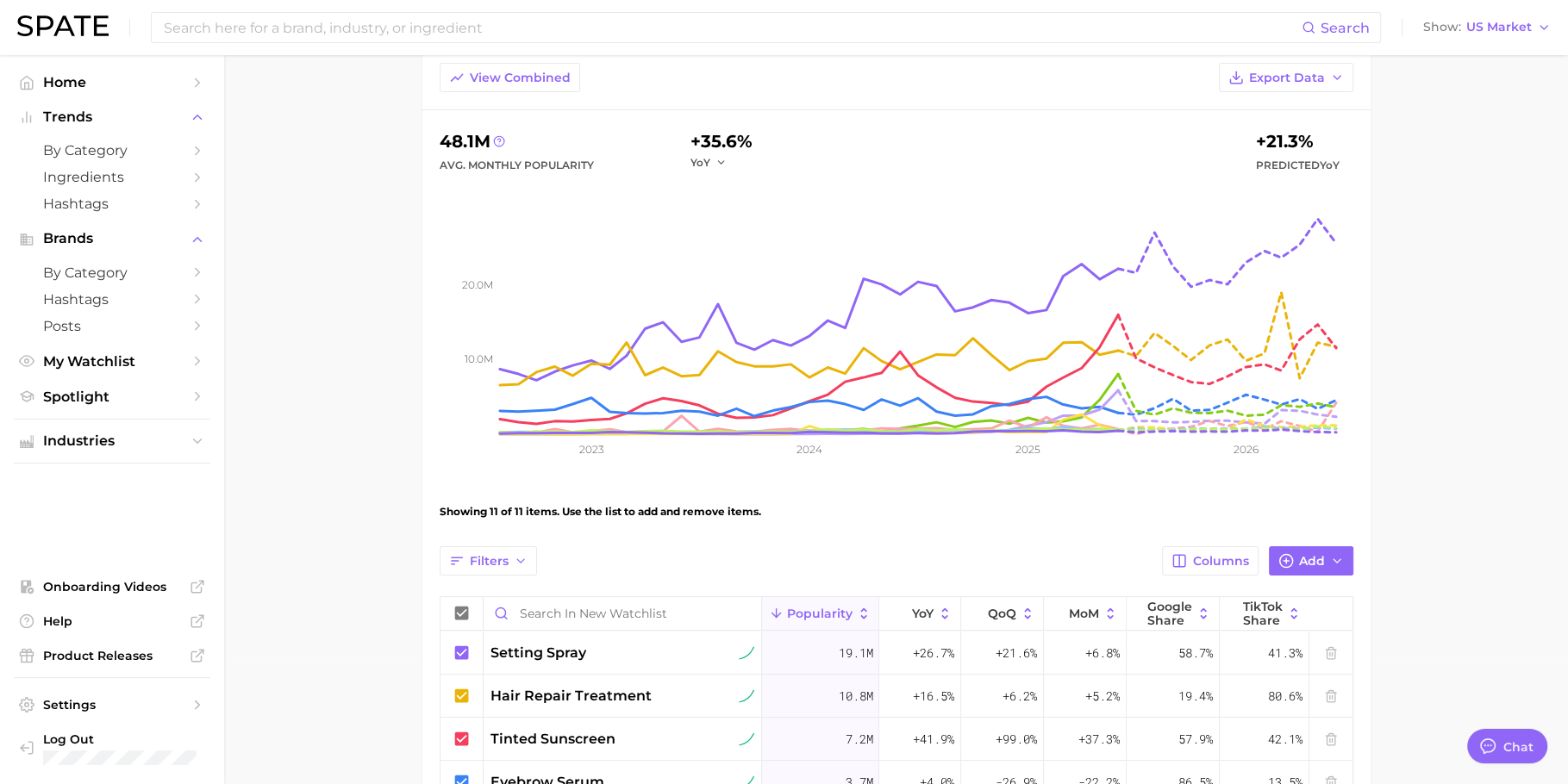
scroll to position [233, 0]
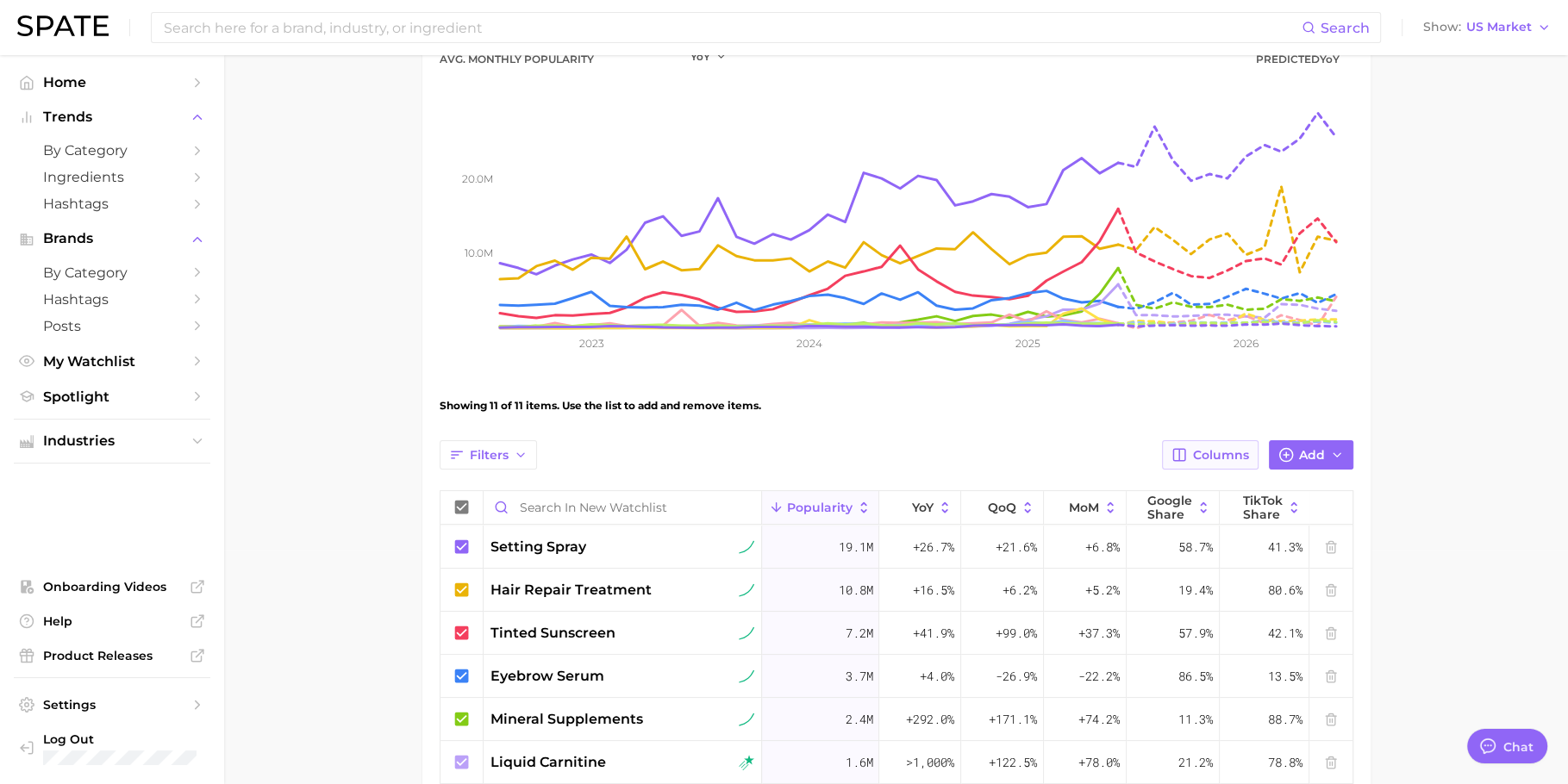
click at [1185, 453] on icon "button" at bounding box center [1179, 456] width 16 height 16
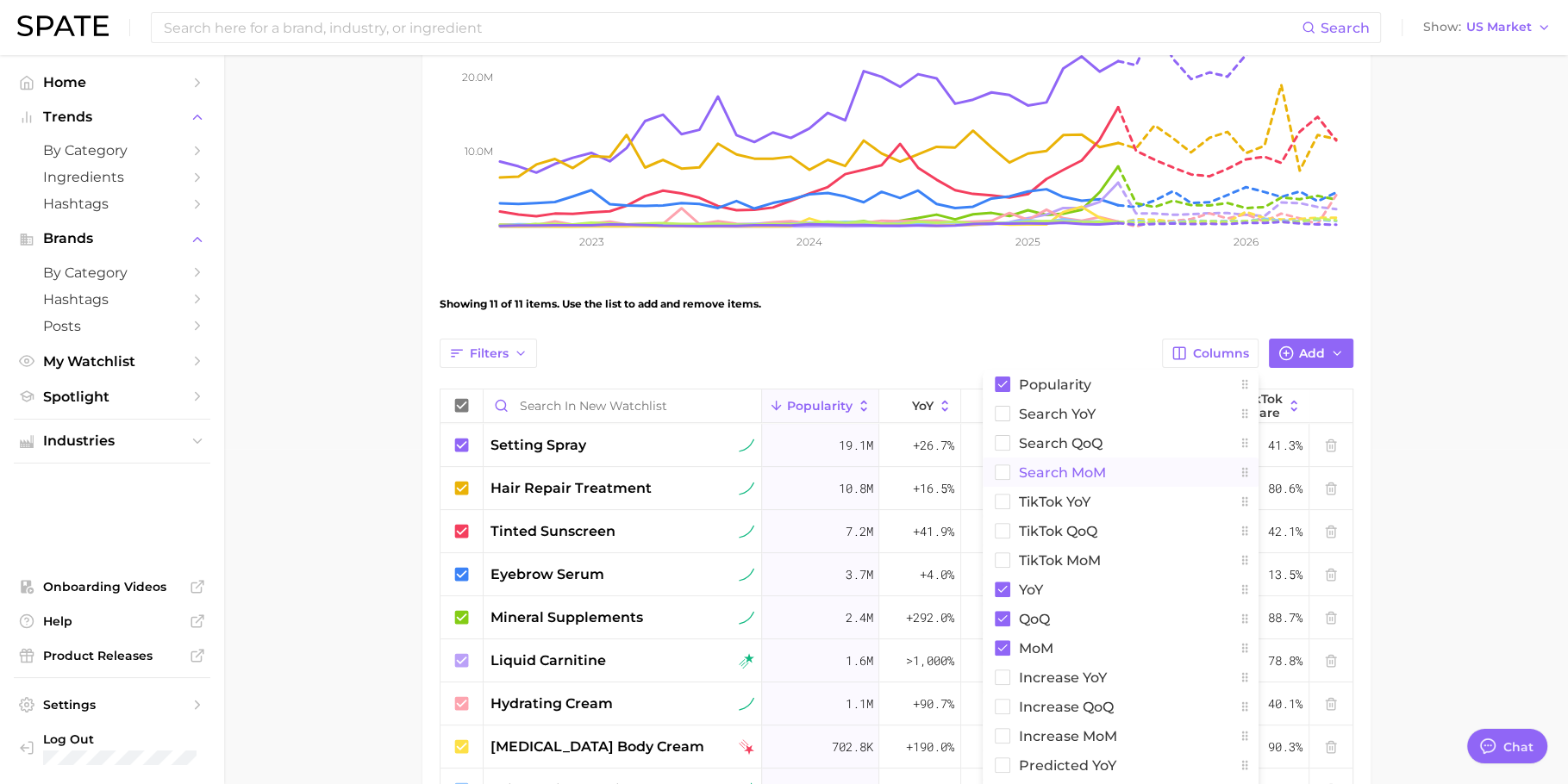
scroll to position [274, 0]
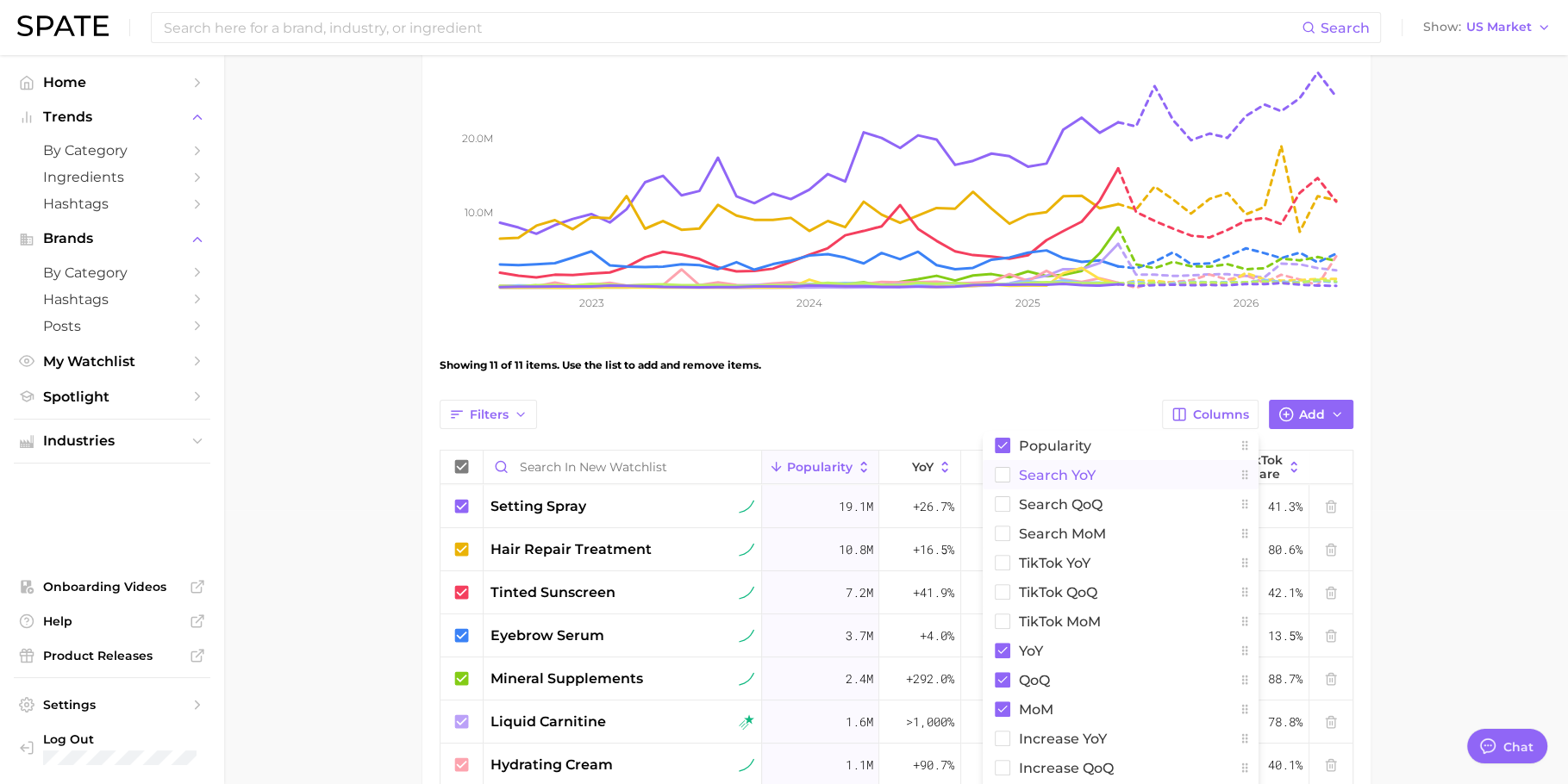
click at [1050, 481] on span "Search YoY" at bounding box center [1057, 475] width 76 height 15
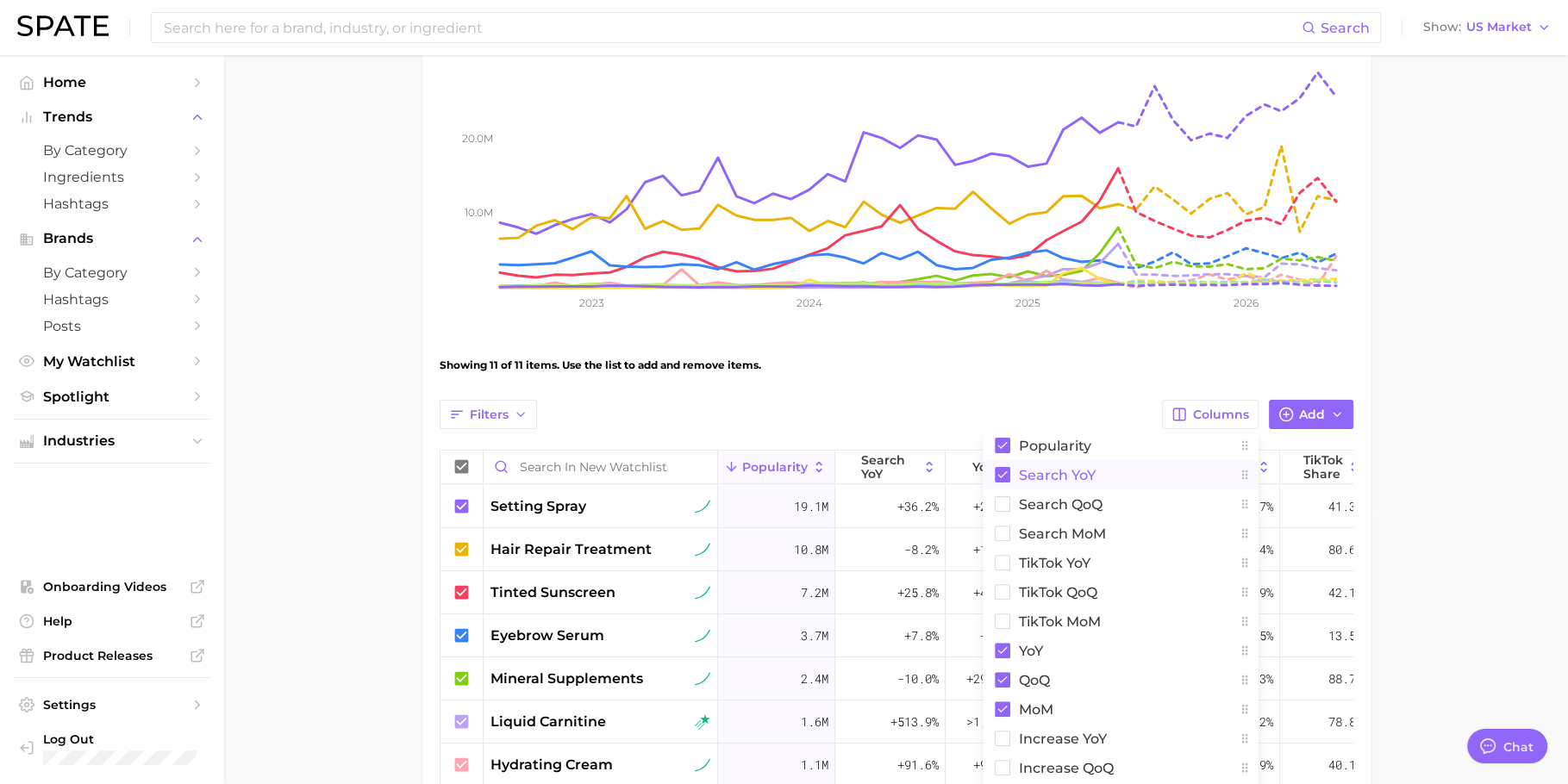
click at [1051, 481] on span "Search YoY" at bounding box center [1057, 475] width 76 height 15
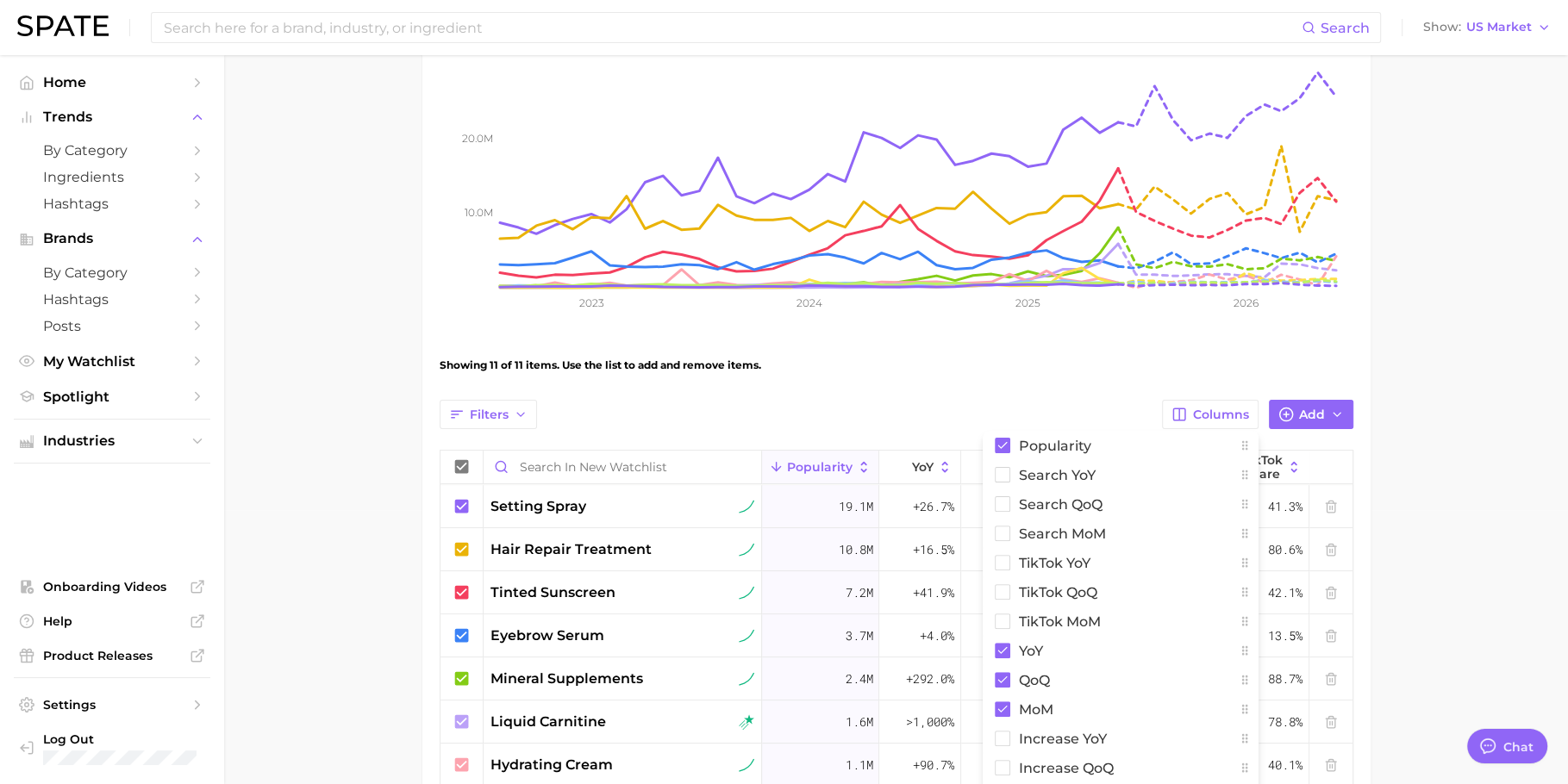
click at [1043, 370] on div "Showing 11 of 11 items. Use the list to add and remove items." at bounding box center [896, 365] width 914 height 49
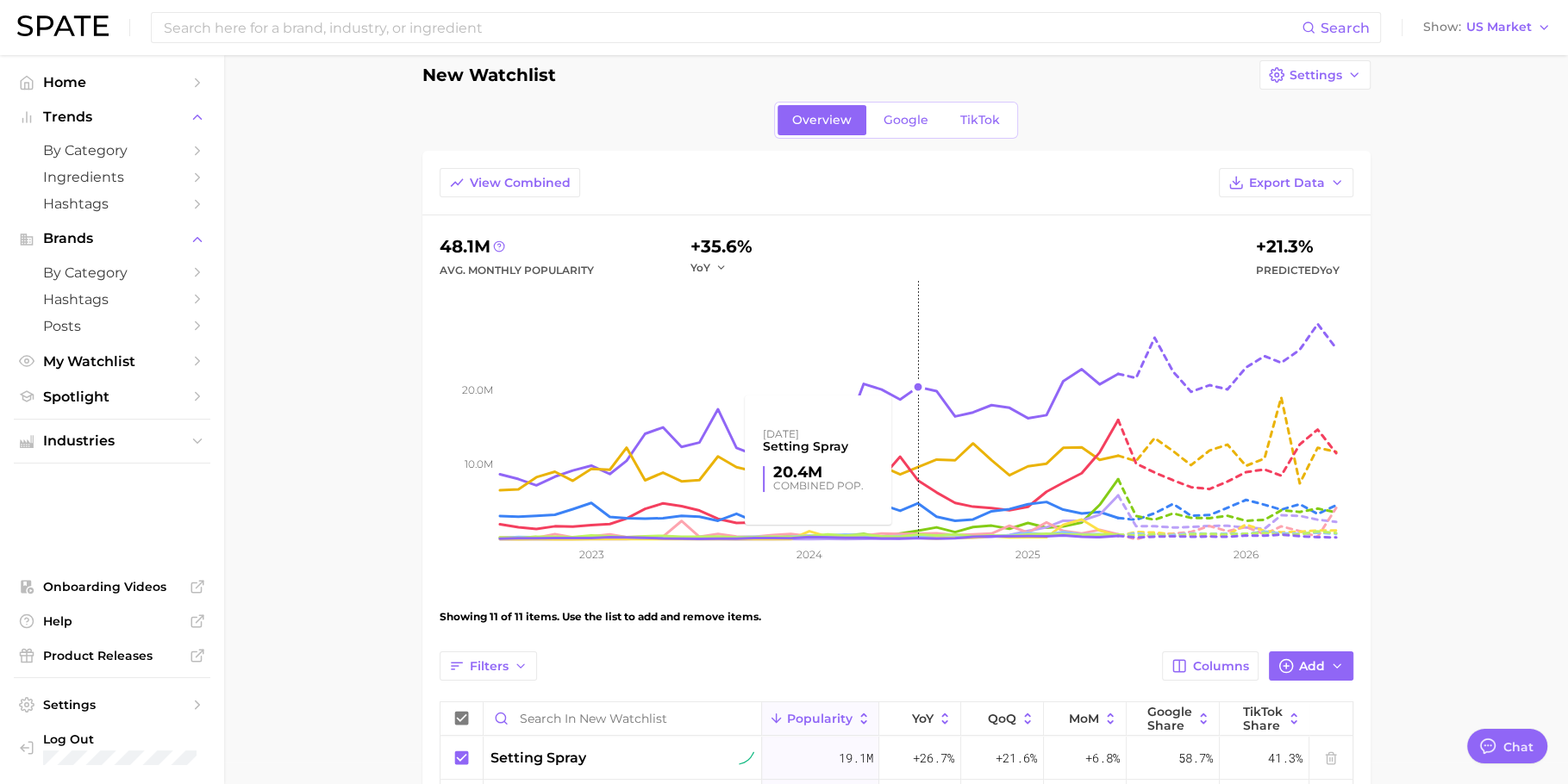
scroll to position [30, 0]
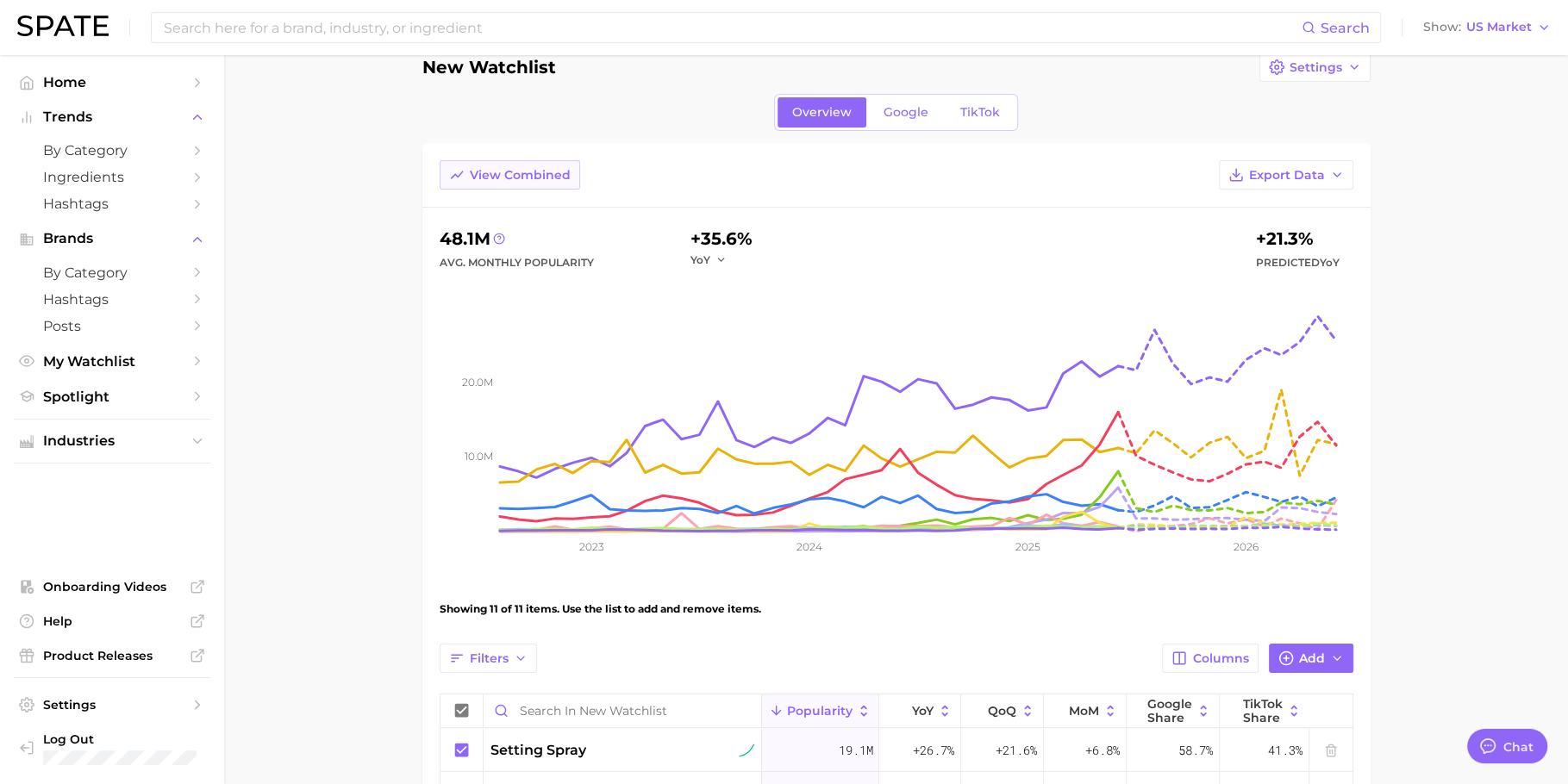
click at [565, 174] on span "View Combined" at bounding box center [520, 175] width 101 height 15
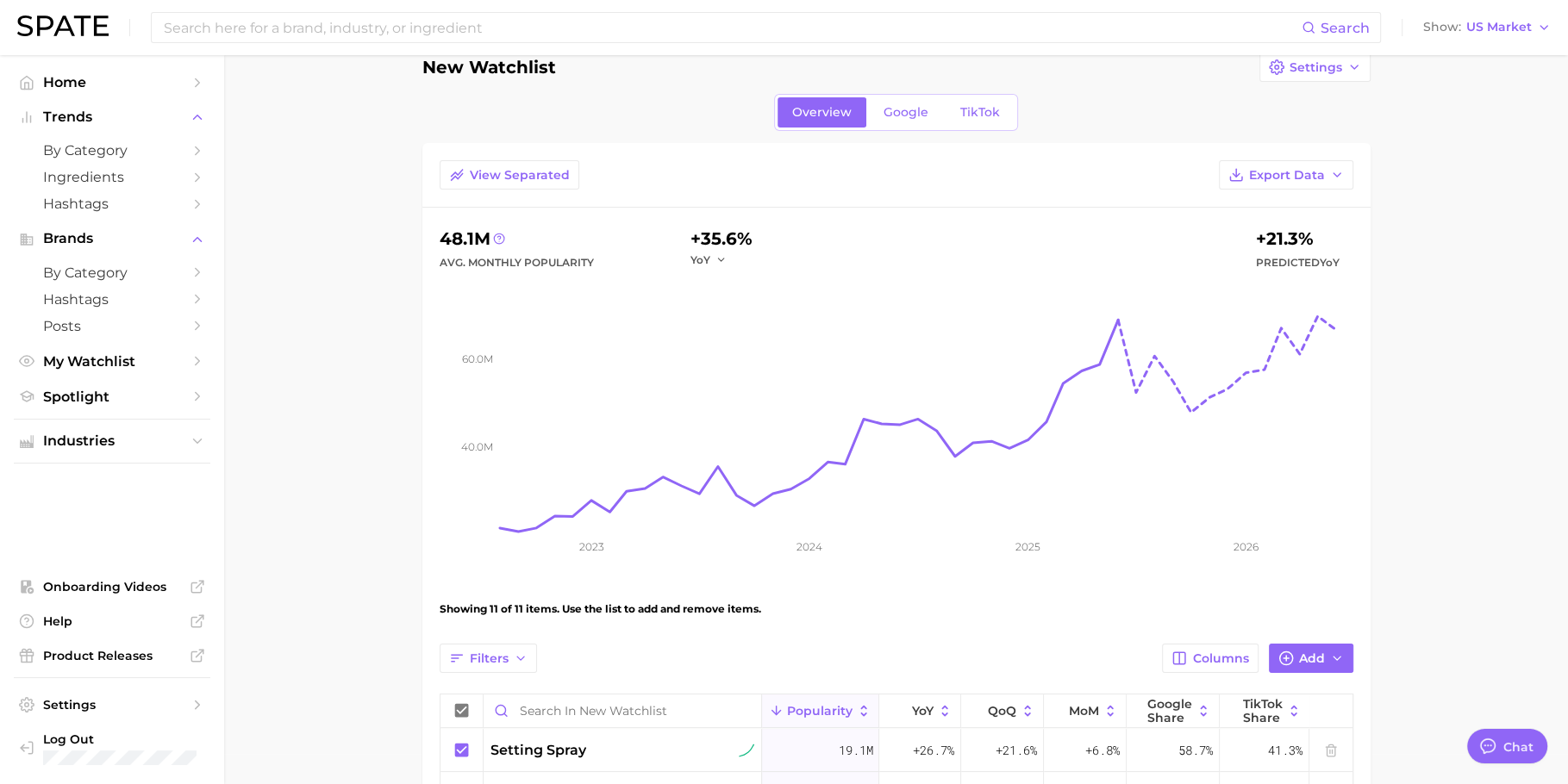
click at [375, 340] on main "New Watchlist Settings Overview Google TikTok View Separated Export Data 48.1m …" at bounding box center [896, 688] width 1344 height 1326
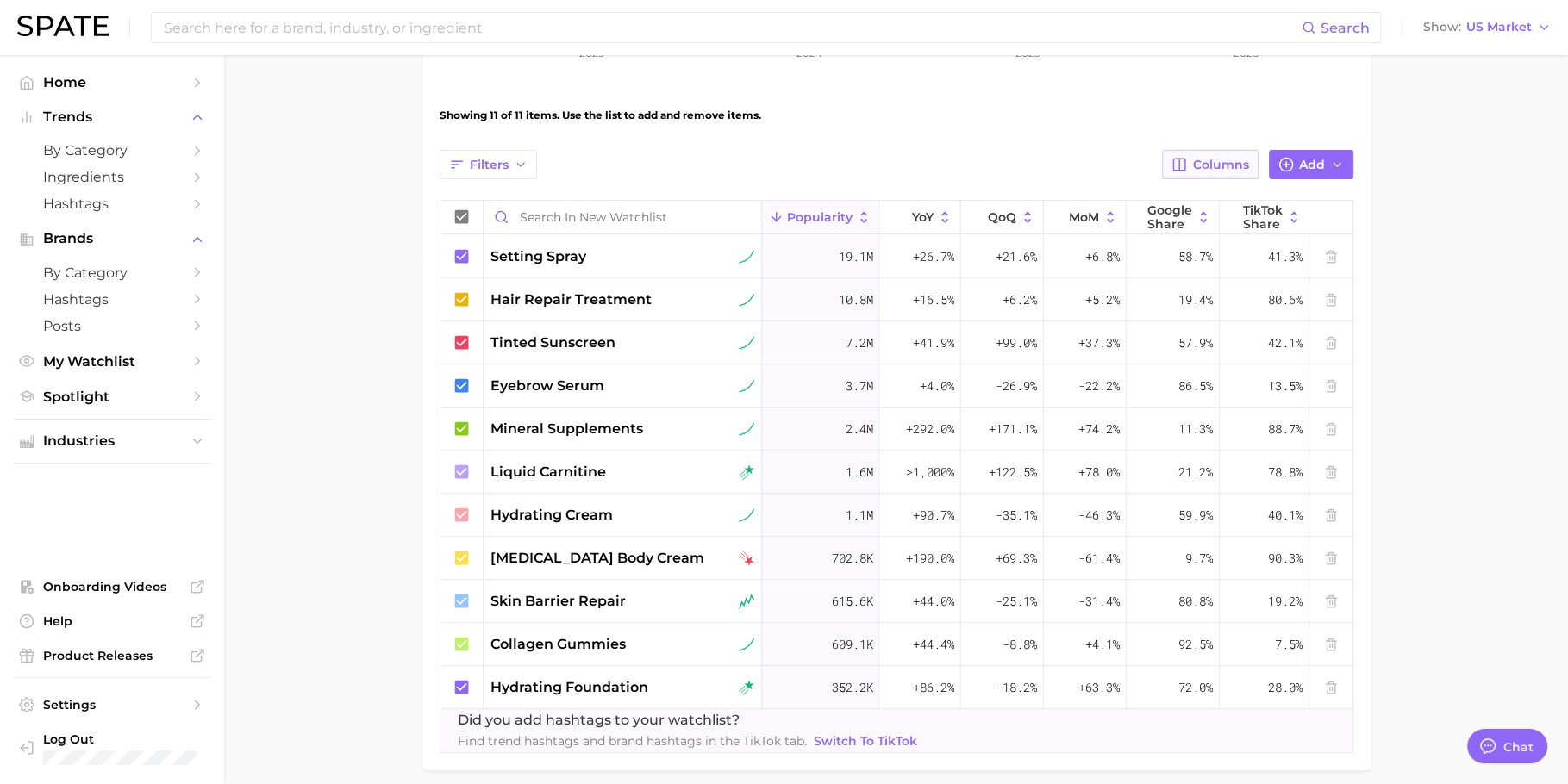
scroll to position [492, 0]
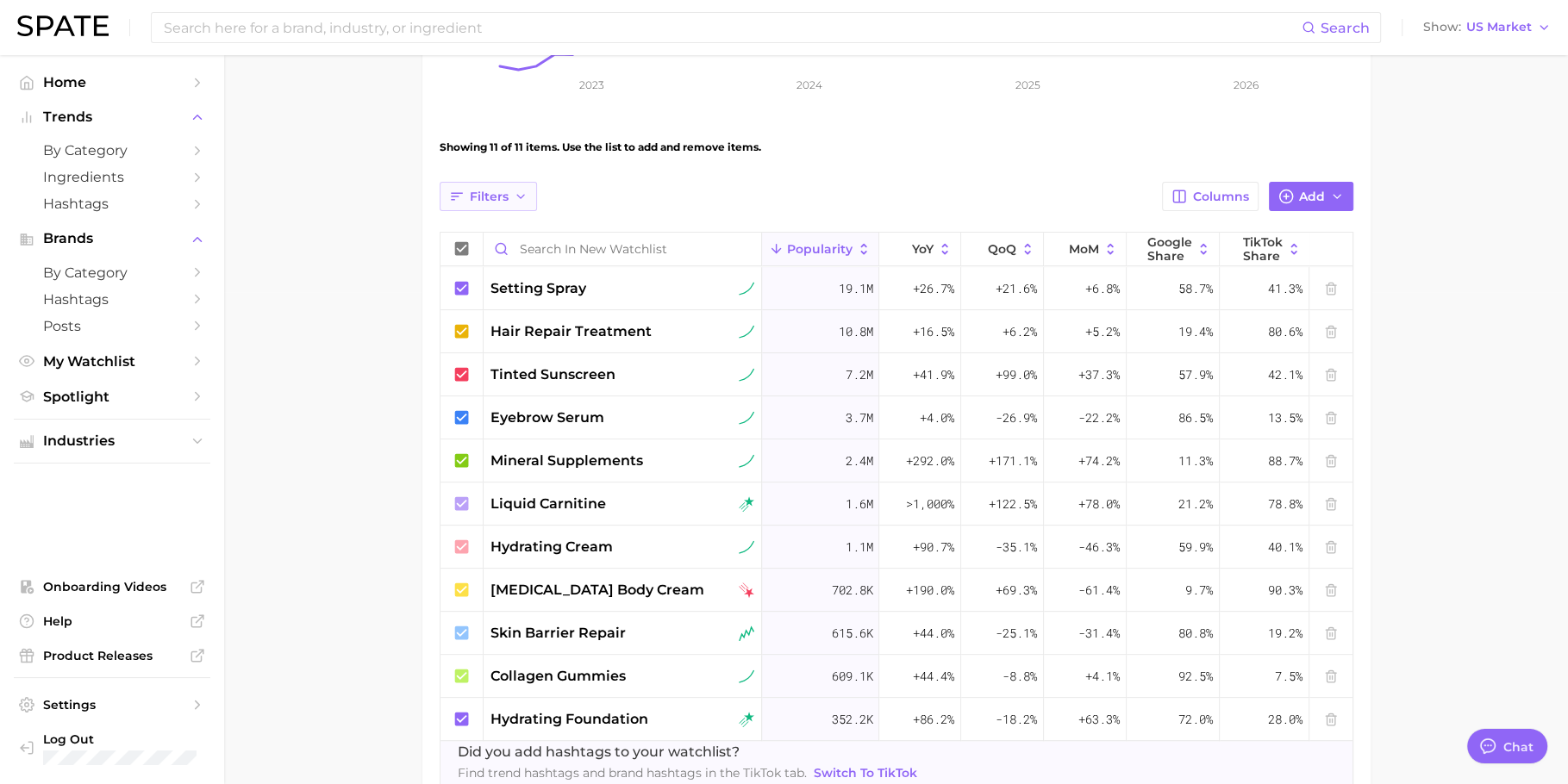
click at [525, 194] on icon "button" at bounding box center [521, 196] width 14 height 14
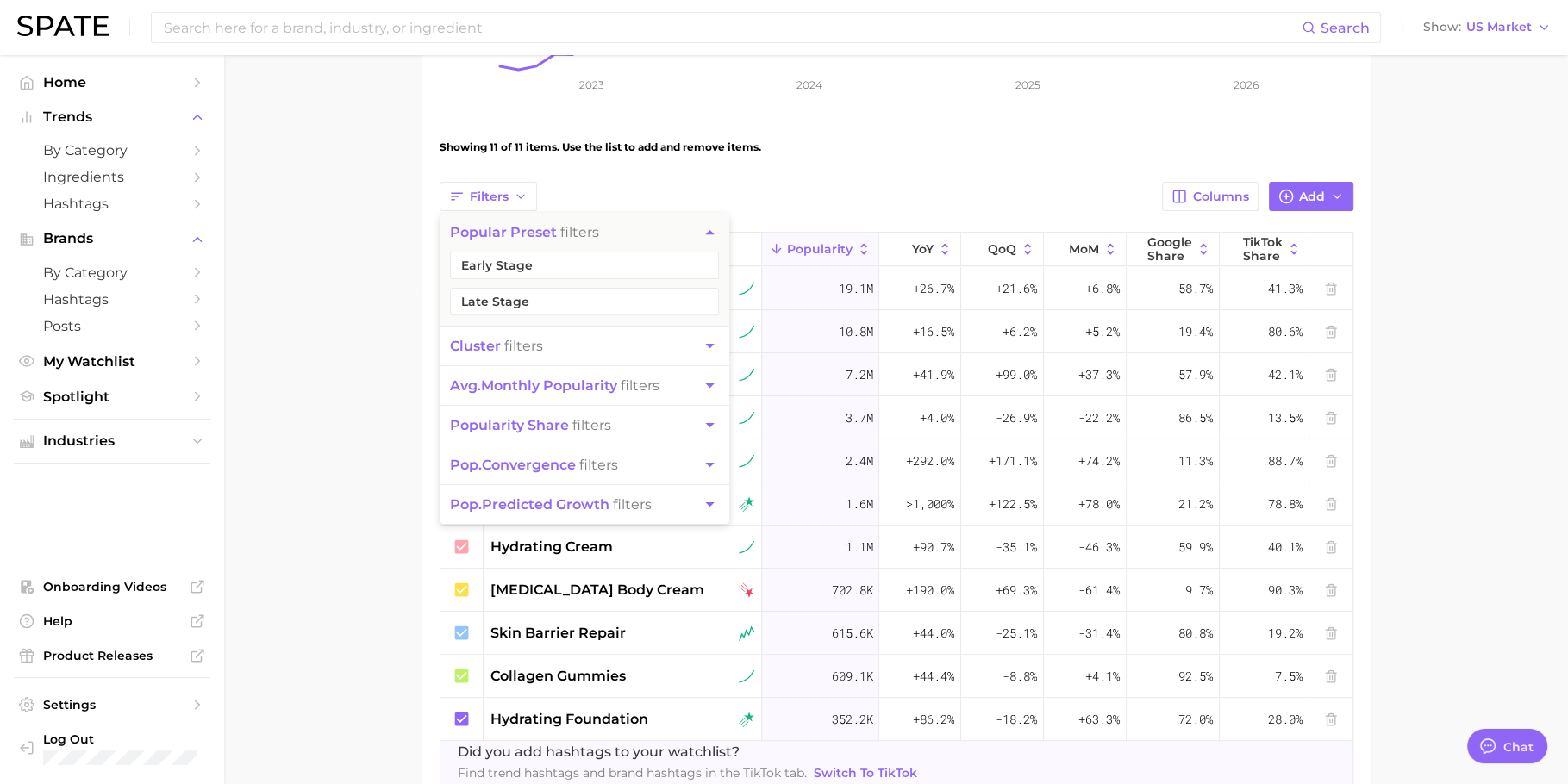
click at [1061, 174] on div "View Separated Export Data 48.1m Avg. Monthly Popularity +35.6% YoY +21.3% Pred…" at bounding box center [896, 241] width 914 height 1087
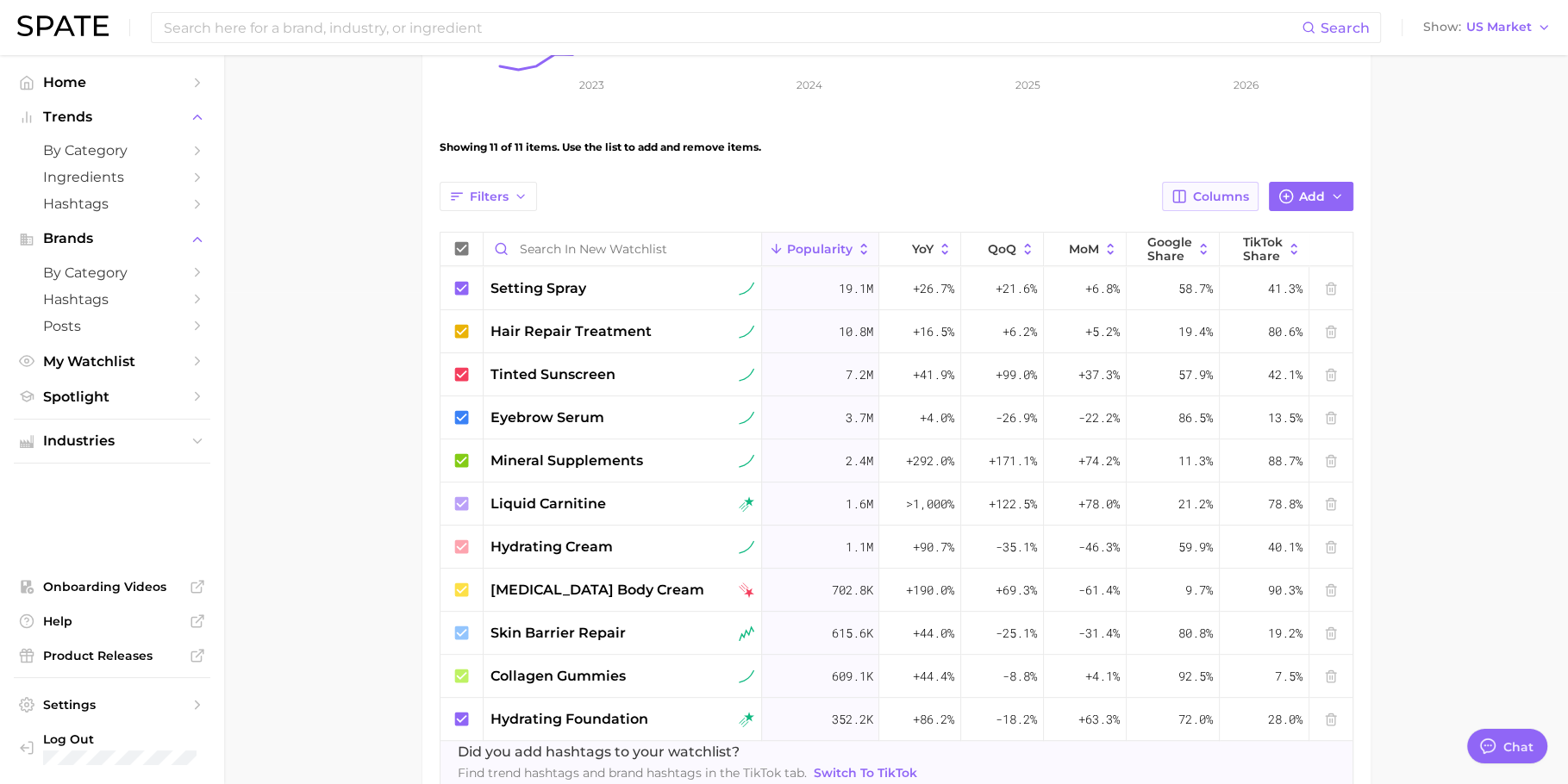
click at [1196, 190] on span "Columns" at bounding box center [1221, 196] width 56 height 15
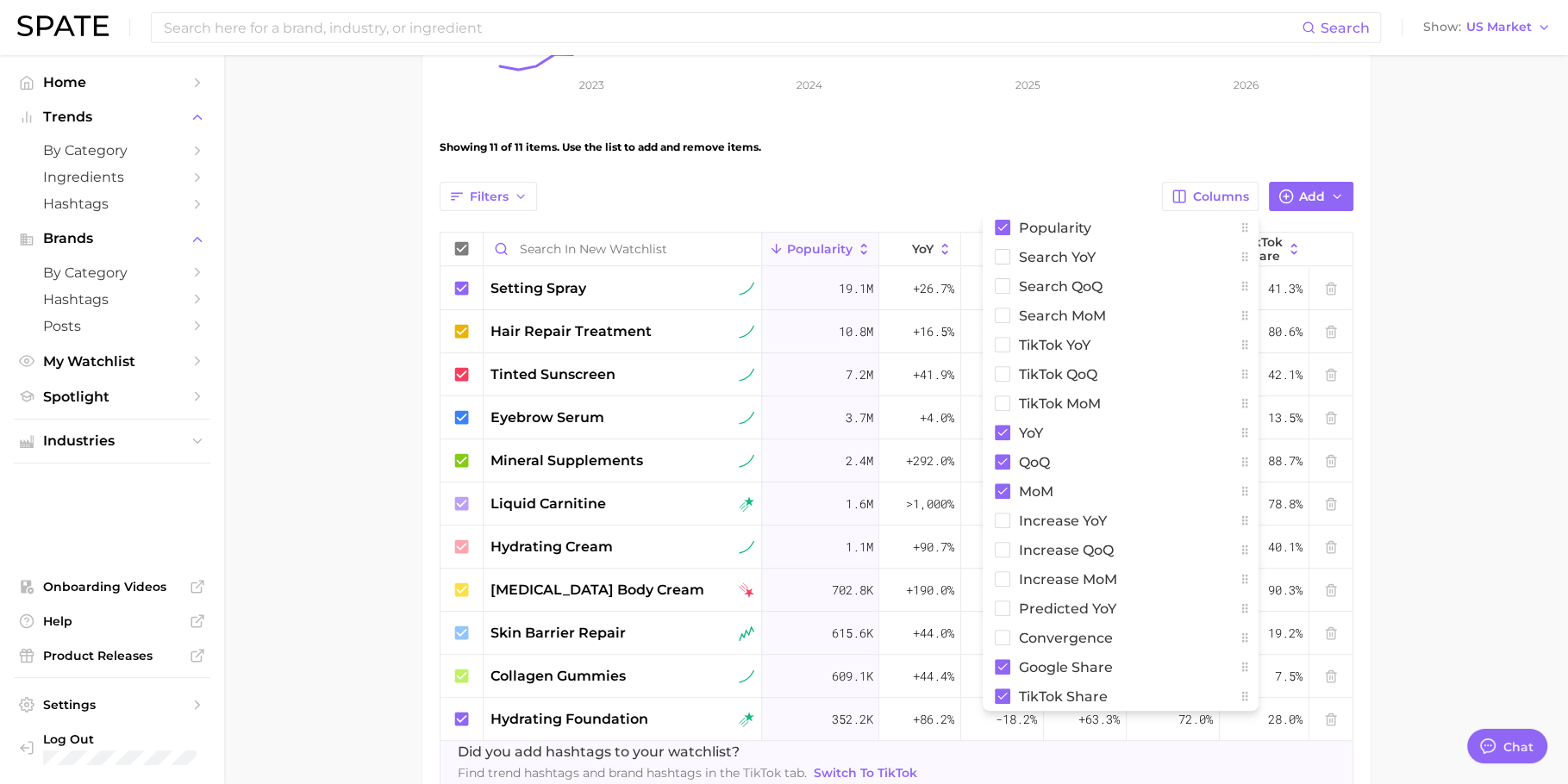
click at [1028, 192] on div "Filters Columns Popularity Search YoY Search QoQ Search MoM TikTok YoY TikTok Q…" at bounding box center [896, 196] width 914 height 30
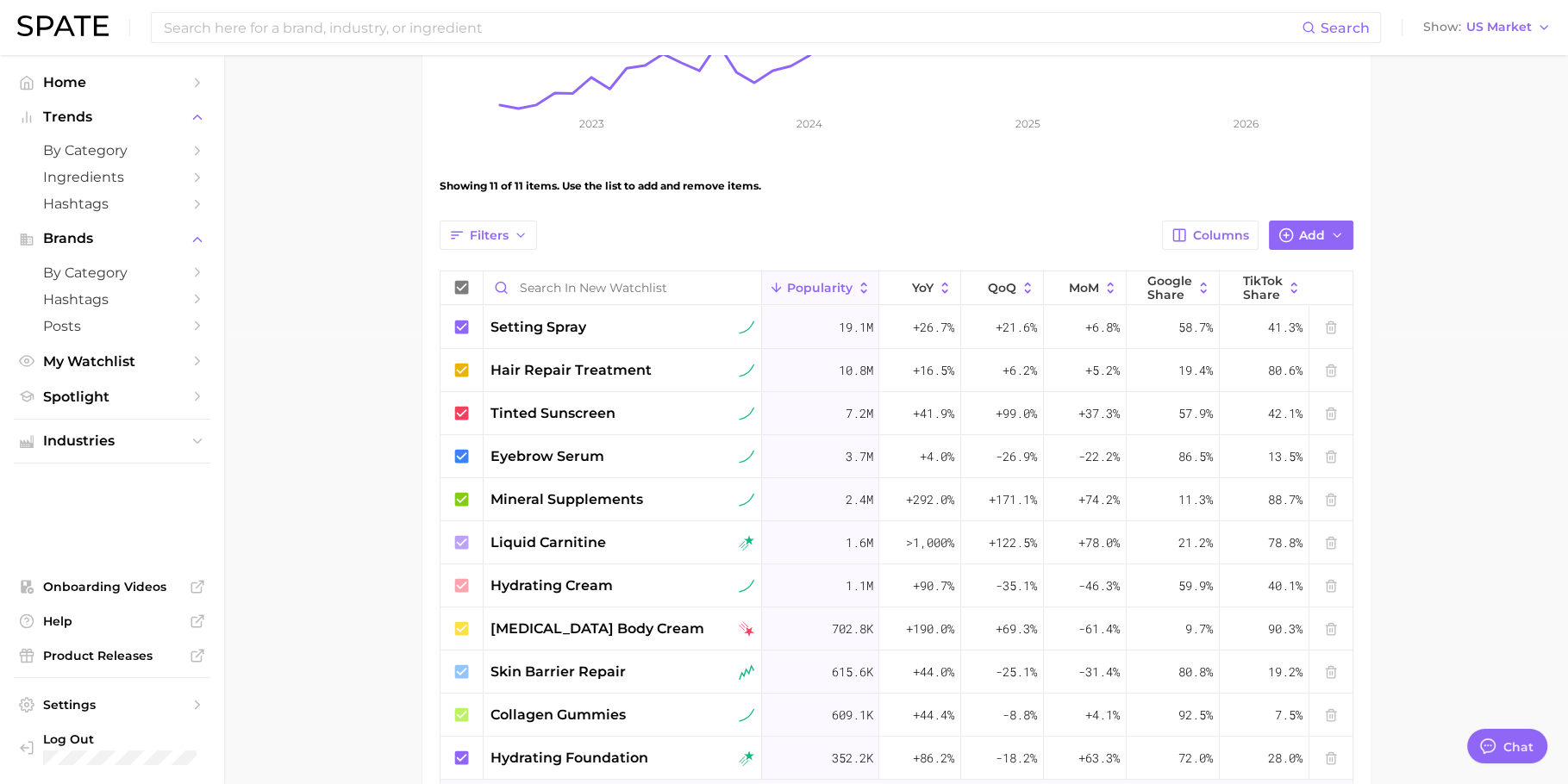
scroll to position [0, 0]
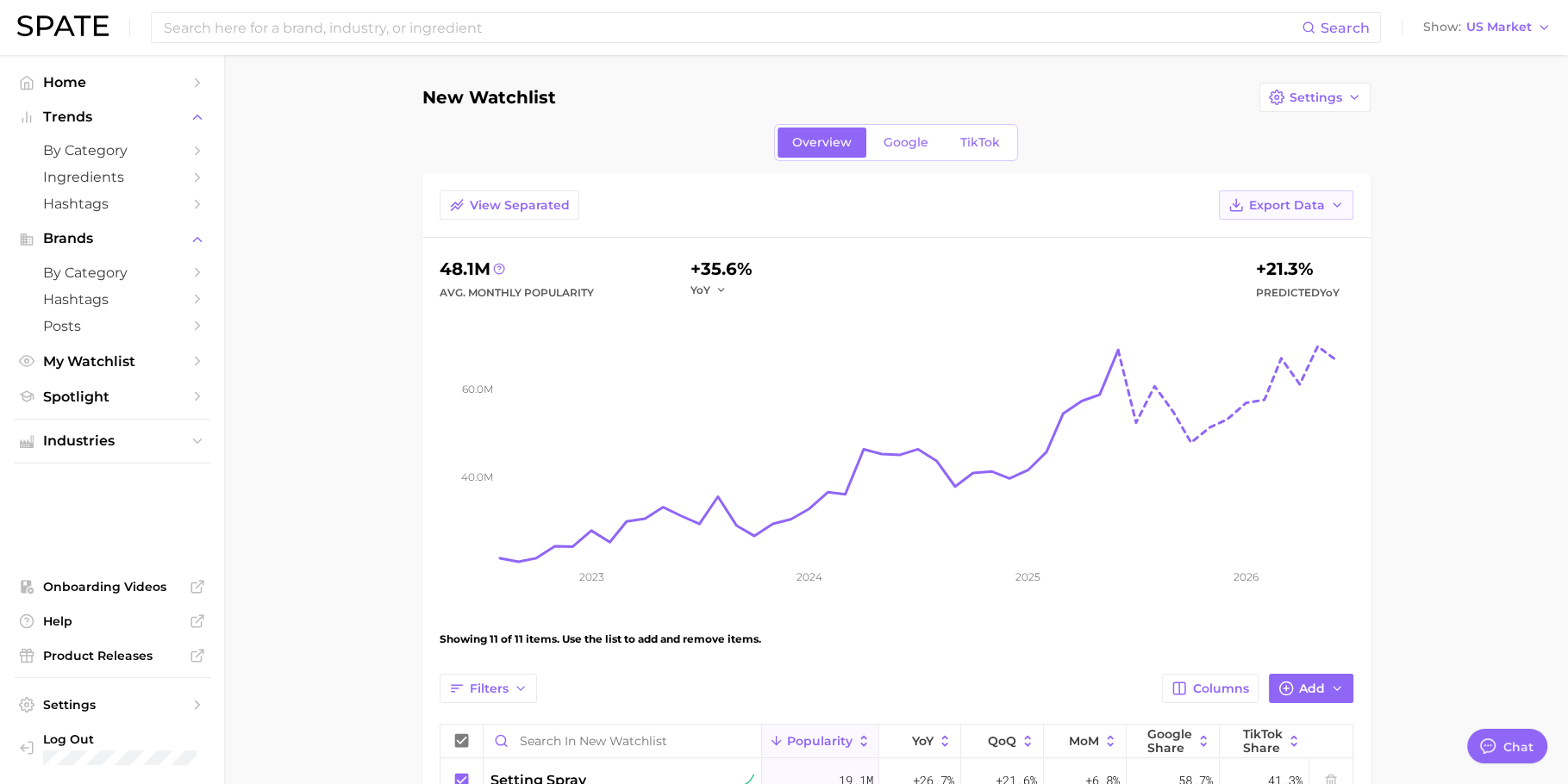
click at [1315, 211] on button "Export Data" at bounding box center [1285, 205] width 134 height 30
click at [1409, 245] on main "New Watchlist Settings Overview Google TikTok View Separated Export Data Table …" at bounding box center [896, 719] width 1344 height 1326
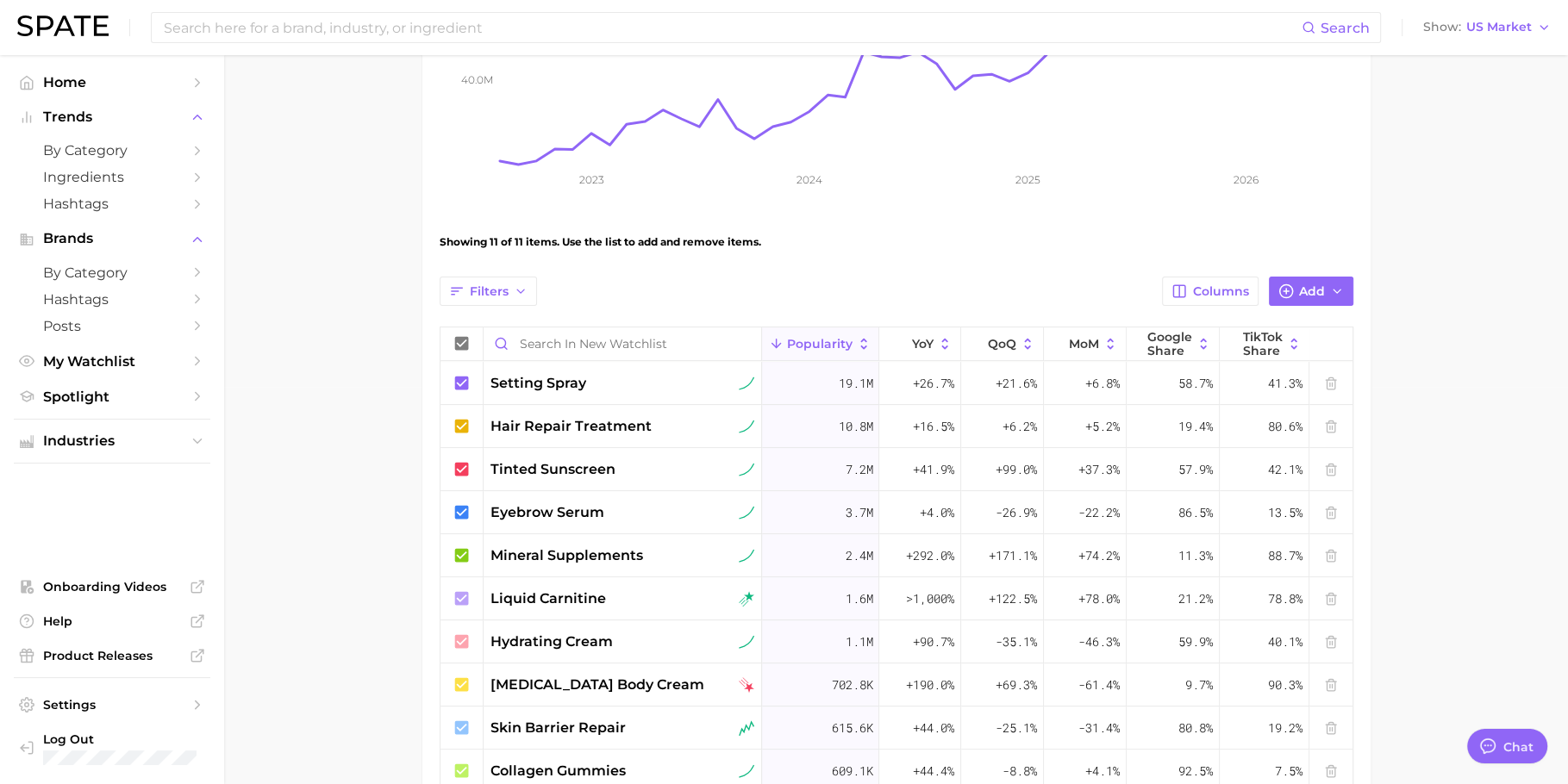
scroll to position [429, 0]
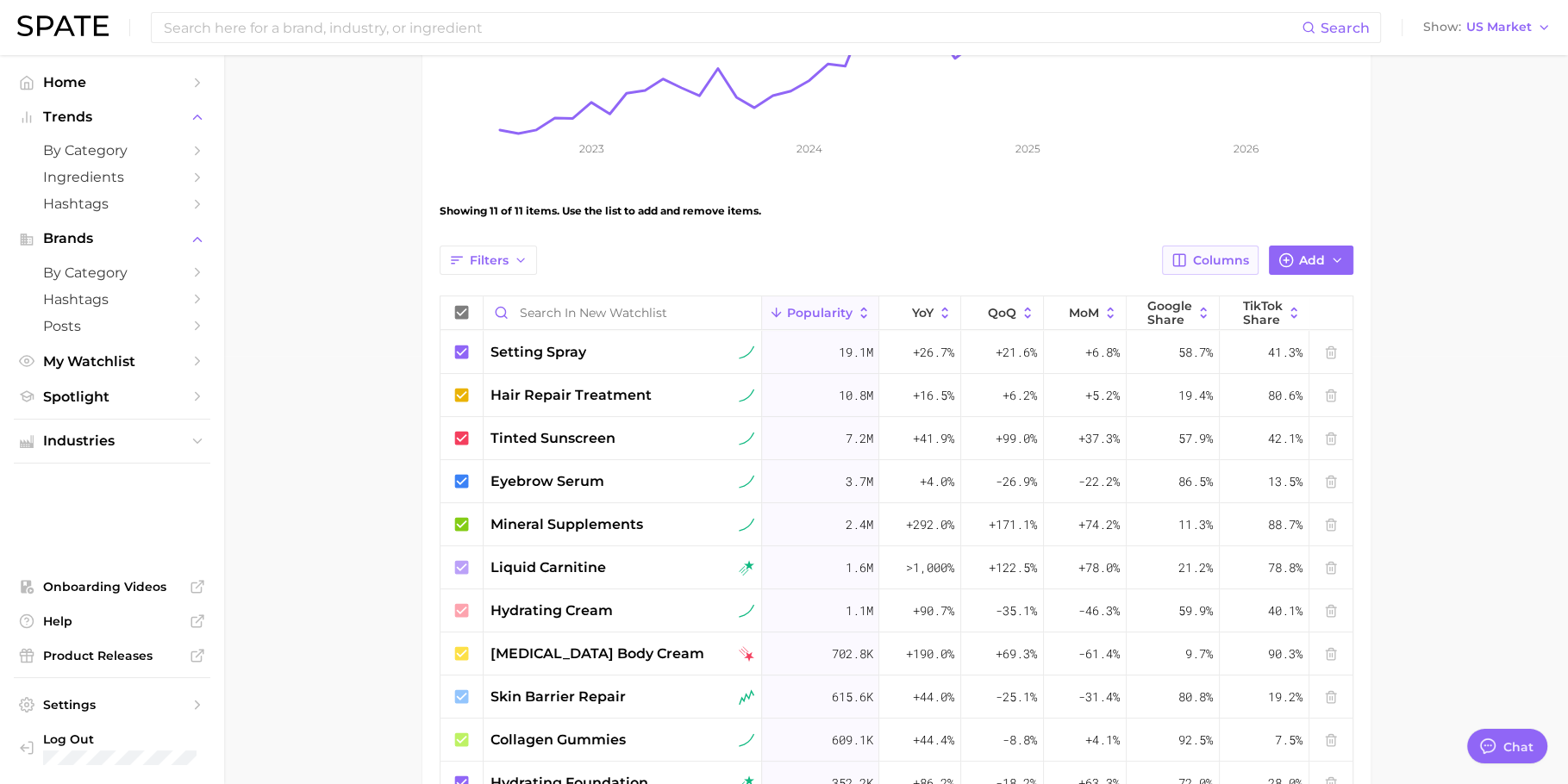
click at [1241, 261] on span "Columns" at bounding box center [1221, 260] width 56 height 15
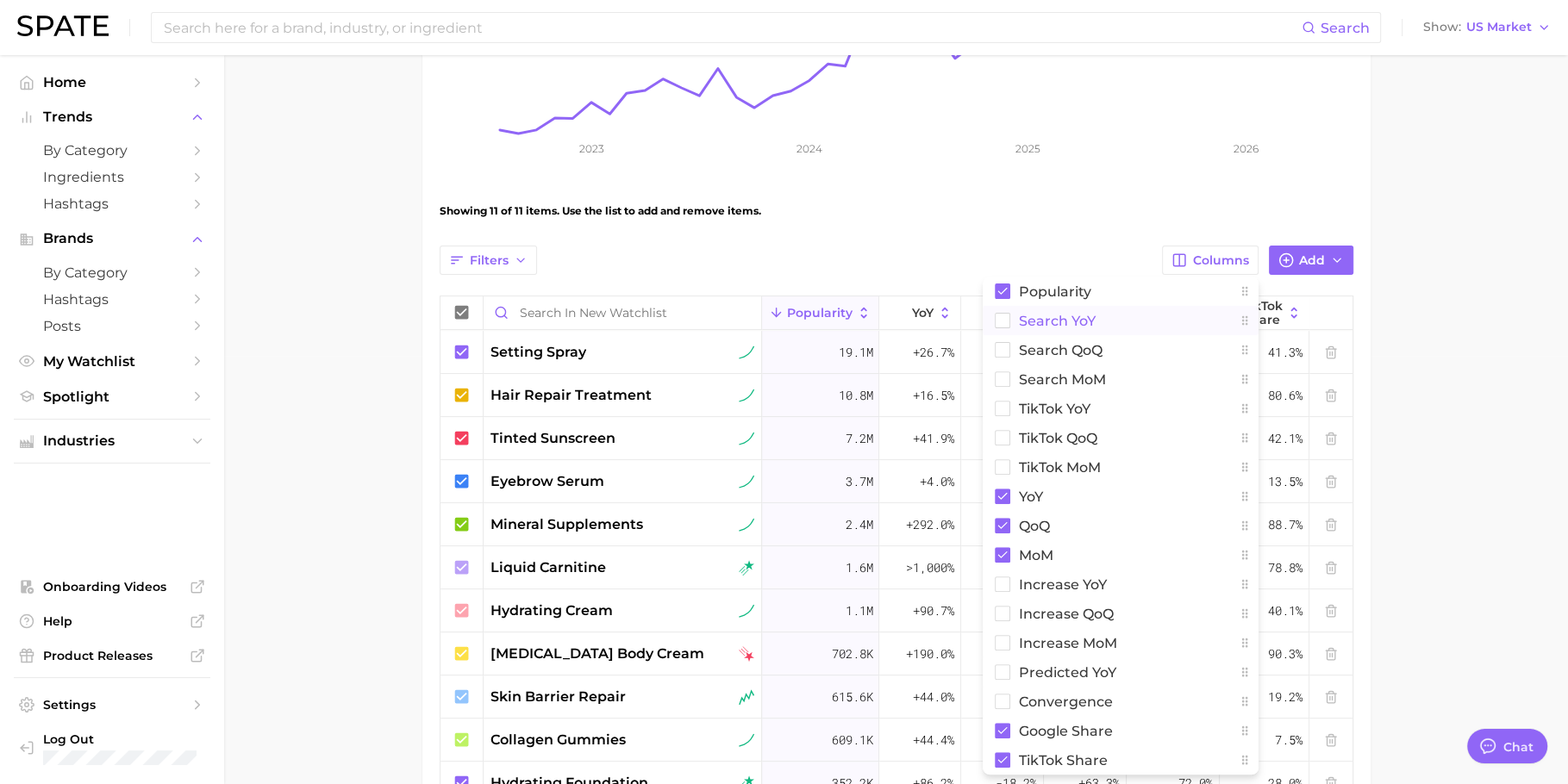
click at [1147, 325] on button "Search YoY" at bounding box center [1120, 321] width 276 height 30
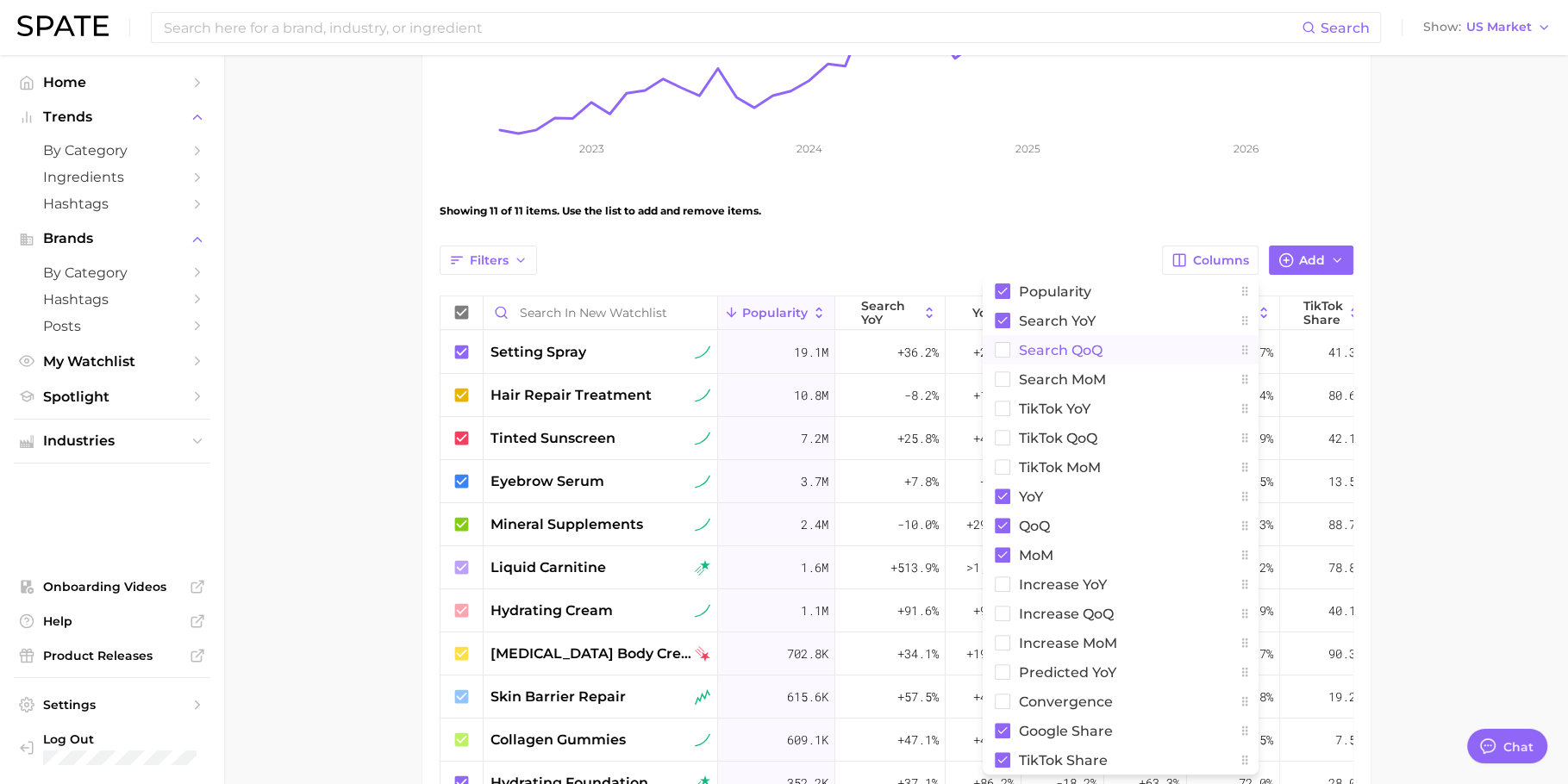
click at [1145, 345] on button "Search QoQ" at bounding box center [1120, 350] width 276 height 30
click at [1145, 373] on button "Search MoM" at bounding box center [1120, 379] width 276 height 30
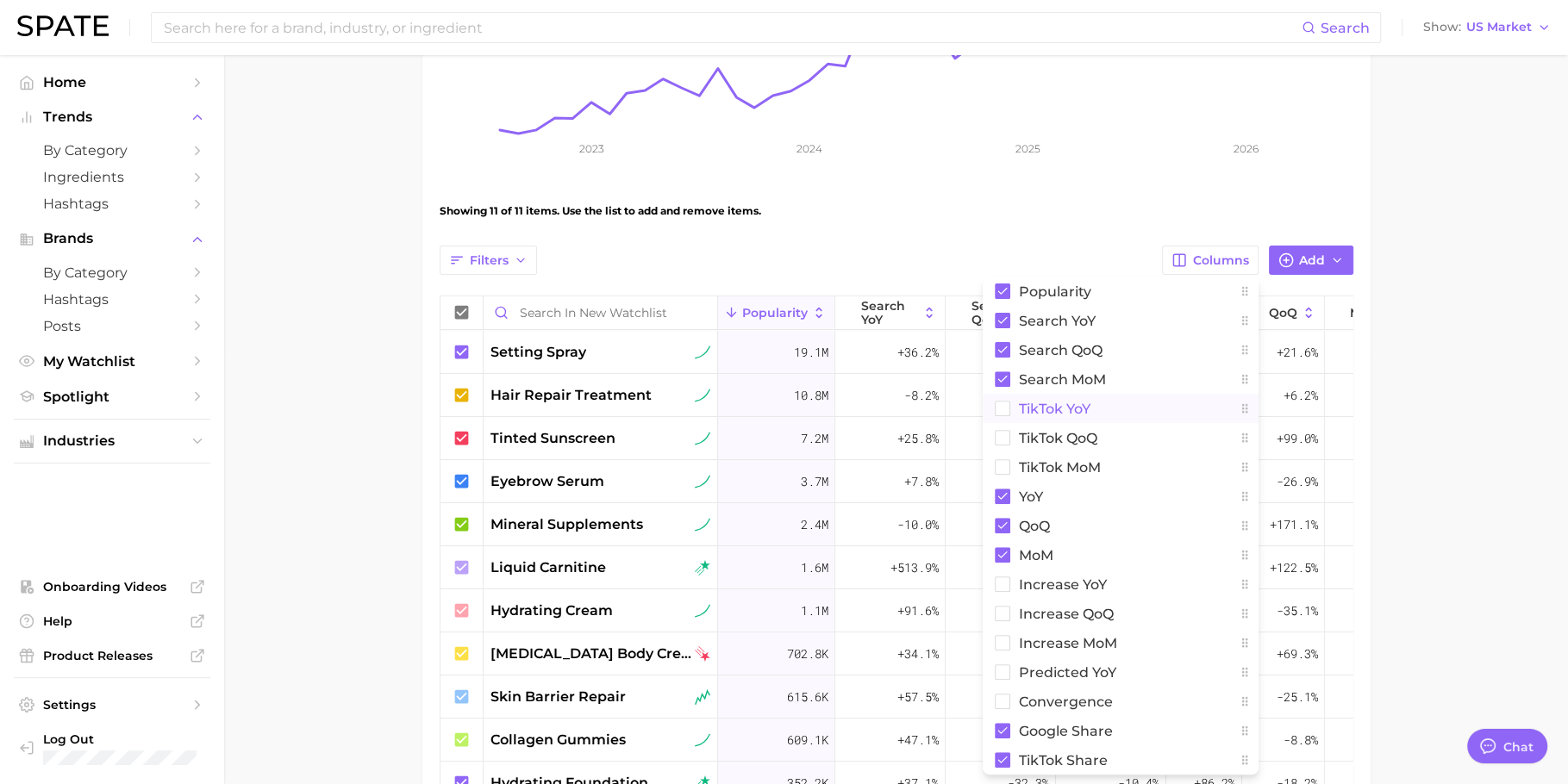
click at [1126, 418] on button "TikTok YoY" at bounding box center [1120, 409] width 276 height 30
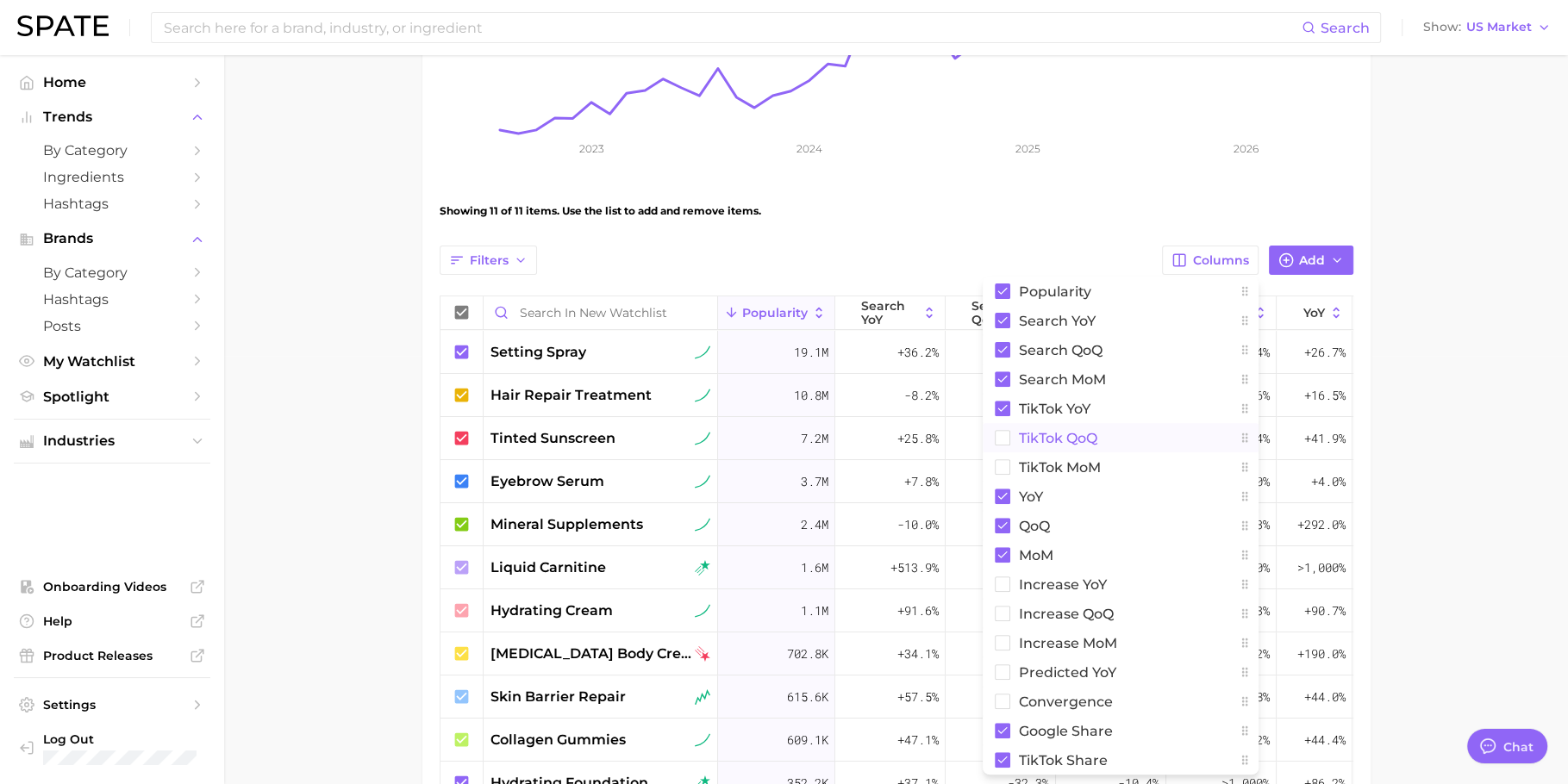
click at [1126, 449] on button "TikTok QoQ" at bounding box center [1120, 438] width 276 height 30
click at [1126, 464] on button "TikTok MoM" at bounding box center [1120, 467] width 276 height 30
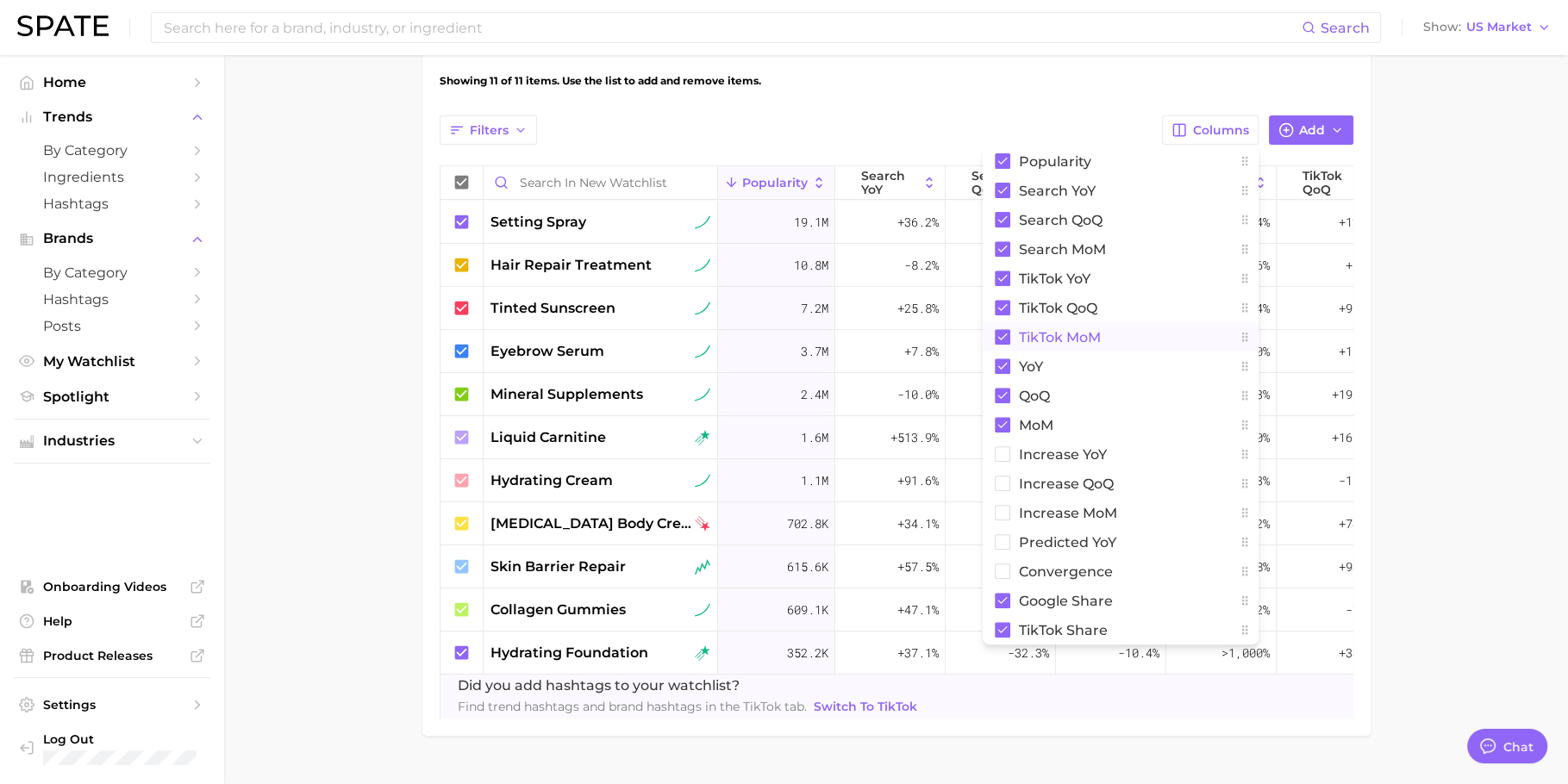
scroll to position [590, 0]
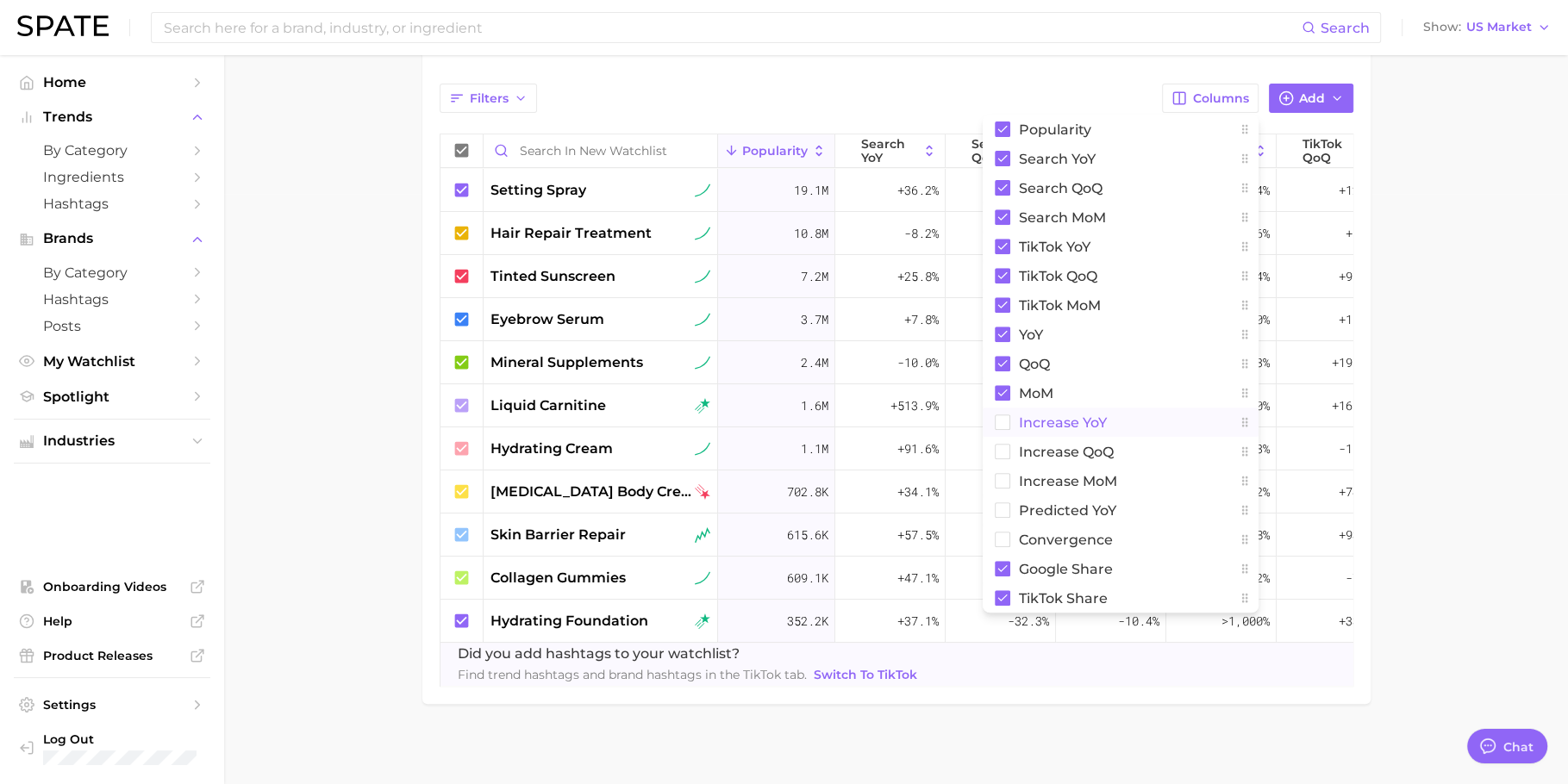
click at [1115, 431] on button "Increase YoY" at bounding box center [1120, 423] width 276 height 30
click at [1114, 459] on button "Increase QoQ" at bounding box center [1120, 452] width 276 height 30
click at [1114, 478] on span "Increase MoM" at bounding box center [1068, 481] width 98 height 15
click at [1114, 507] on span "Predicted YoY" at bounding box center [1068, 510] width 97 height 15
click at [1114, 541] on button "convergence" at bounding box center [1120, 540] width 276 height 30
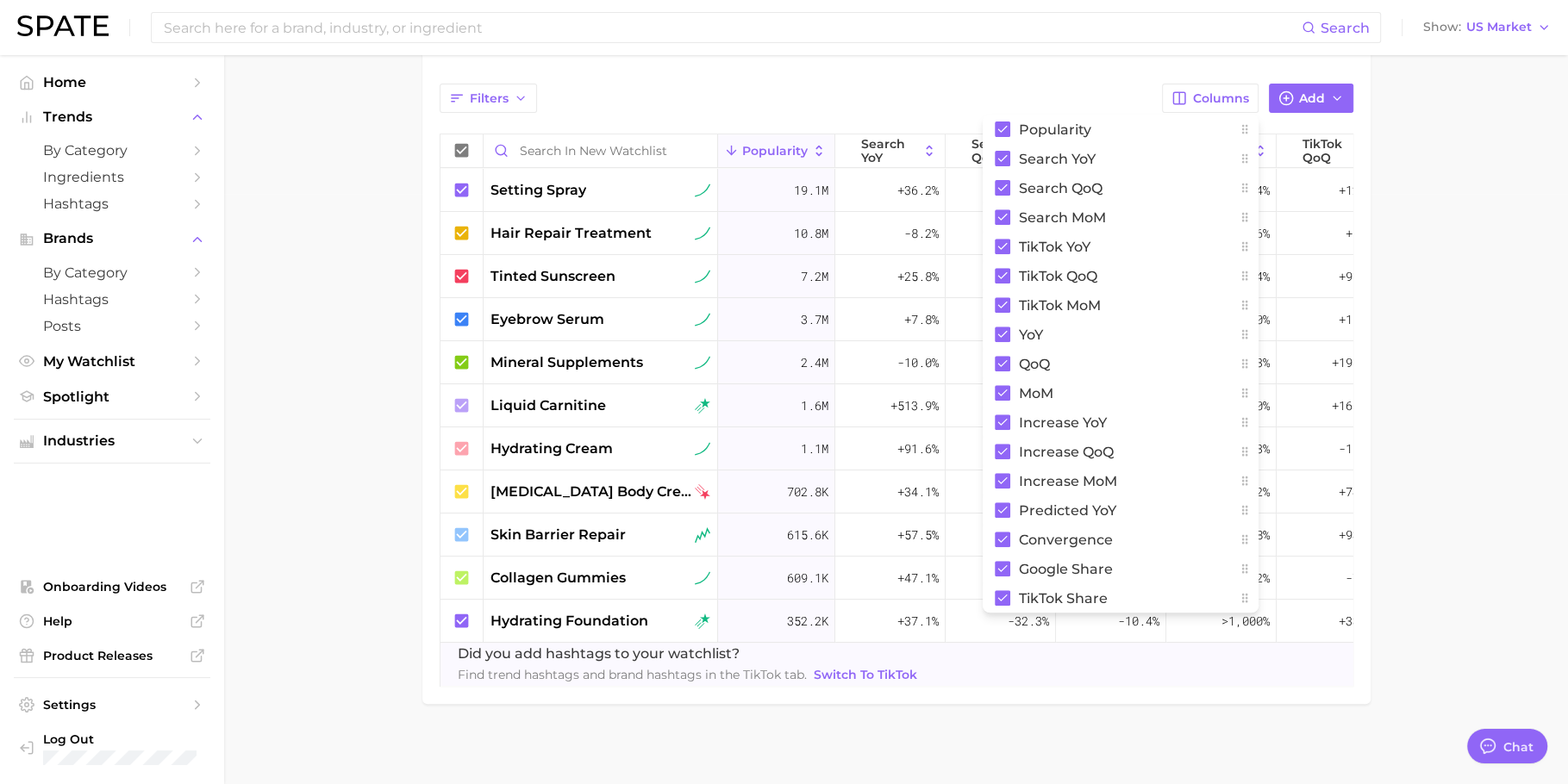
click at [1451, 450] on main "New Watchlist Settings Overview Google TikTok View Separated Export Data 48.1m …" at bounding box center [896, 128] width 1344 height 1326
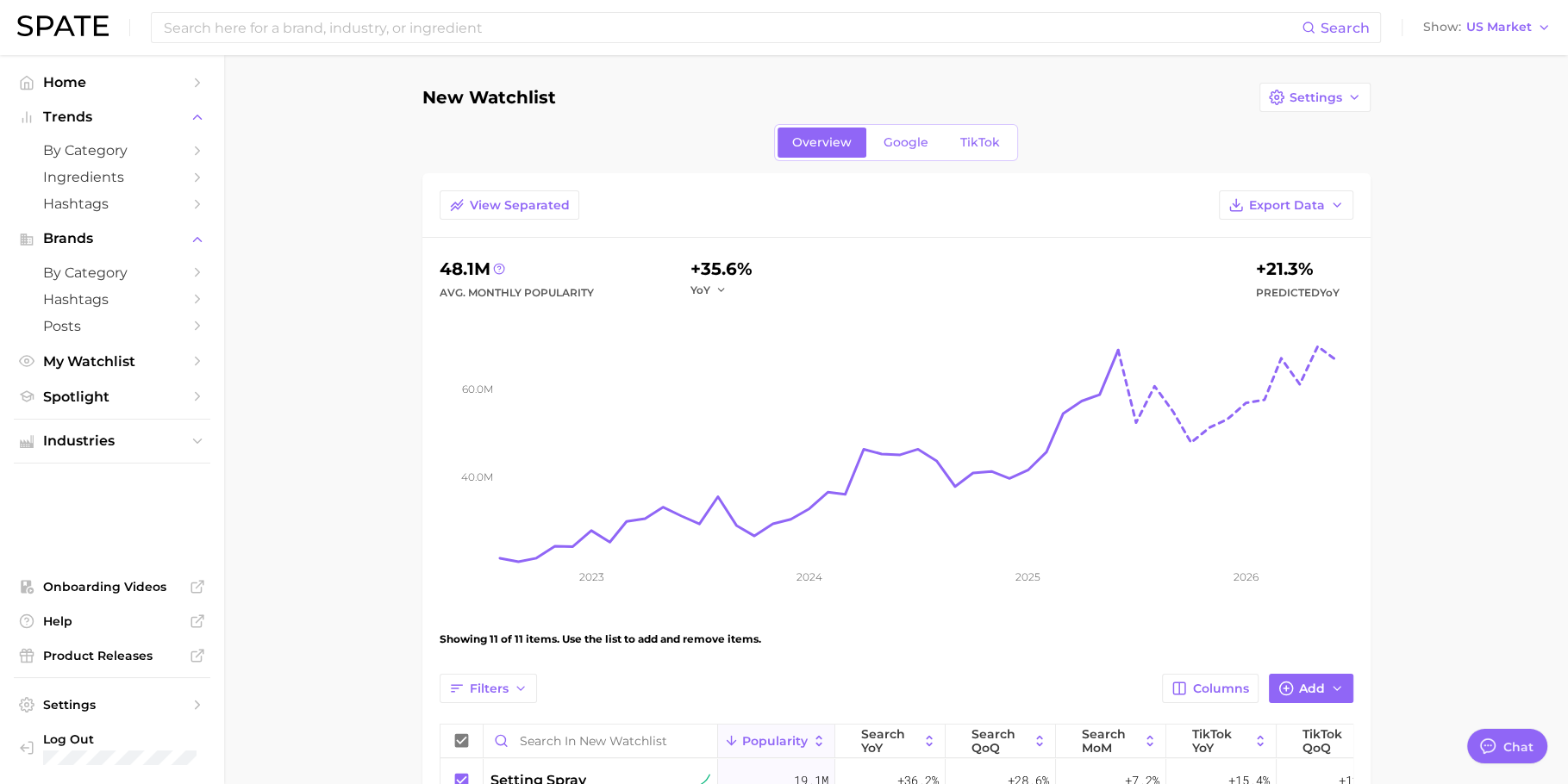
scroll to position [11, 0]
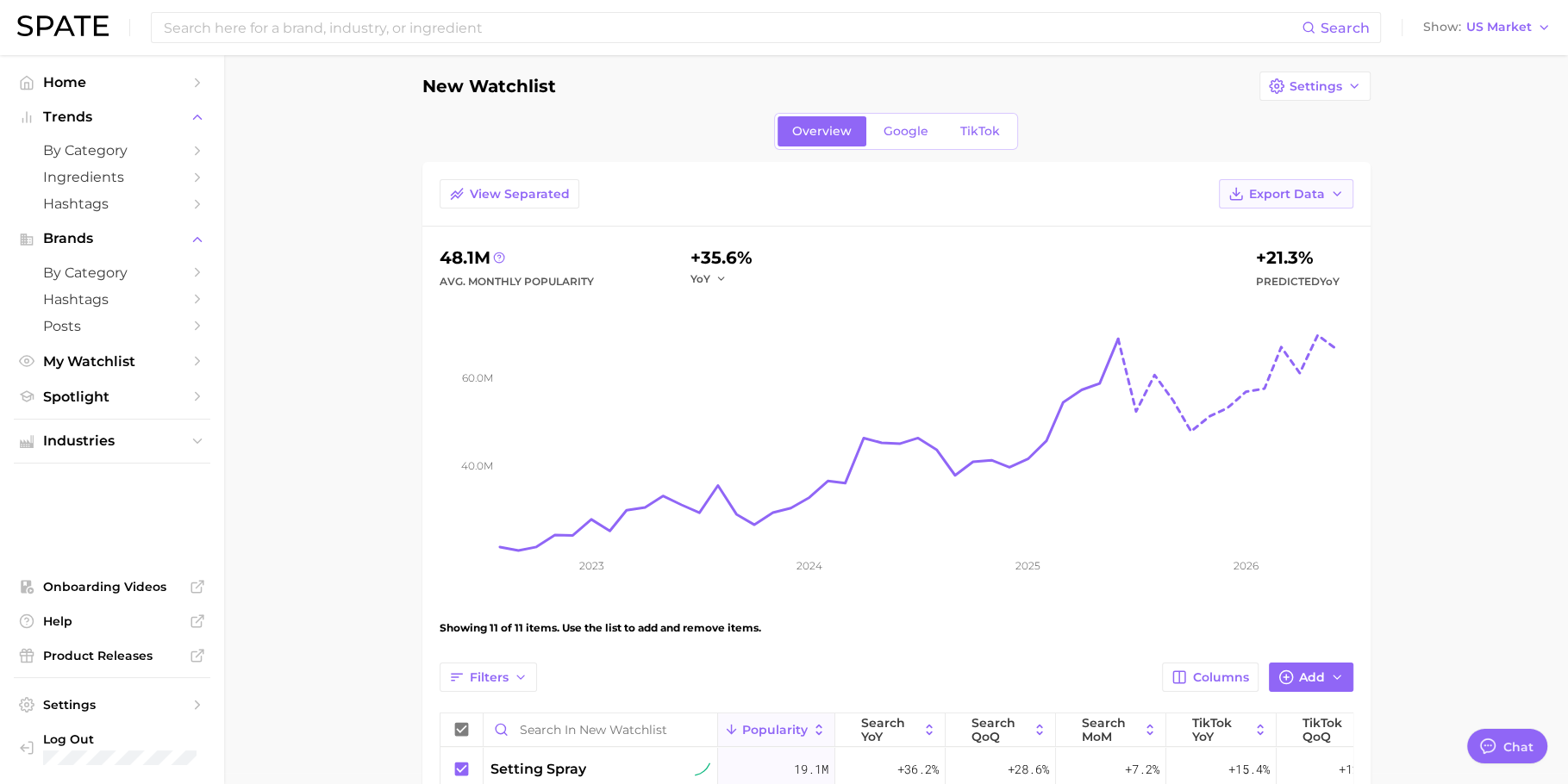
click at [1283, 194] on span "Export Data" at bounding box center [1286, 194] width 75 height 15
click at [1261, 213] on button "Table Data CSV" at bounding box center [1257, 225] width 190 height 31
